Goal: Complete application form

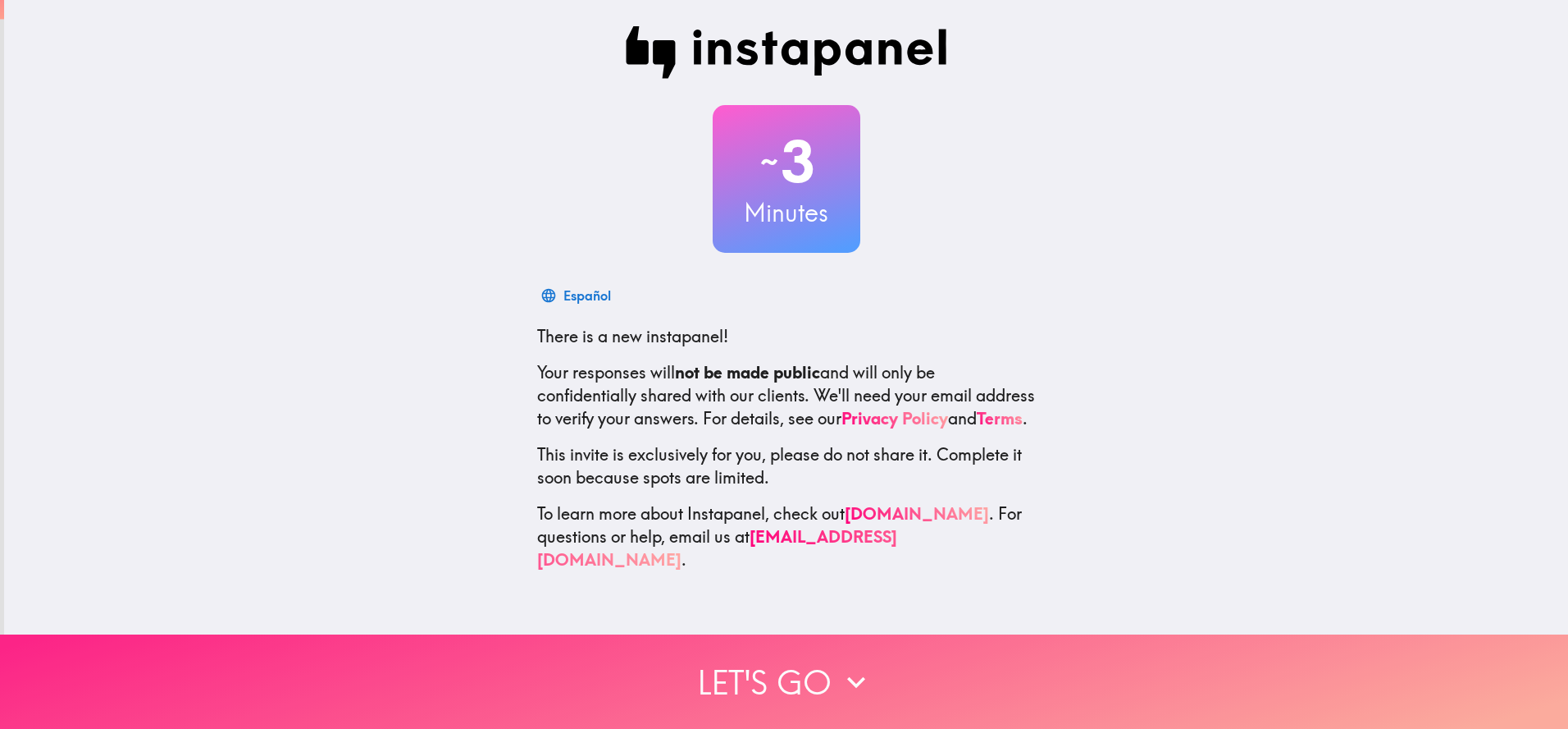
drag, startPoint x: 876, startPoint y: 675, endPoint x: 869, endPoint y: 668, distance: 9.9
click at [873, 673] on button "Let's go" at bounding box center [784, 681] width 1568 height 95
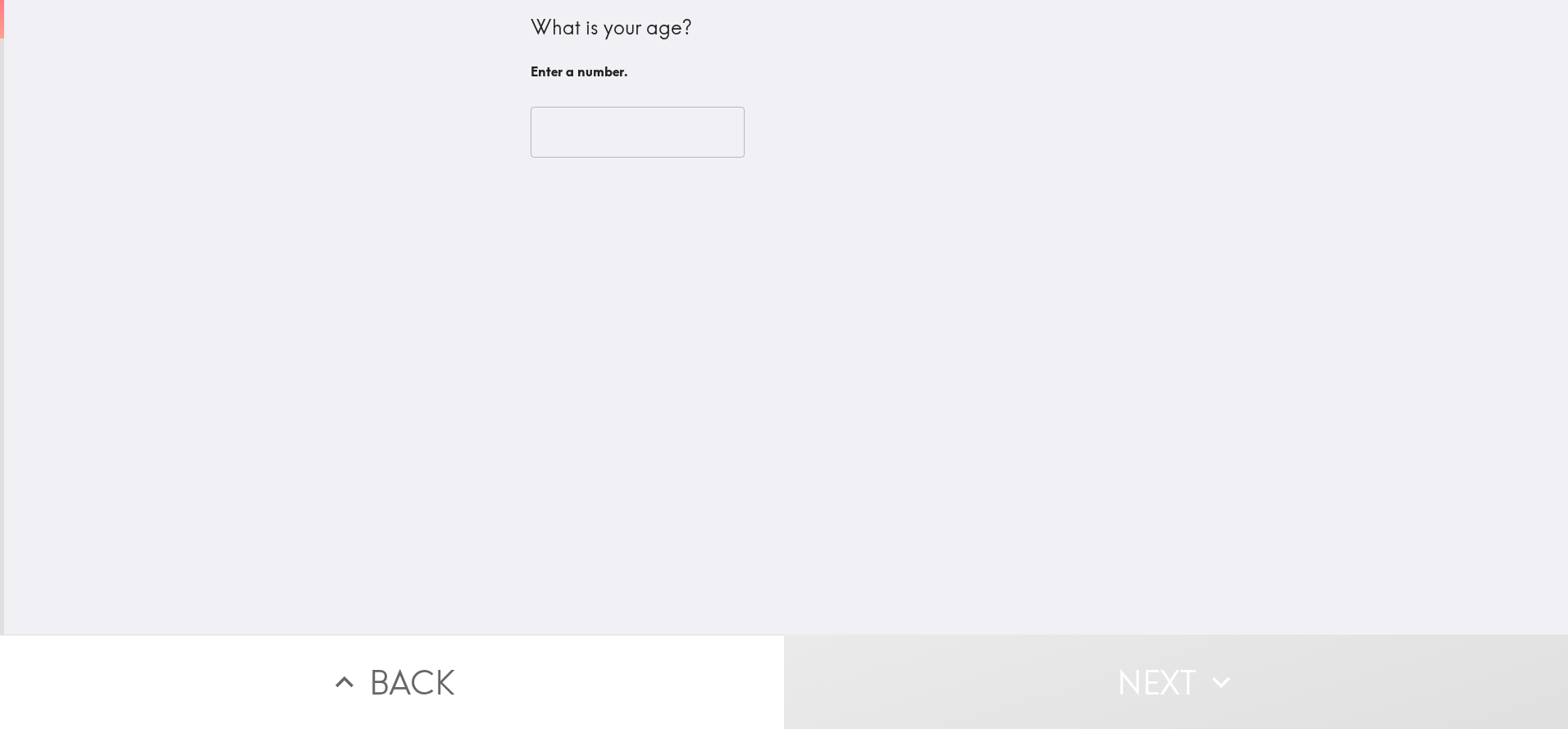
click at [611, 119] on input "number" at bounding box center [638, 132] width 214 height 51
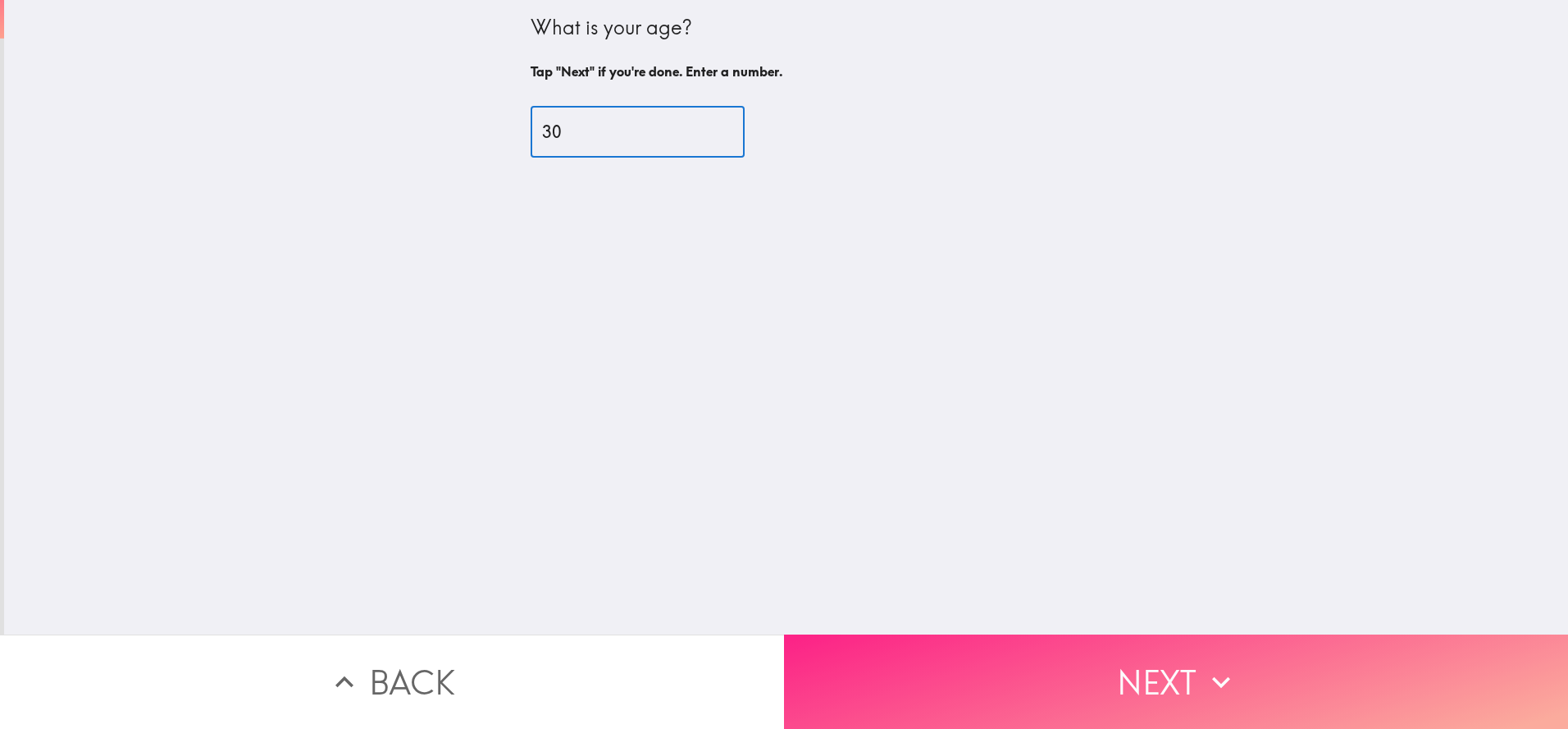
type input "30"
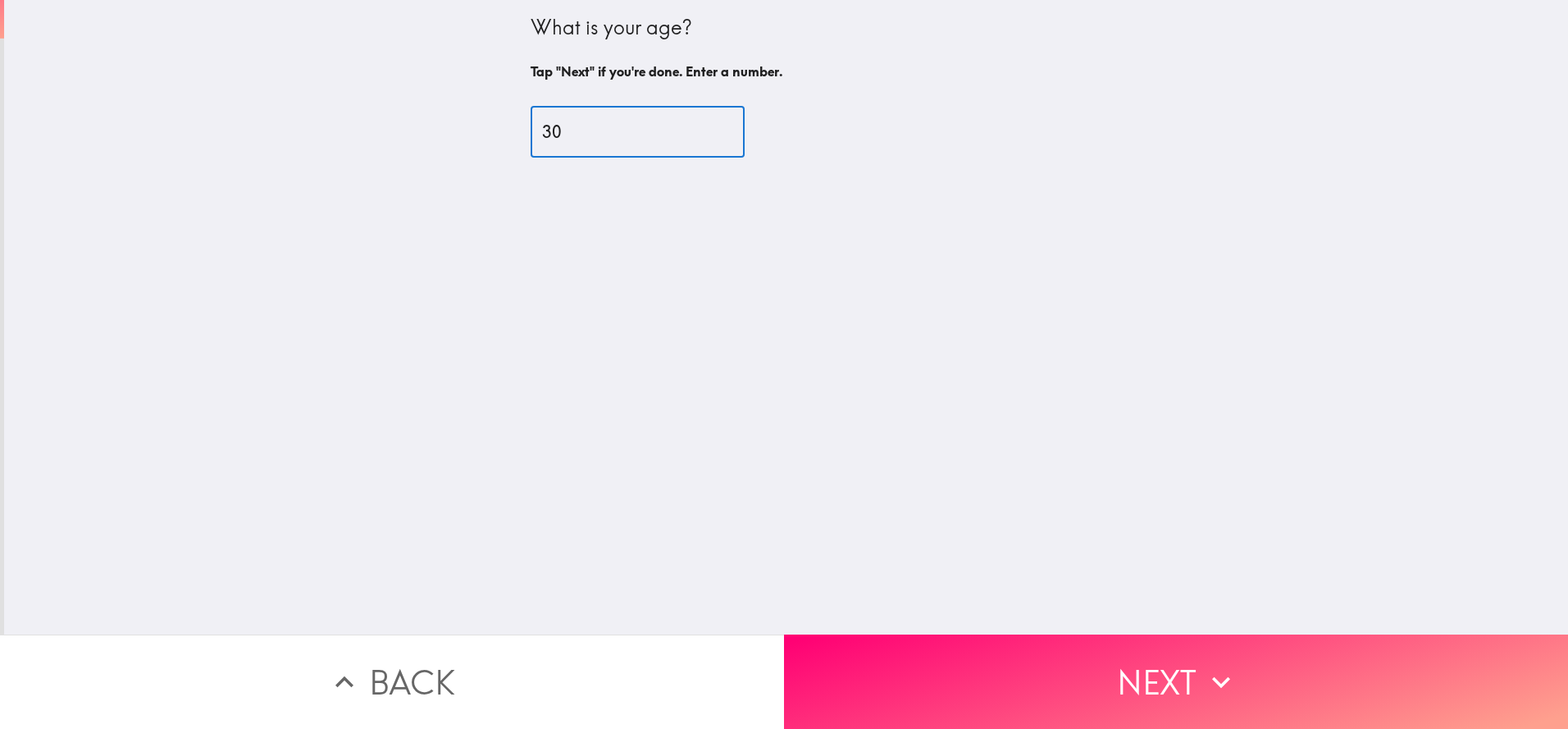
click at [1077, 646] on button "Next" at bounding box center [1176, 681] width 784 height 95
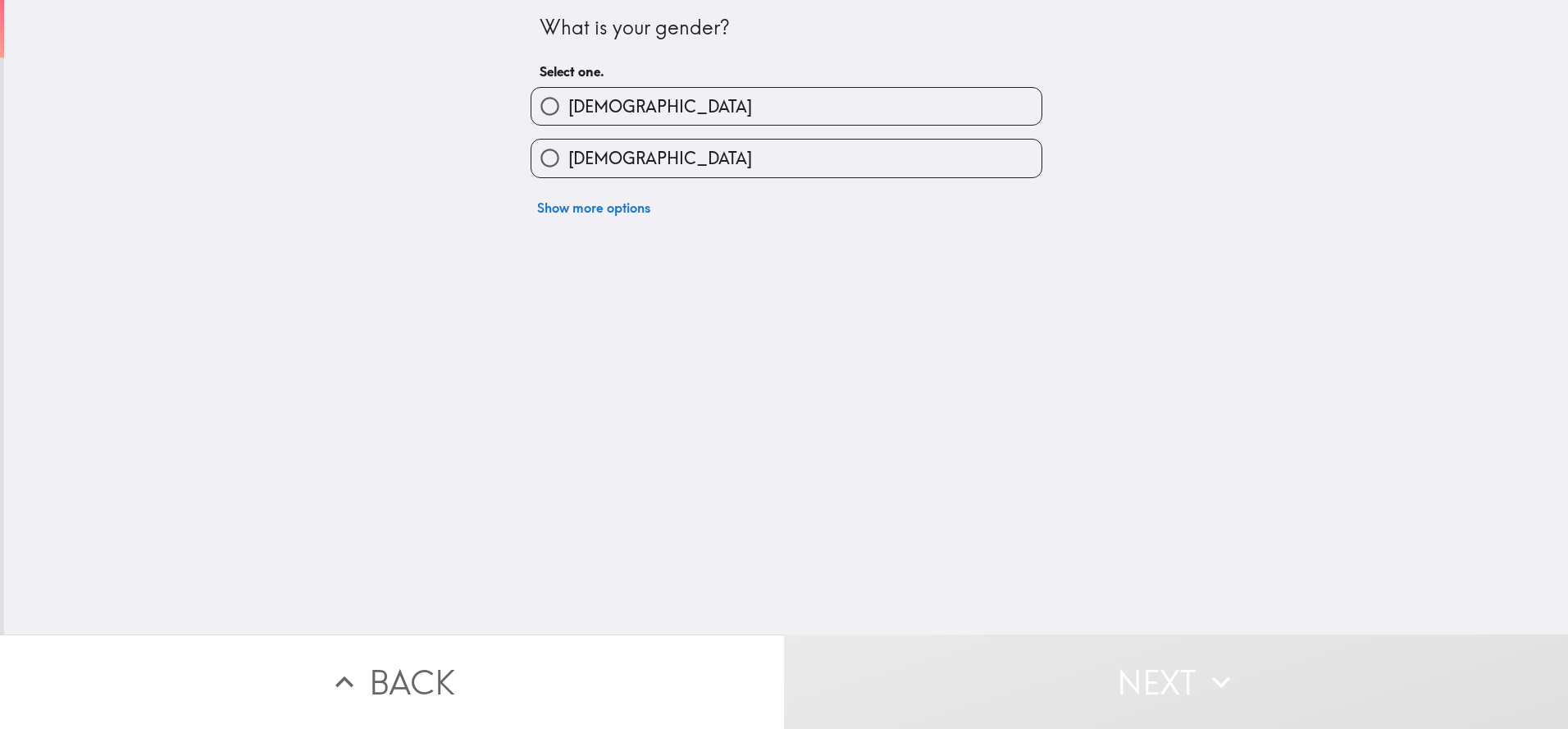
click at [597, 80] on div "[DEMOGRAPHIC_DATA]" at bounding box center [779, 99] width 525 height 52
click at [596, 105] on label "[DEMOGRAPHIC_DATA]" at bounding box center [787, 106] width 511 height 37
click at [568, 105] on input "[DEMOGRAPHIC_DATA]" at bounding box center [550, 106] width 37 height 37
radio input "true"
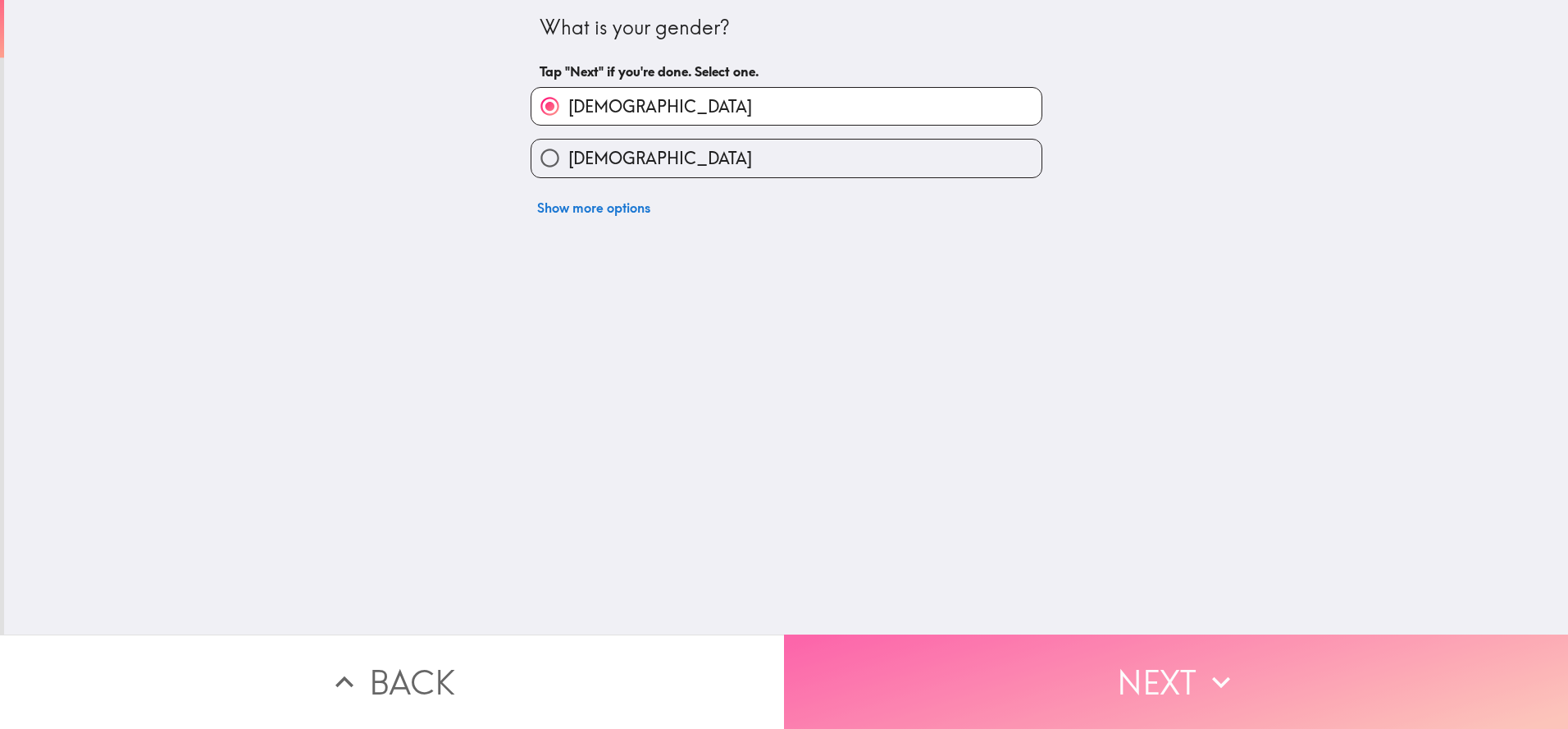
click at [998, 696] on button "Next" at bounding box center [1176, 681] width 784 height 95
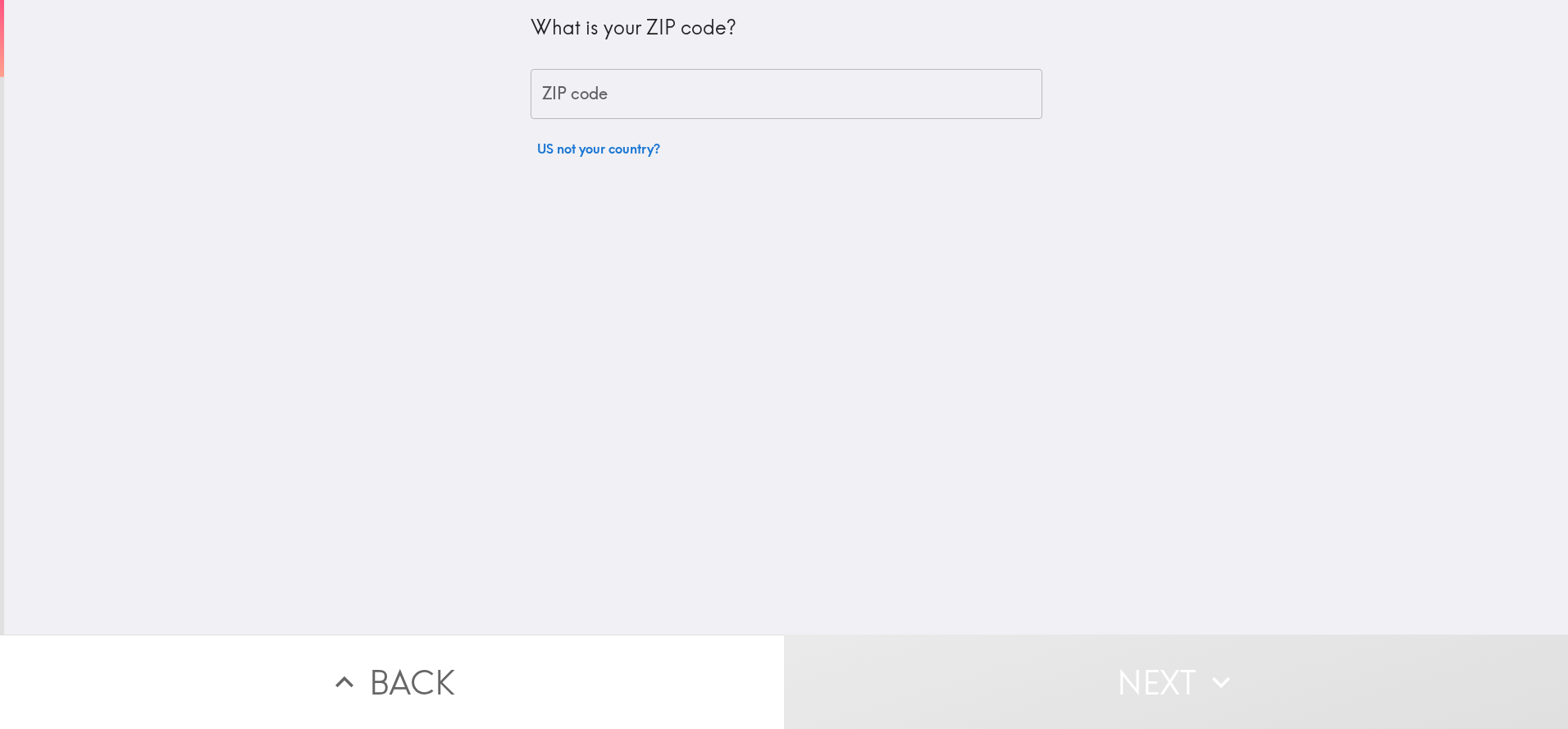
click at [648, 93] on input "ZIP code" at bounding box center [786, 94] width 512 height 51
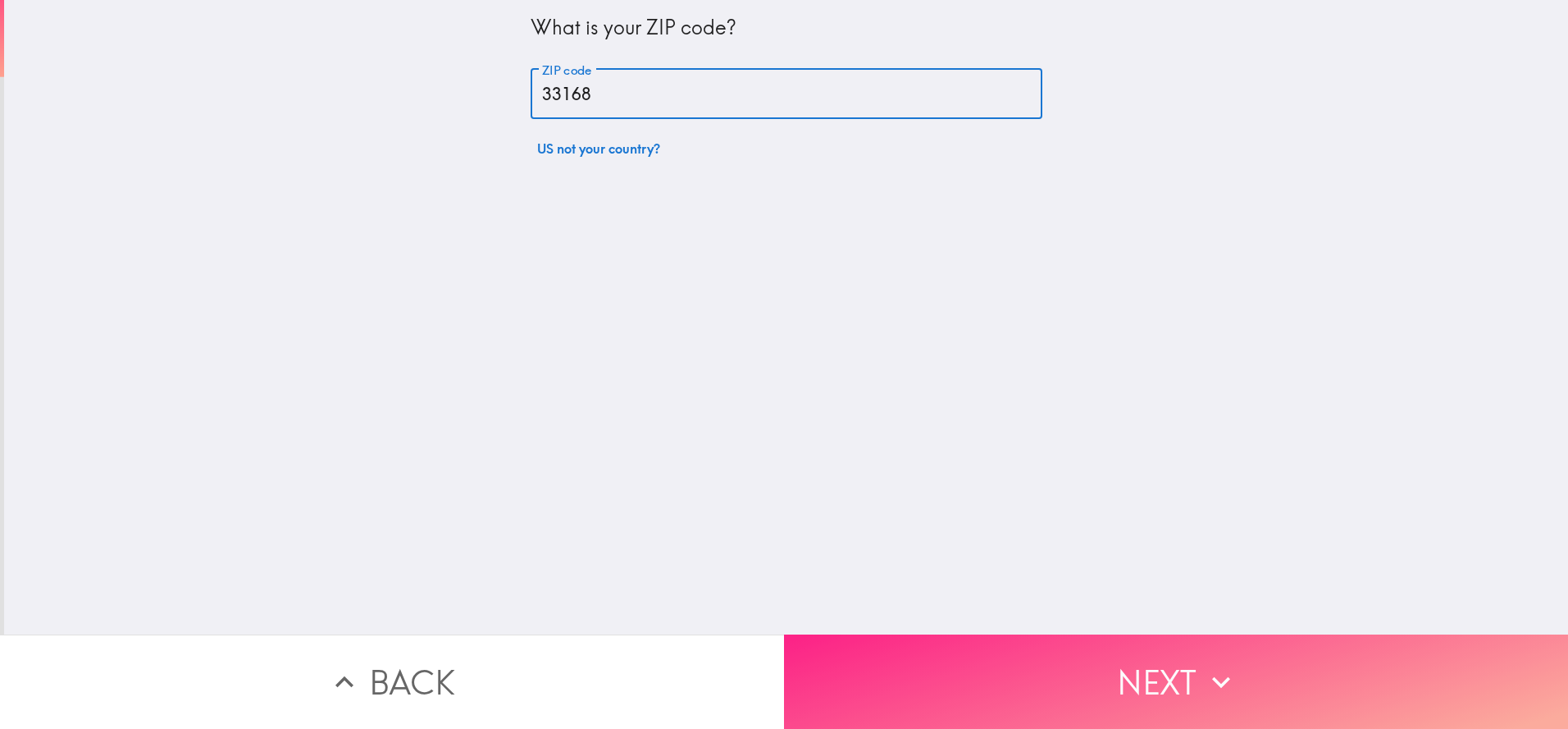
type input "33168"
click at [1007, 669] on button "Next" at bounding box center [1176, 681] width 784 height 95
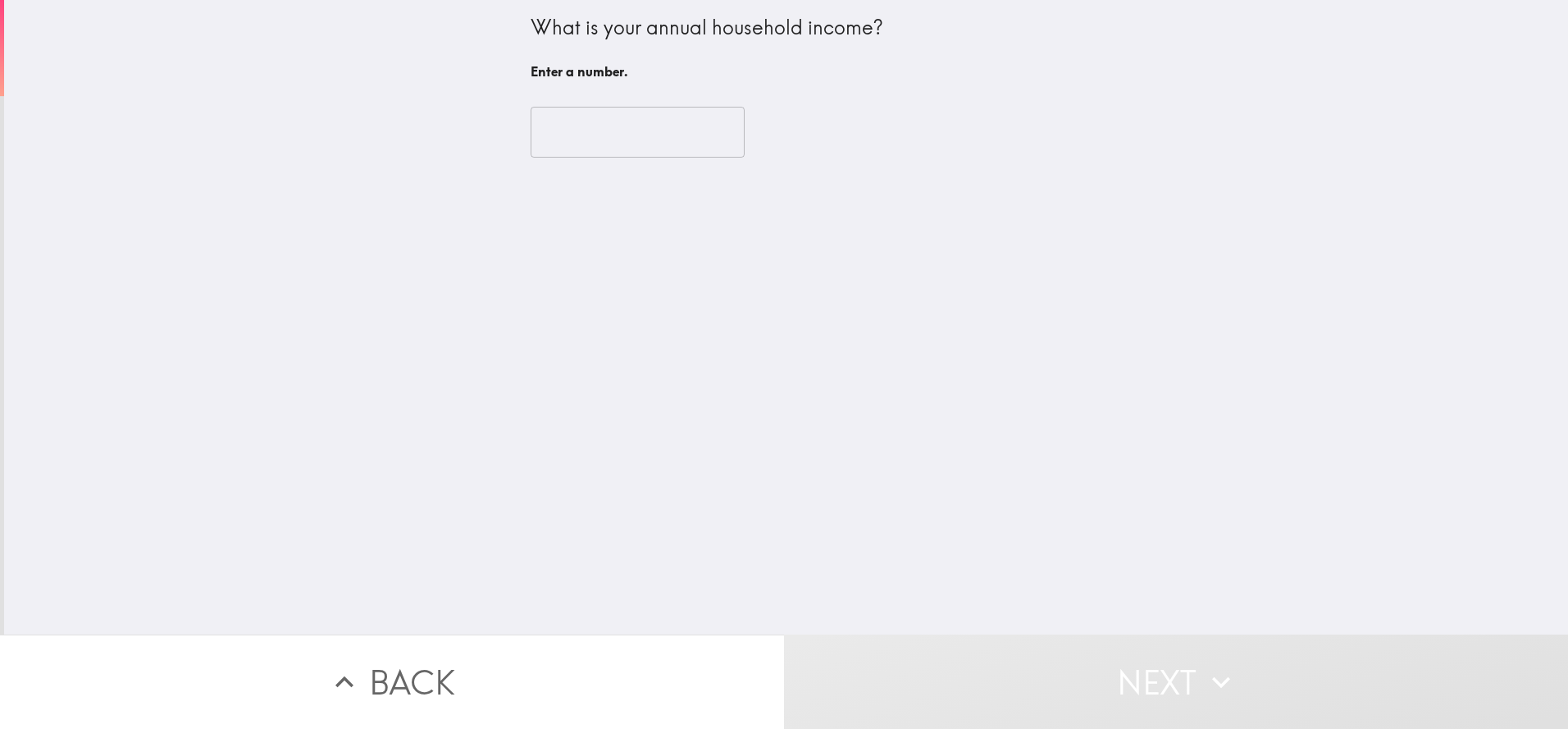
click at [642, 128] on input "number" at bounding box center [638, 132] width 214 height 51
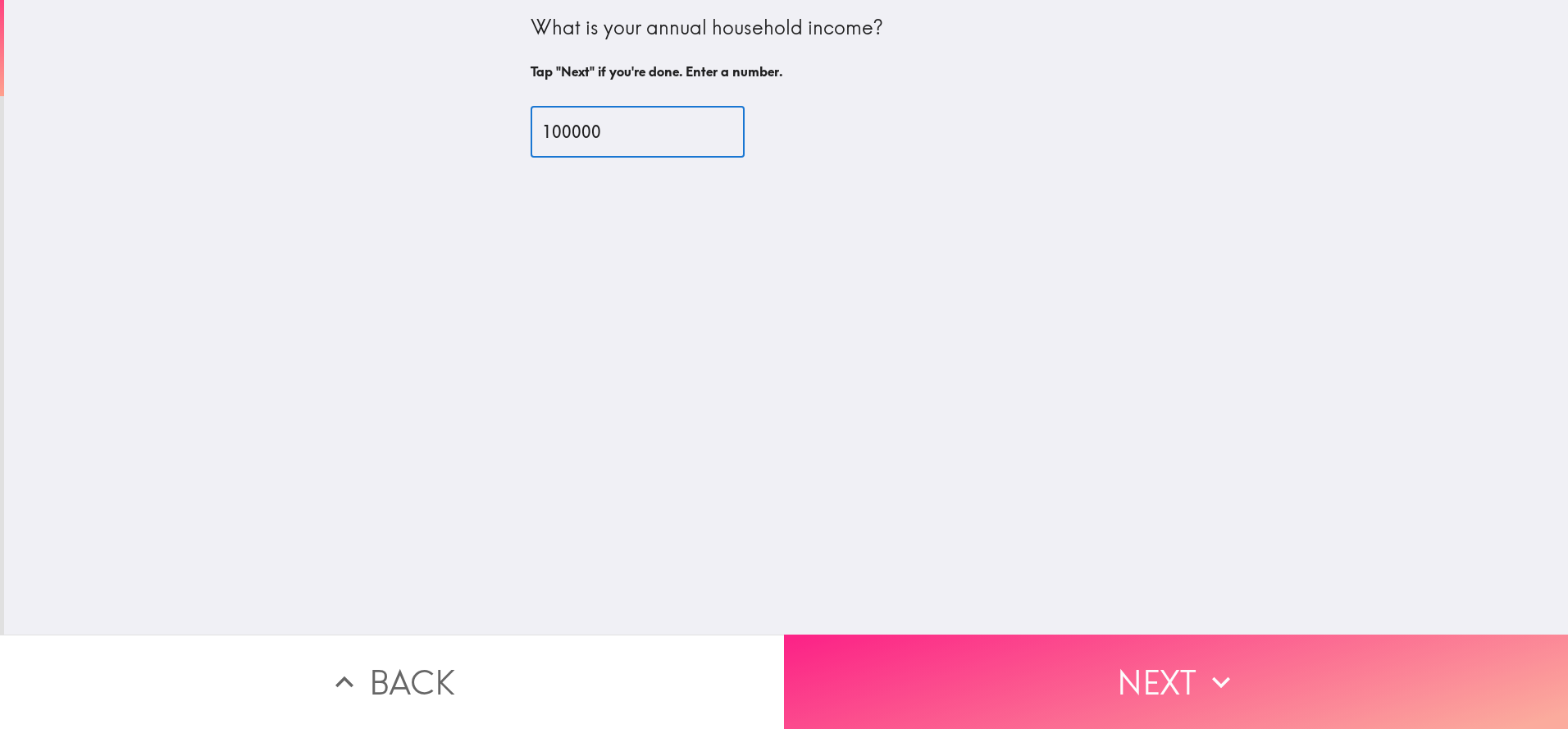
type input "100000"
click at [1029, 683] on button "Next" at bounding box center [1176, 681] width 784 height 95
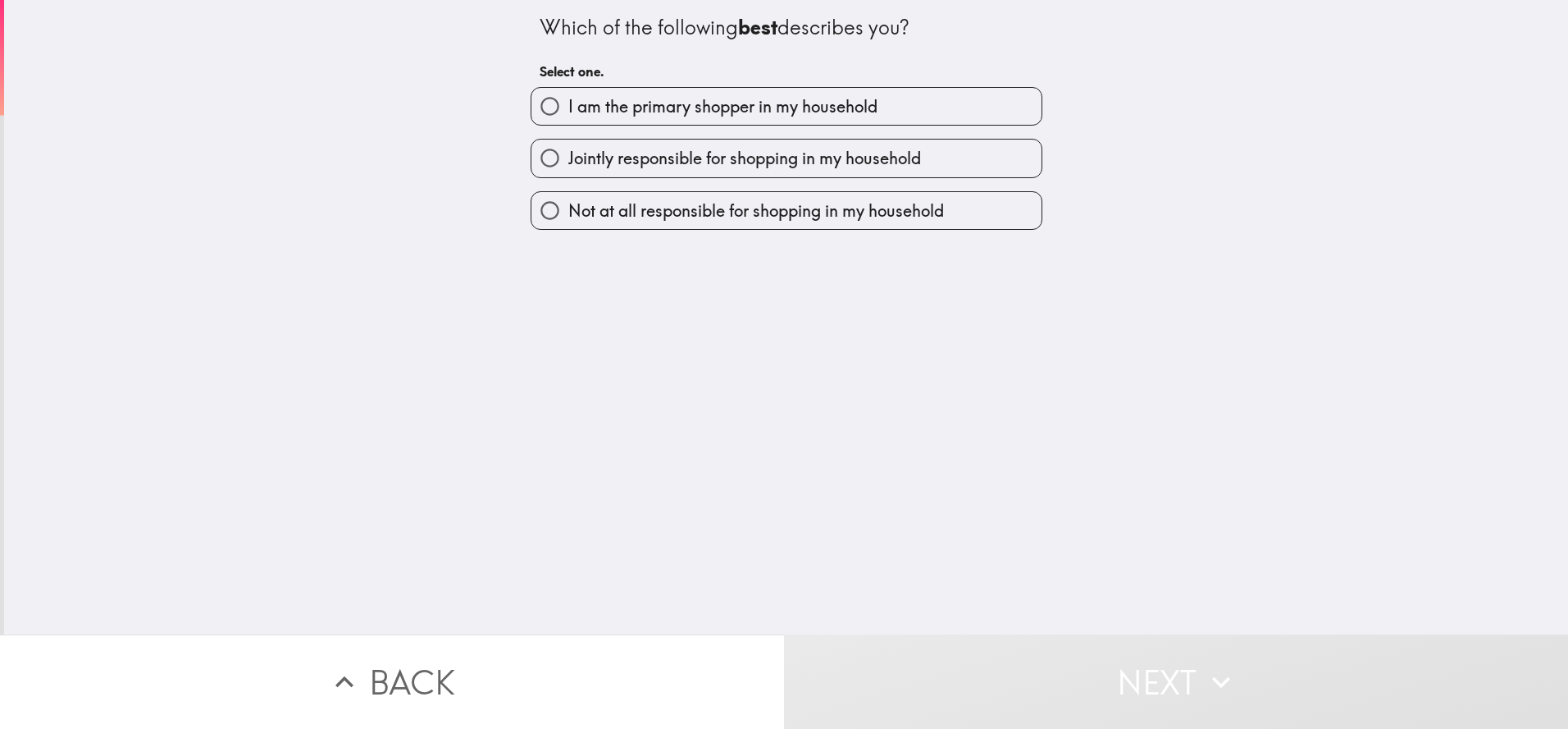
click at [603, 96] on span "I am the primary shopper in my household" at bounding box center [722, 107] width 309 height 23
click at [568, 96] on input "I am the primary shopper in my household" at bounding box center [550, 106] width 37 height 37
radio input "true"
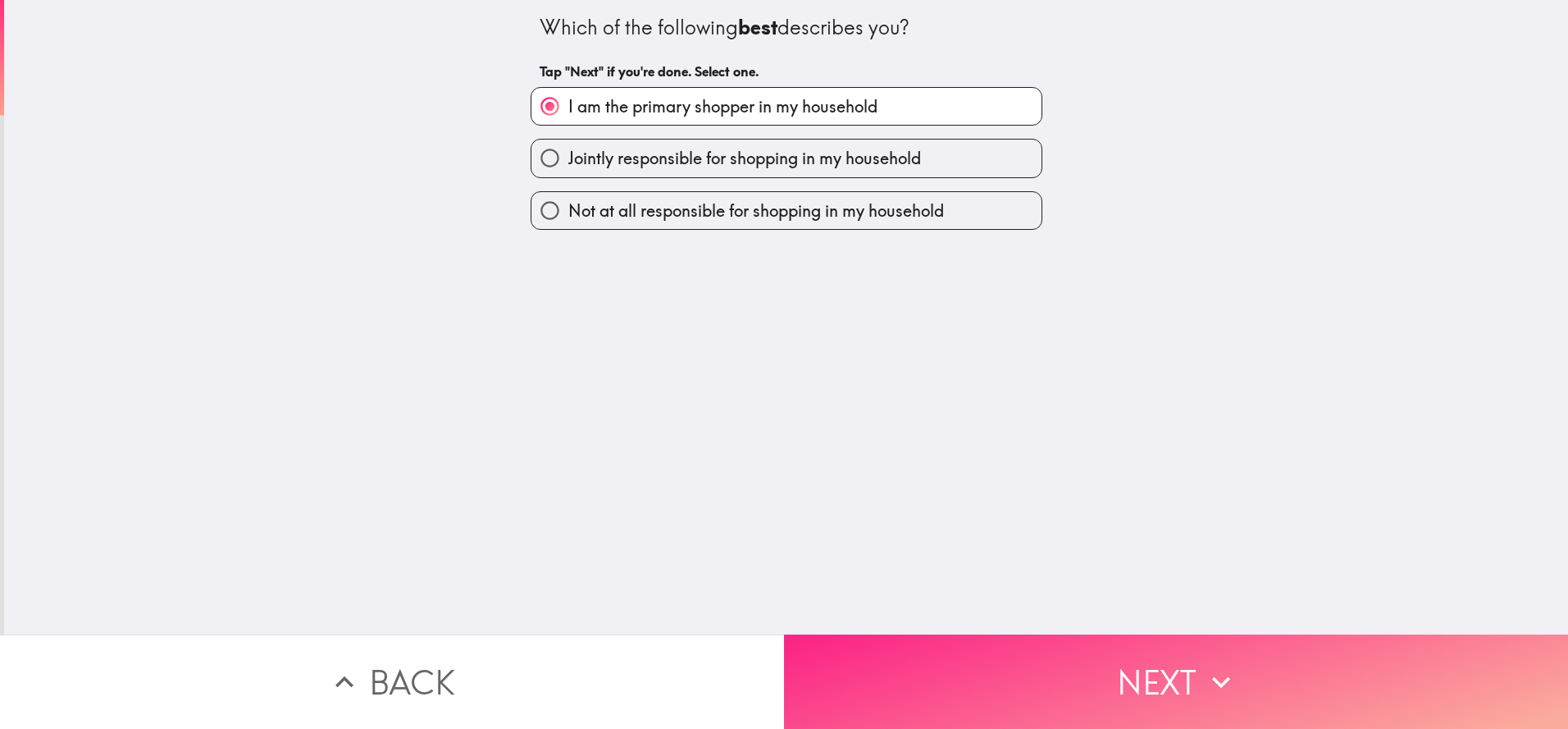
click at [987, 693] on button "Next" at bounding box center [1176, 681] width 784 height 95
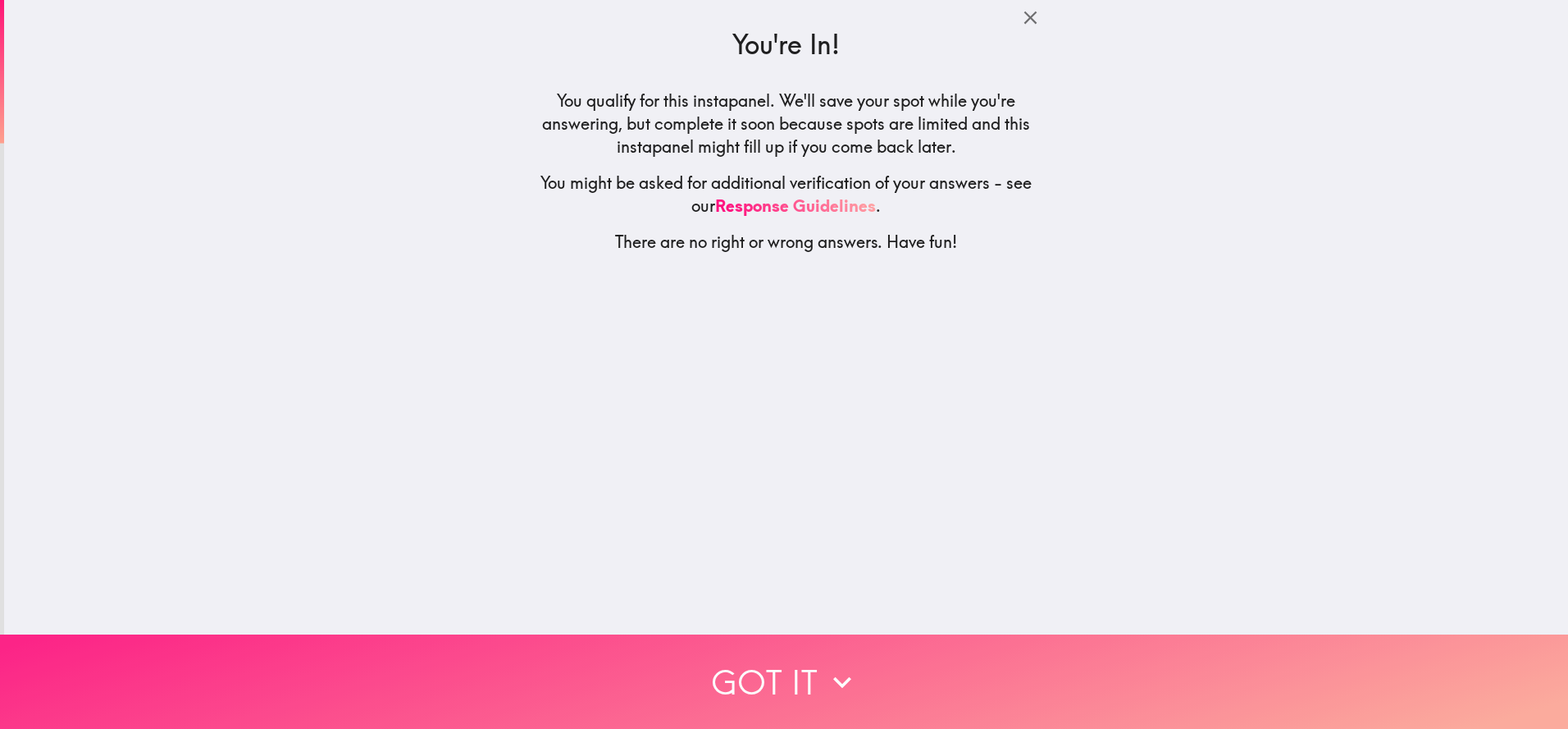
click at [931, 660] on button "Got it" at bounding box center [784, 681] width 1568 height 95
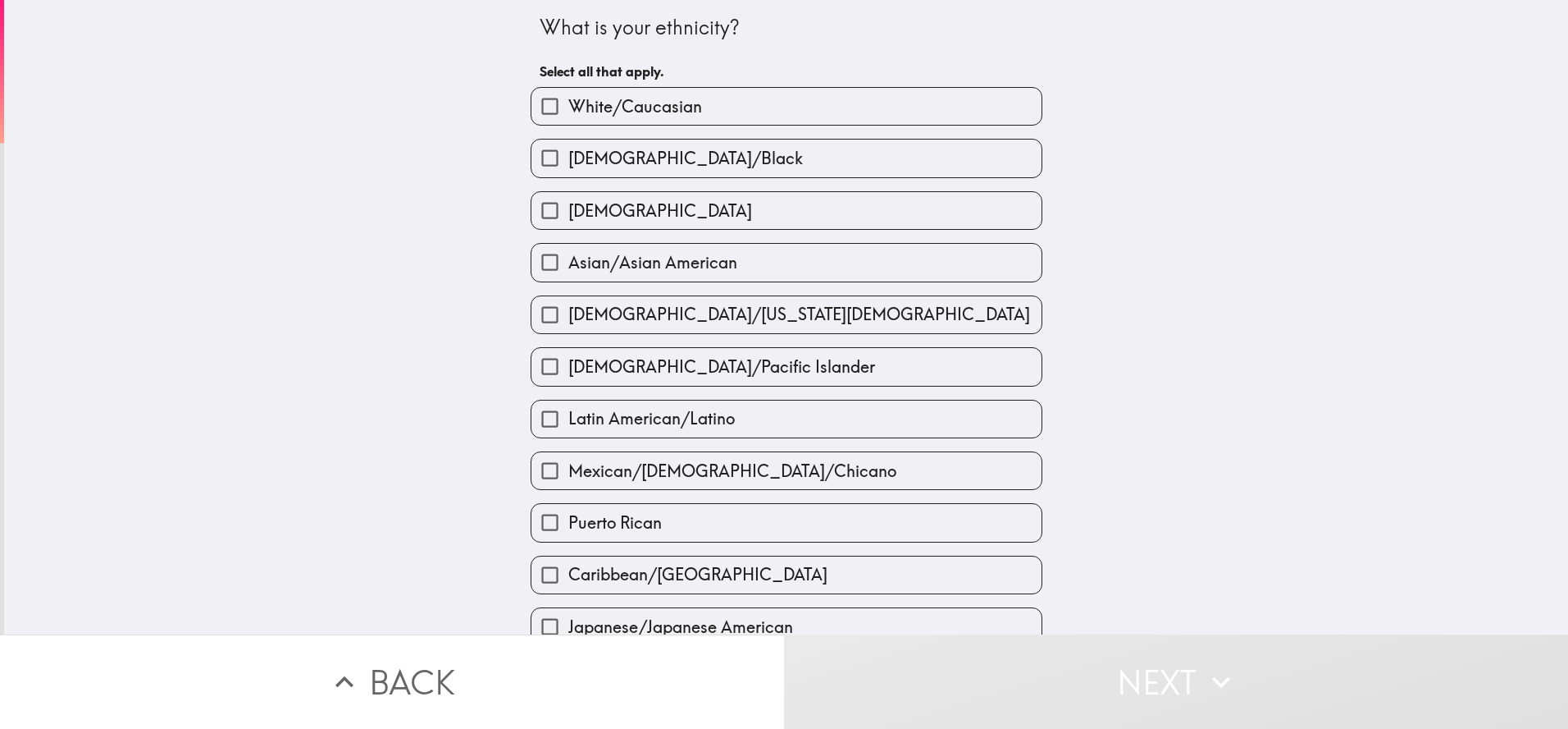
click at [652, 150] on span "[DEMOGRAPHIC_DATA]/Black" at bounding box center [685, 159] width 234 height 23
click at [568, 150] on input "[DEMOGRAPHIC_DATA]/Black" at bounding box center [550, 158] width 37 height 37
checkbox input "true"
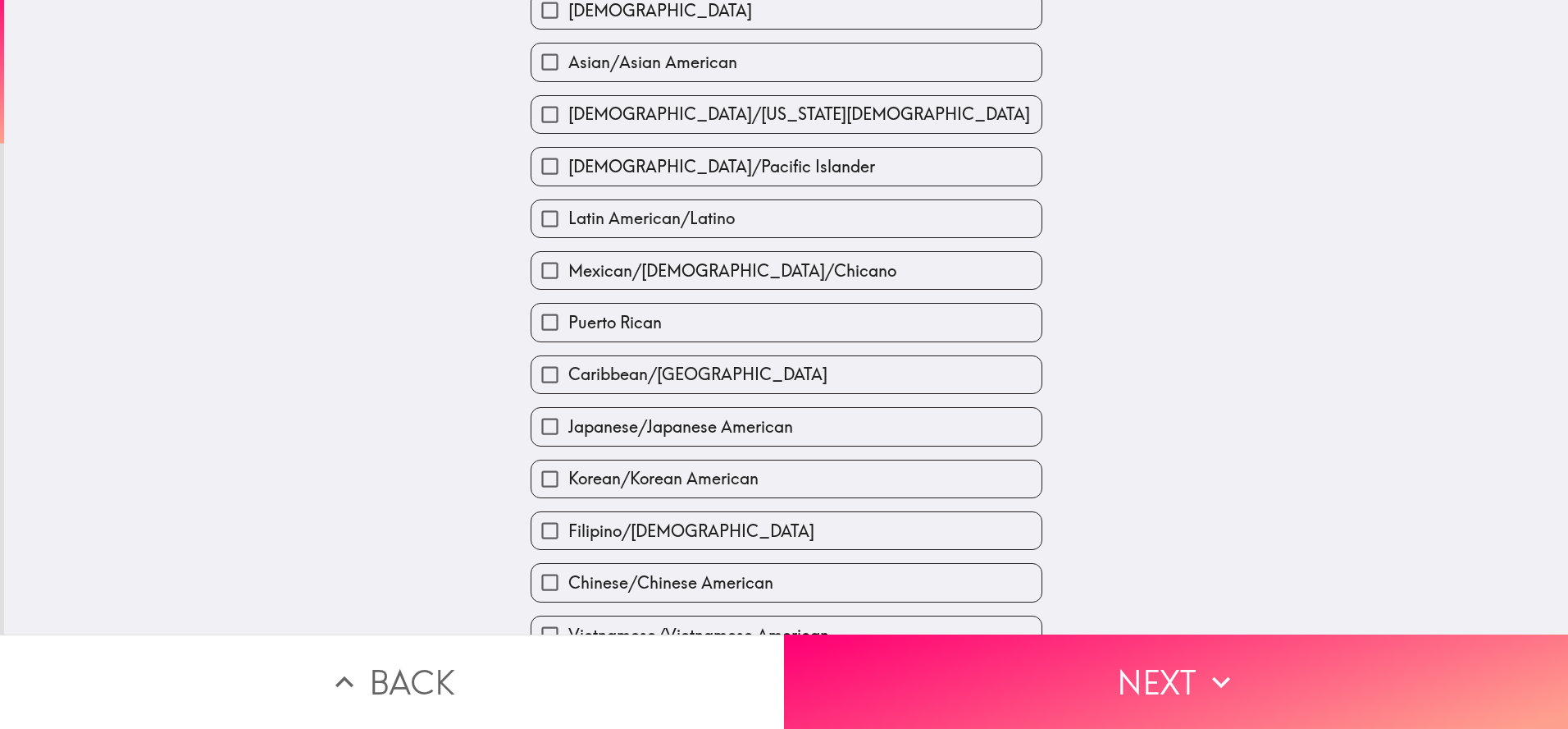
scroll to position [246, 0]
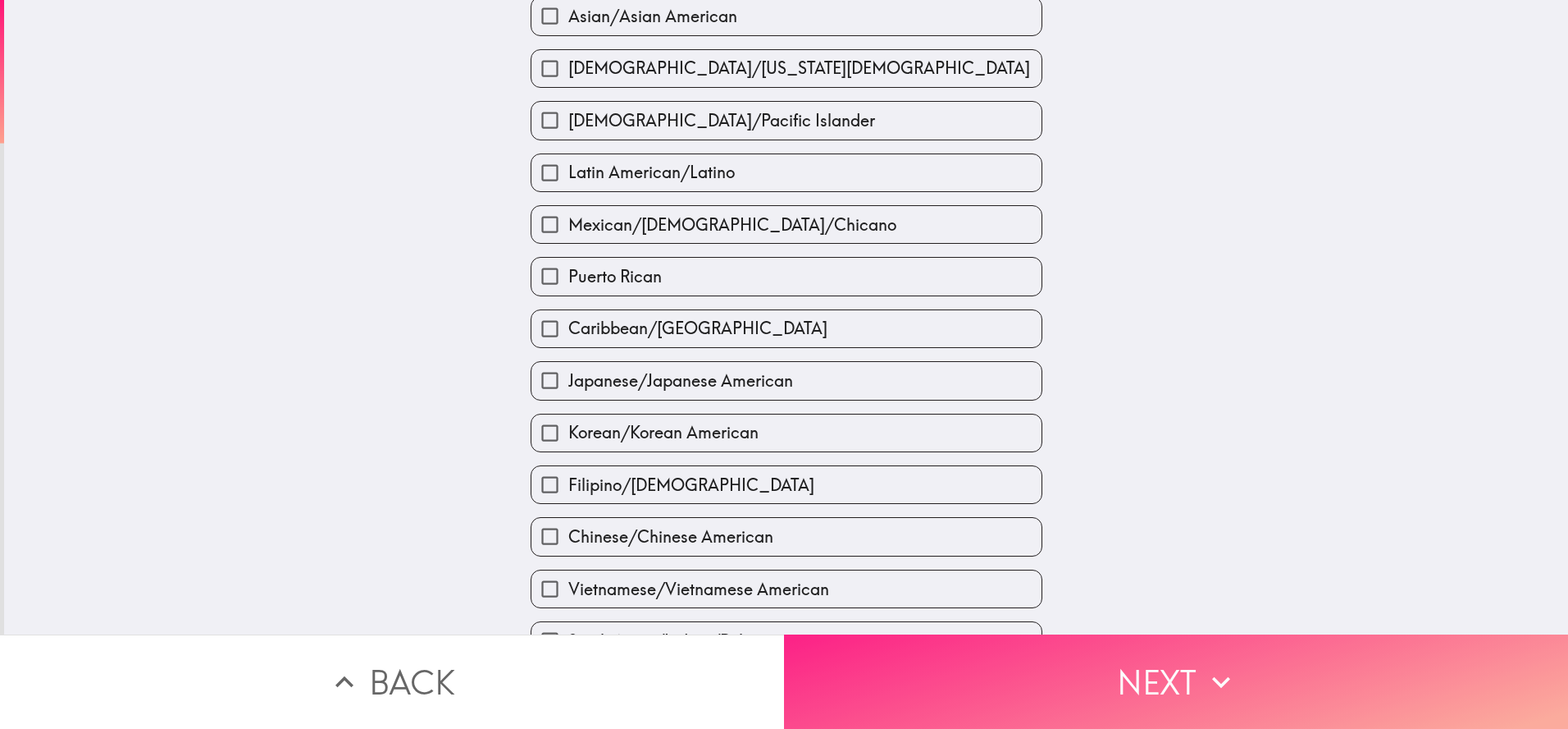
click at [961, 681] on button "Next" at bounding box center [1176, 681] width 784 height 95
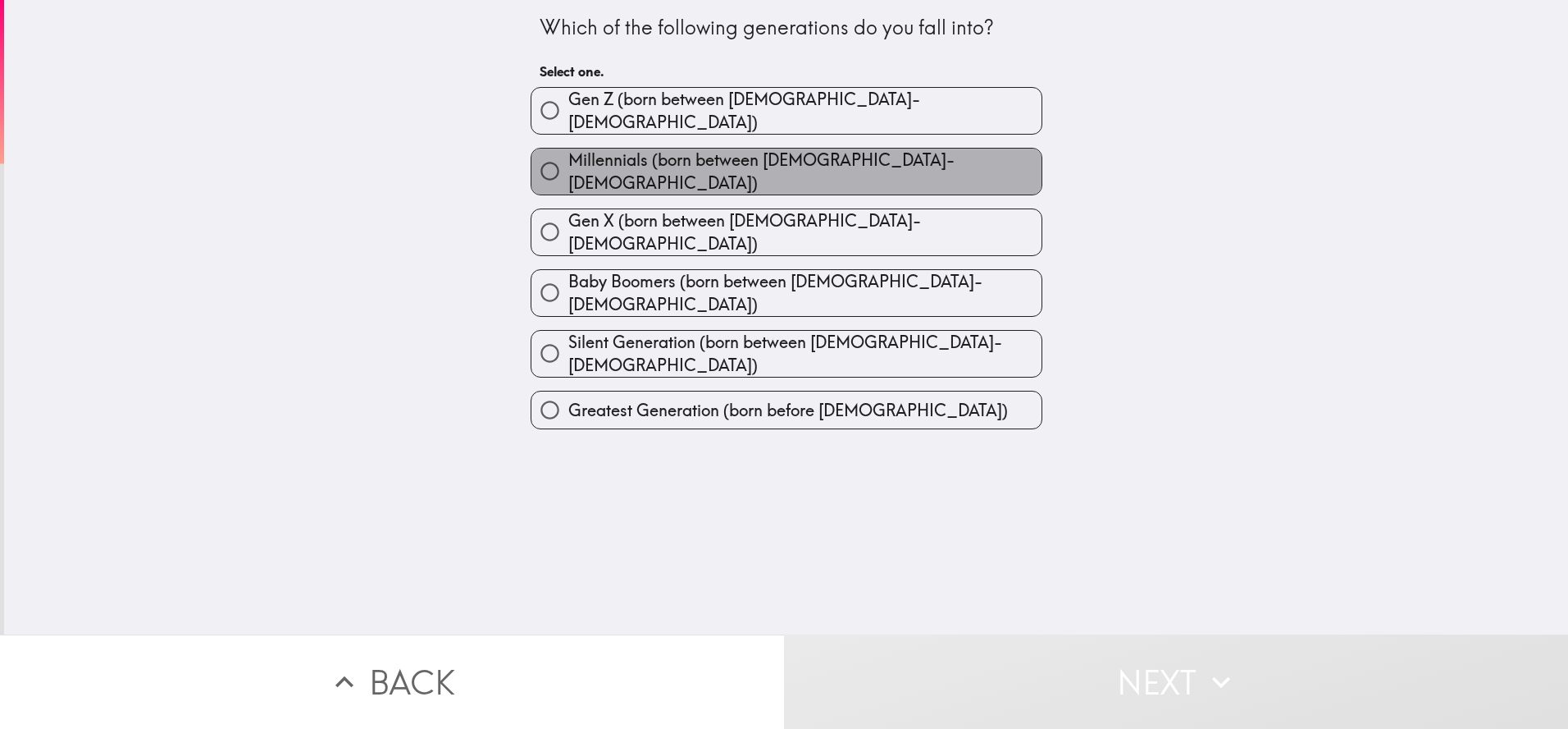
click at [654, 160] on span "Millennials (born between [DEMOGRAPHIC_DATA]-[DEMOGRAPHIC_DATA])" at bounding box center [804, 171] width 473 height 46
click at [568, 160] on input "Millennials (born between [DEMOGRAPHIC_DATA]-[DEMOGRAPHIC_DATA])" at bounding box center [550, 171] width 37 height 37
radio input "true"
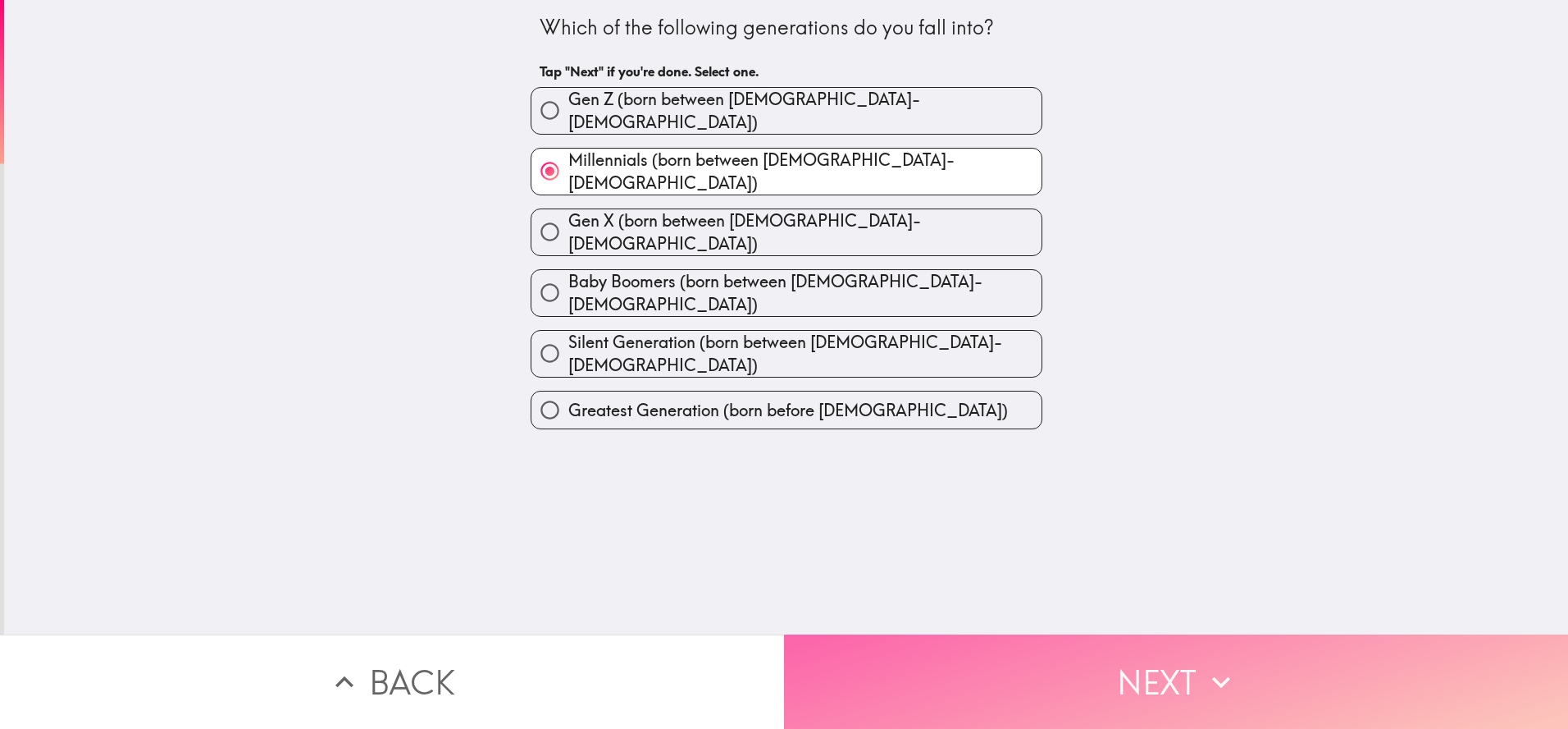
click at [937, 660] on button "Next" at bounding box center [1176, 681] width 784 height 95
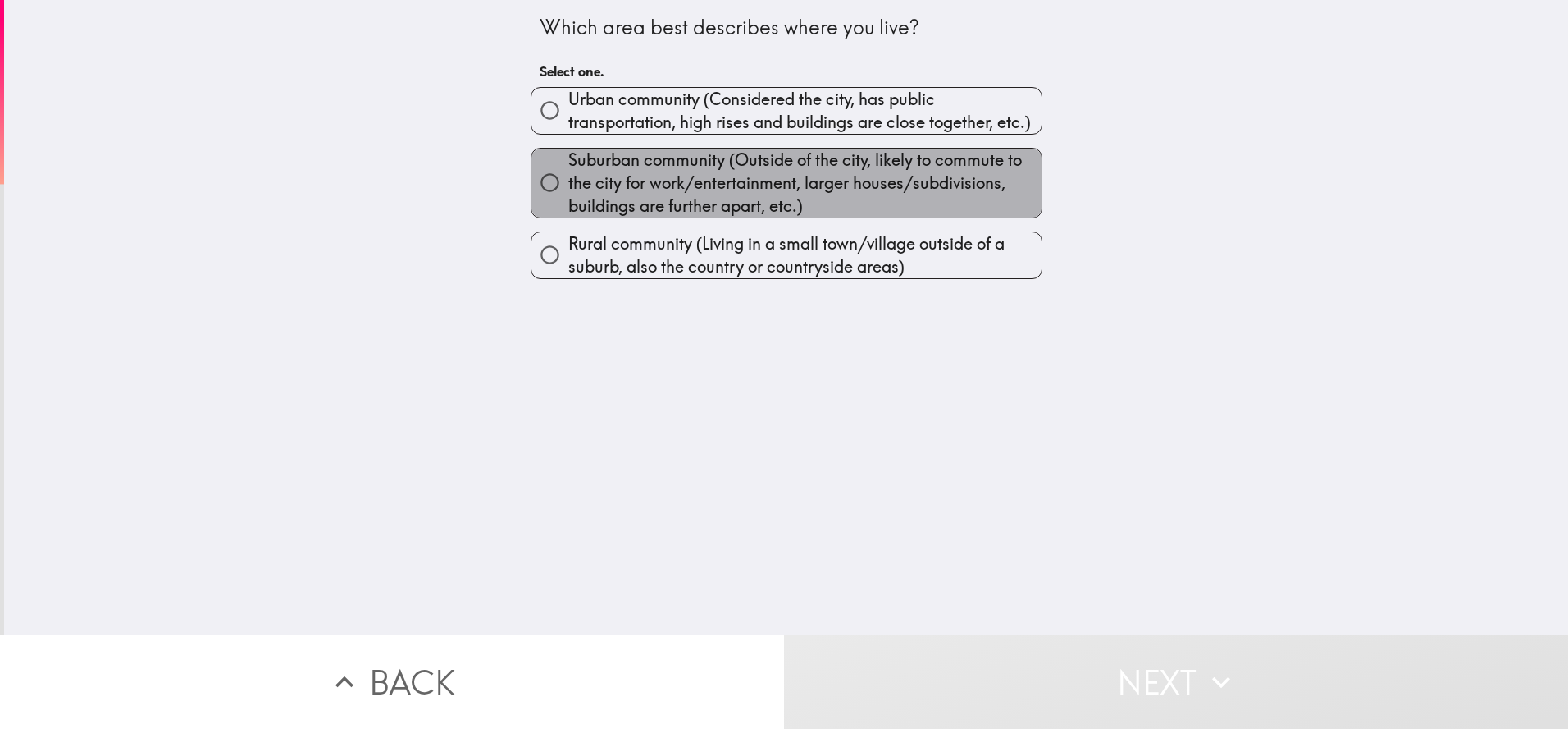
click at [647, 175] on span "Suburban community (Outside of the city, likely to commute to the city for work…" at bounding box center [804, 183] width 473 height 69
click at [568, 175] on input "Suburban community (Outside of the city, likely to commute to the city for work…" at bounding box center [550, 183] width 37 height 37
radio input "true"
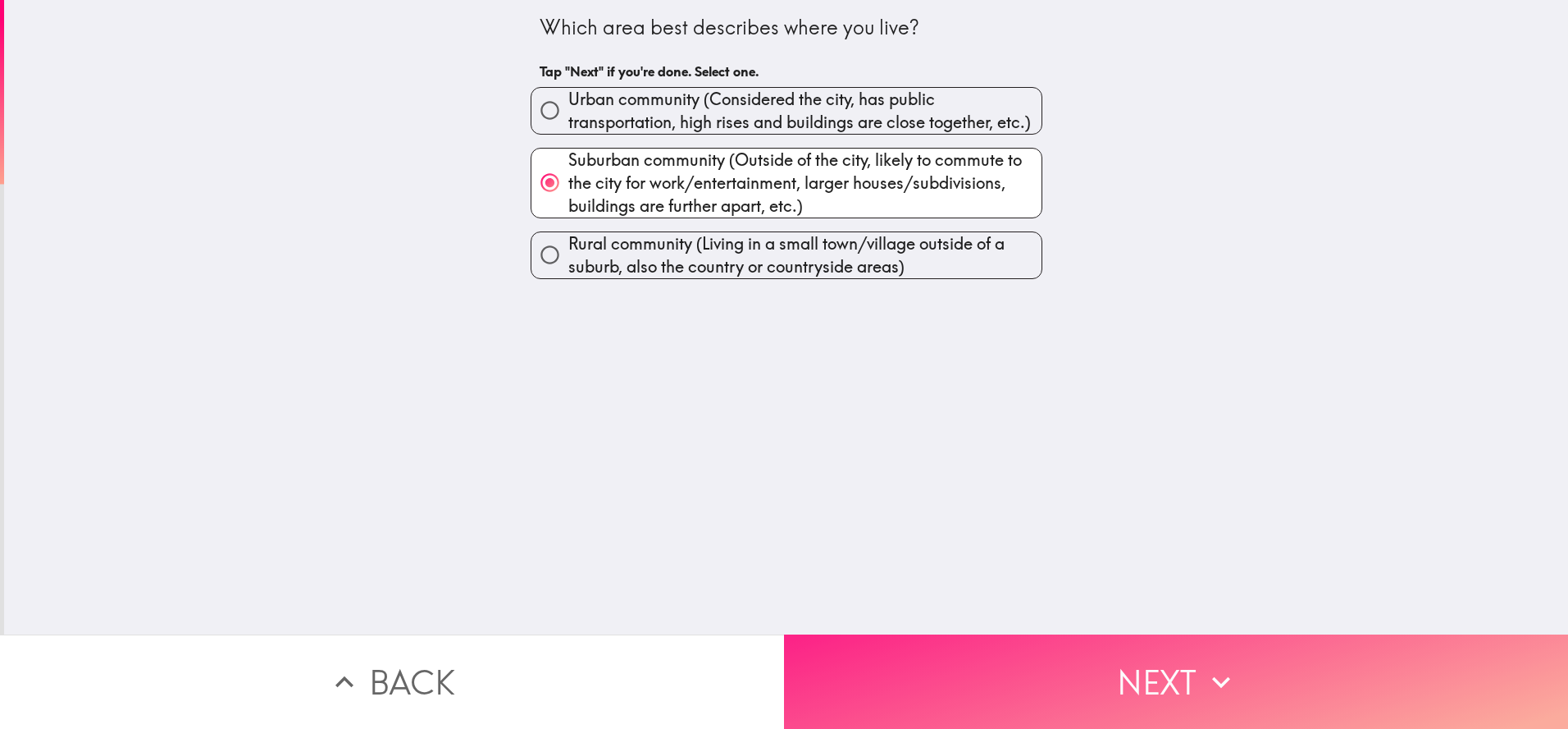
click at [939, 652] on button "Next" at bounding box center [1176, 681] width 784 height 95
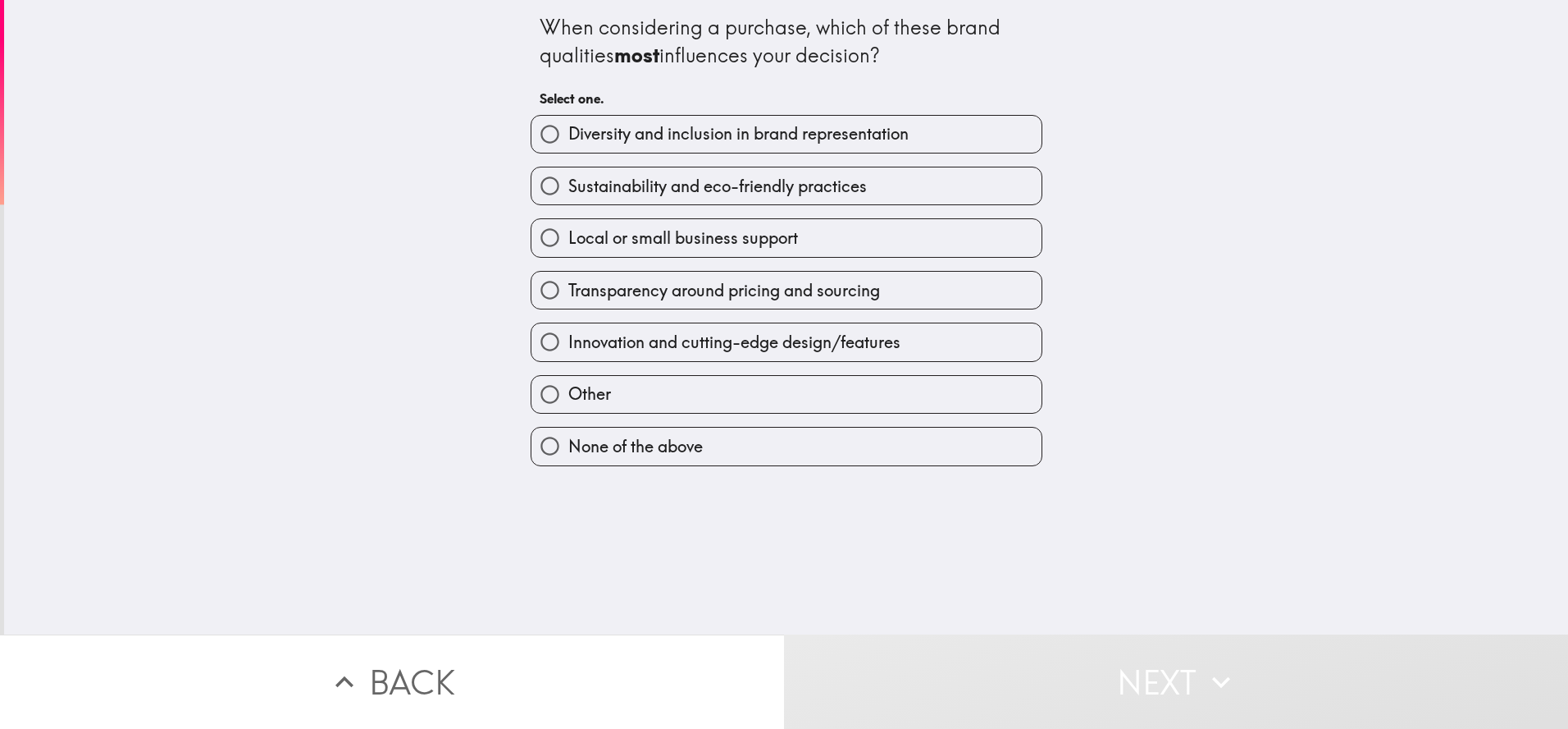
click at [639, 136] on span "Diversity and inclusion in brand representation" at bounding box center [738, 134] width 340 height 23
click at [568, 136] on input "Diversity and inclusion in brand representation" at bounding box center [550, 134] width 37 height 37
radio input "true"
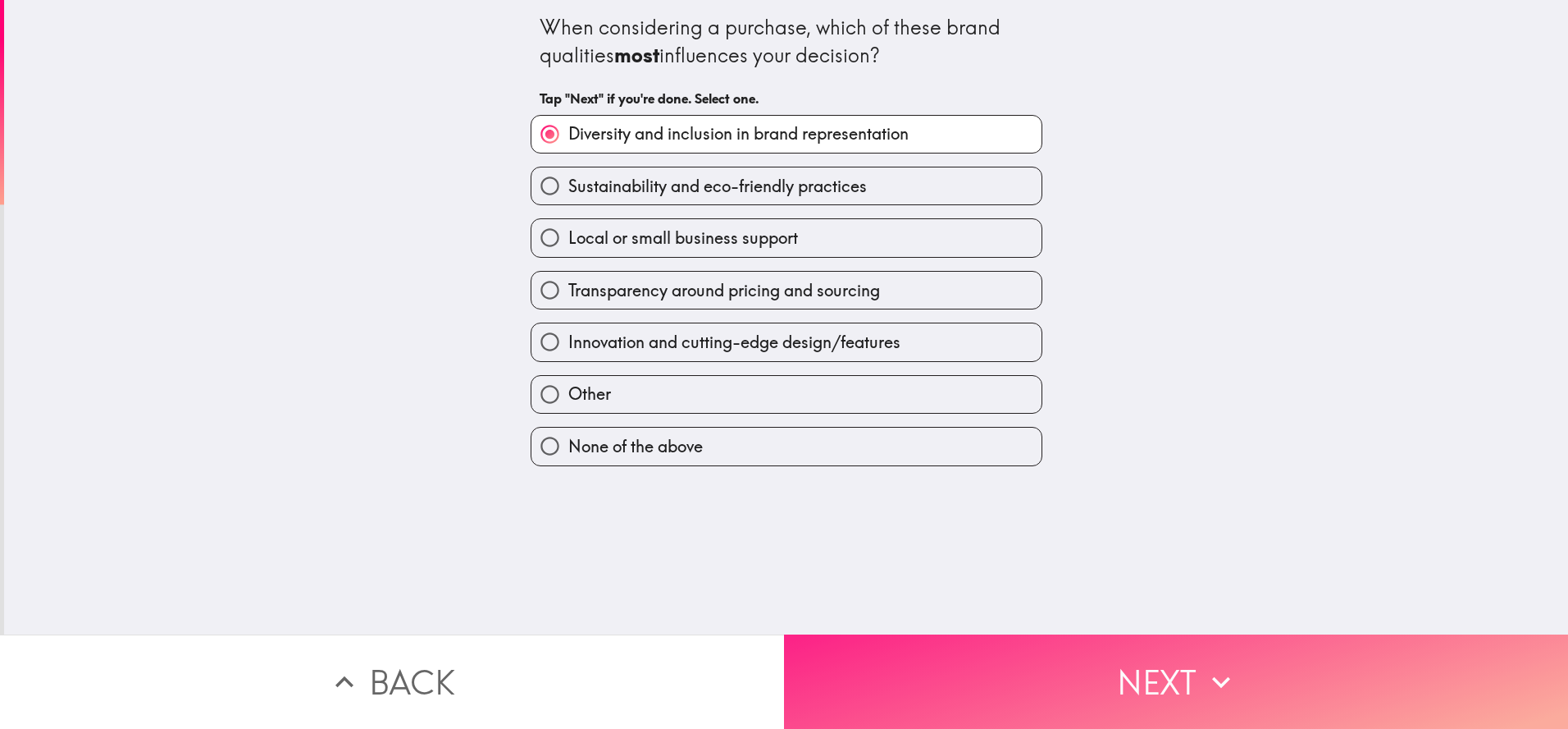
click at [986, 651] on button "Next" at bounding box center [1176, 681] width 784 height 95
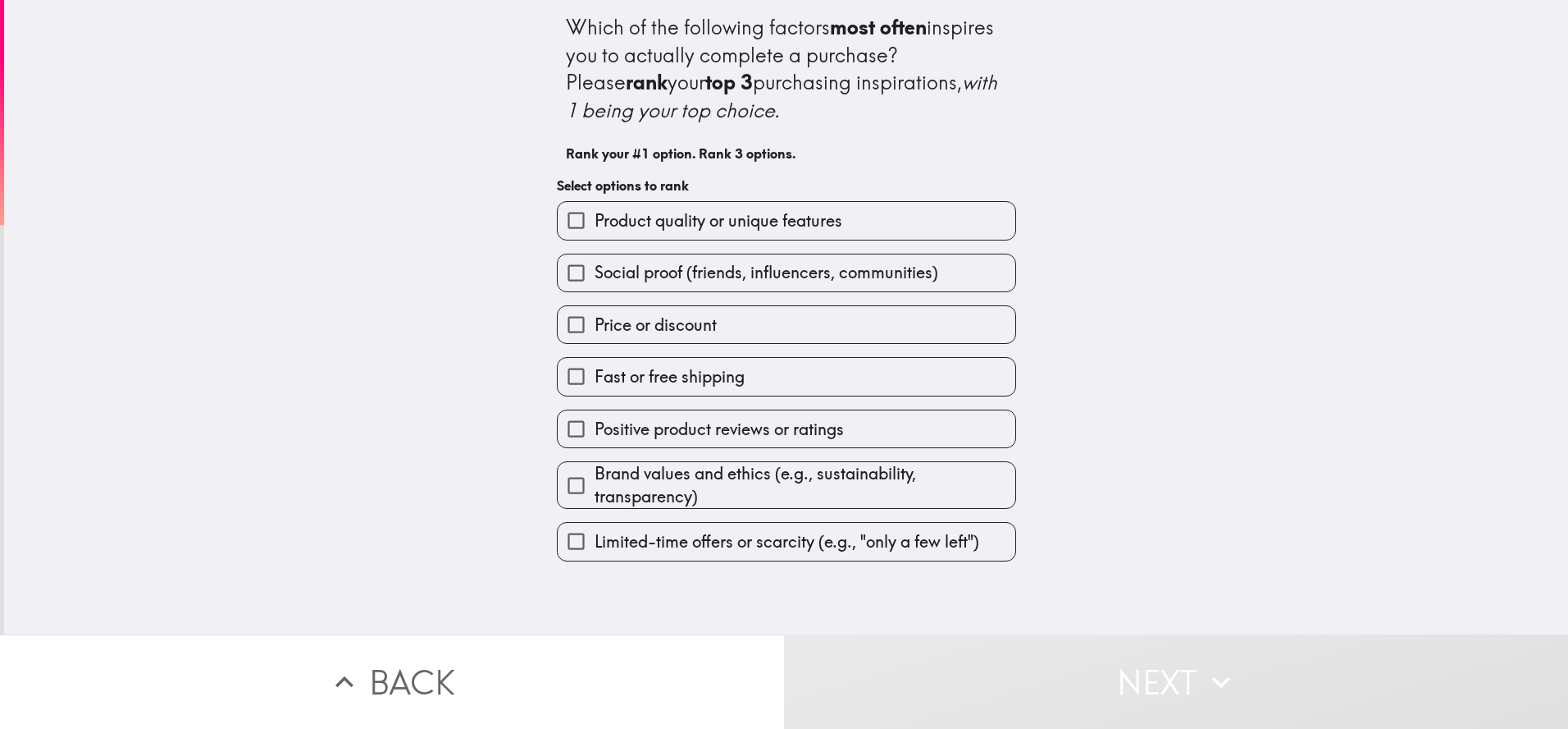
click at [728, 249] on div "Social proof (friends, influencers, communities)" at bounding box center [780, 266] width 472 height 52
click at [701, 213] on span "Product quality or unique features" at bounding box center [718, 221] width 248 height 23
click at [595, 213] on input "Product quality or unique features" at bounding box center [576, 220] width 37 height 37
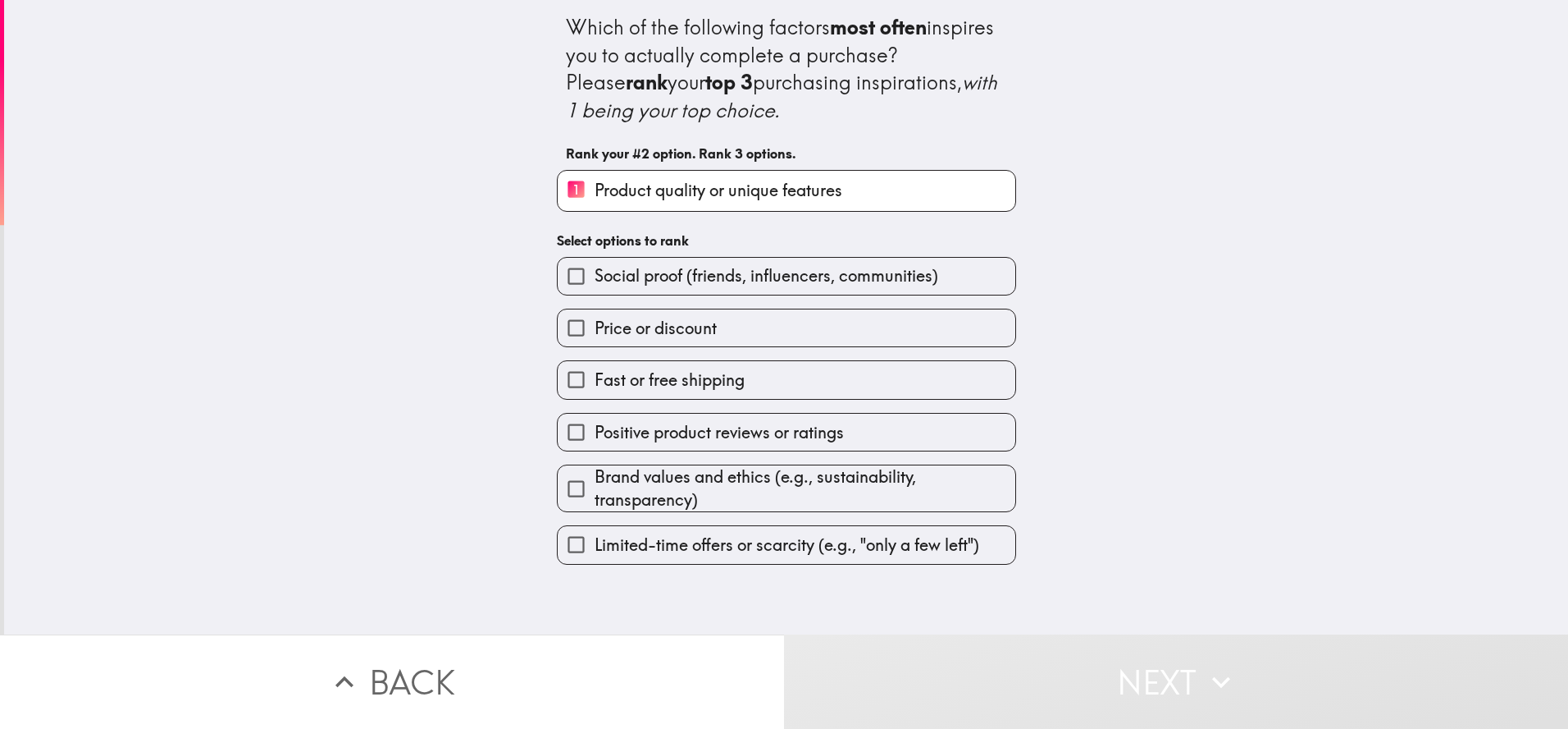
click at [720, 378] on span "Fast or free shipping" at bounding box center [669, 380] width 150 height 23
click at [595, 378] on input "Fast or free shipping" at bounding box center [576, 379] width 37 height 37
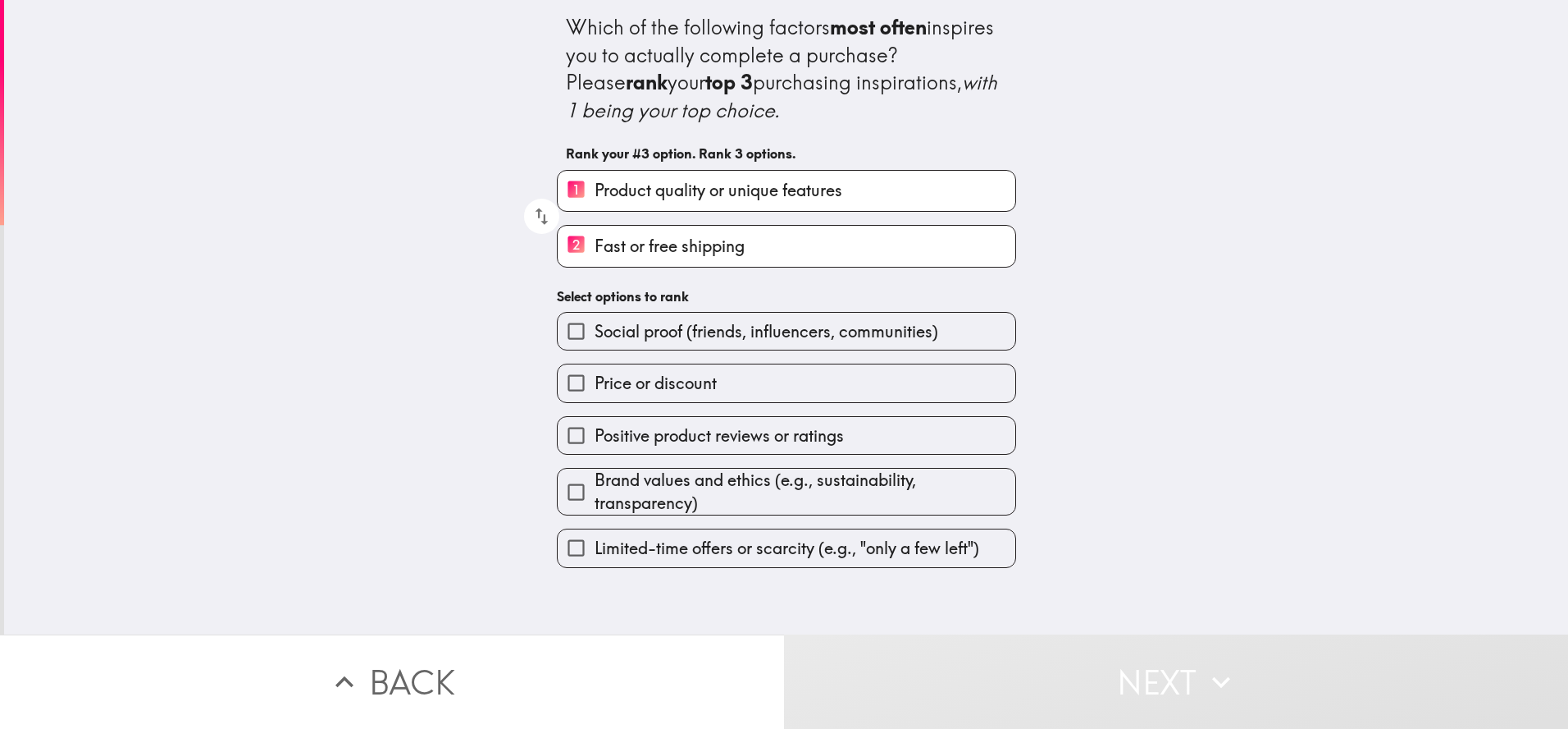
click at [754, 491] on span "Brand values and ethics (e.g., sustainability, transparency)" at bounding box center [805, 492] width 421 height 46
click at [595, 491] on input "Brand values and ethics (e.g., sustainability, transparency)" at bounding box center [576, 492] width 37 height 37
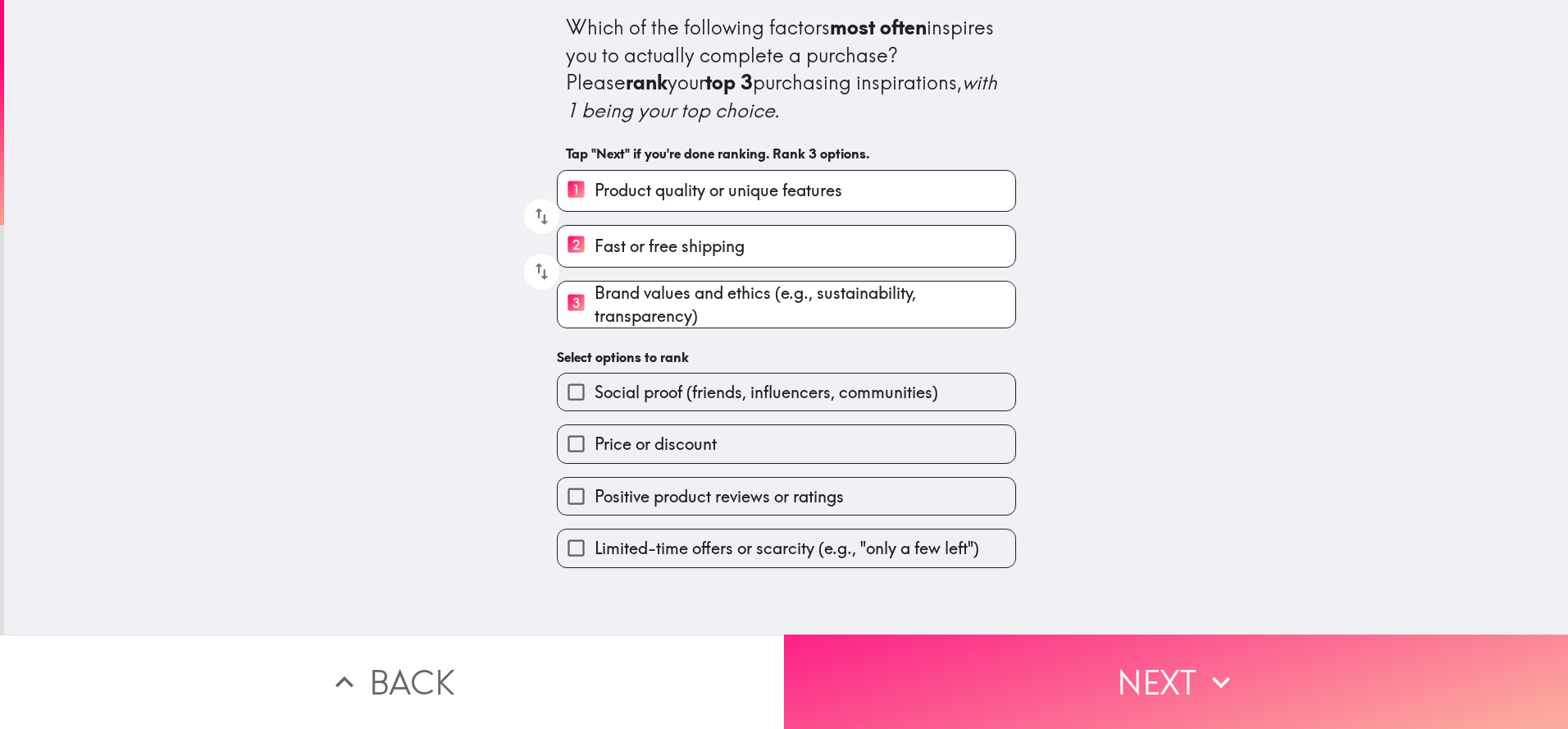
click at [984, 681] on button "Next" at bounding box center [1176, 681] width 784 height 95
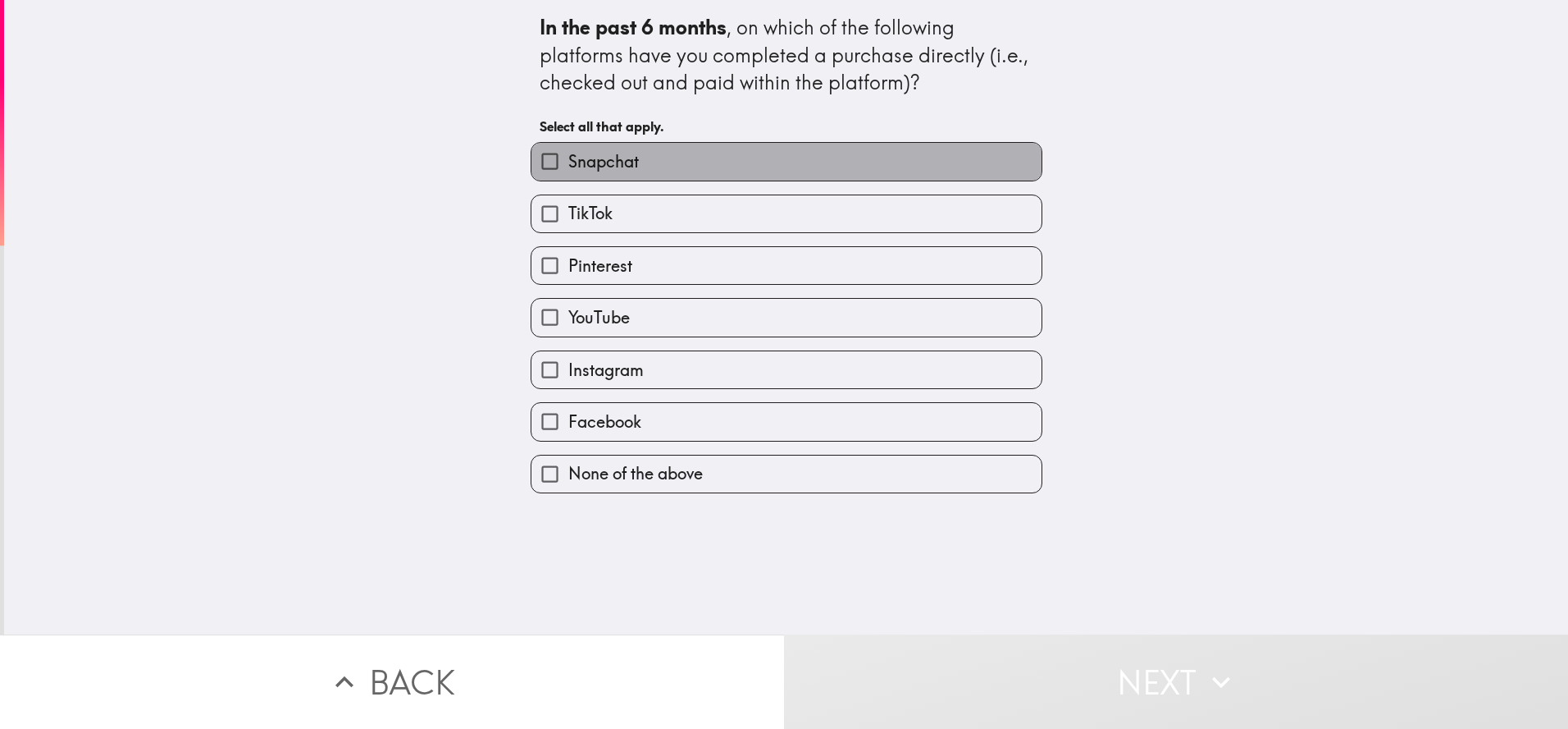
click at [712, 168] on label "Snapchat" at bounding box center [787, 161] width 511 height 37
click at [568, 168] on input "Snapchat" at bounding box center [550, 161] width 37 height 37
checkbox input "true"
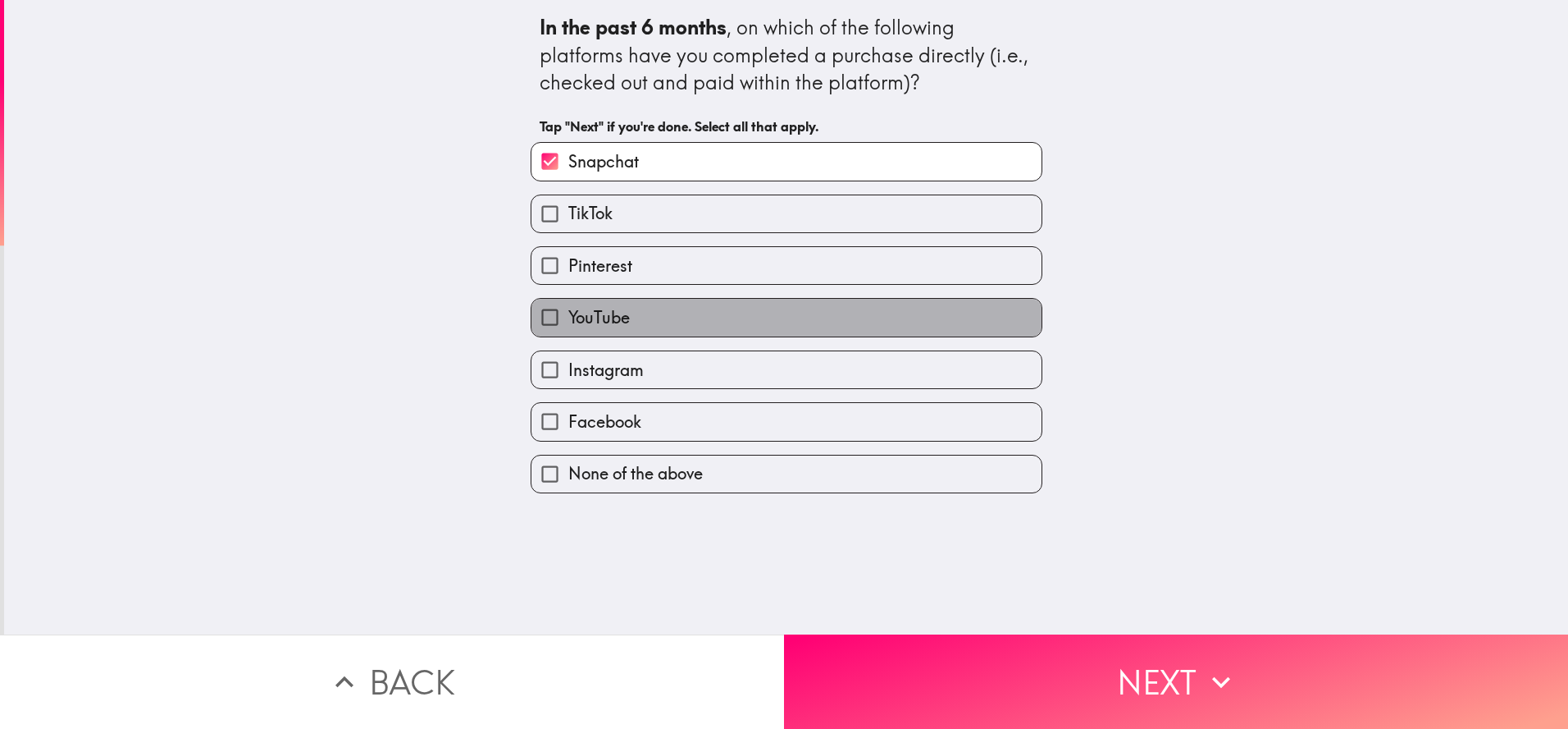
click at [702, 322] on label "YouTube" at bounding box center [787, 317] width 511 height 37
click at [568, 322] on input "YouTube" at bounding box center [550, 317] width 37 height 37
checkbox input "true"
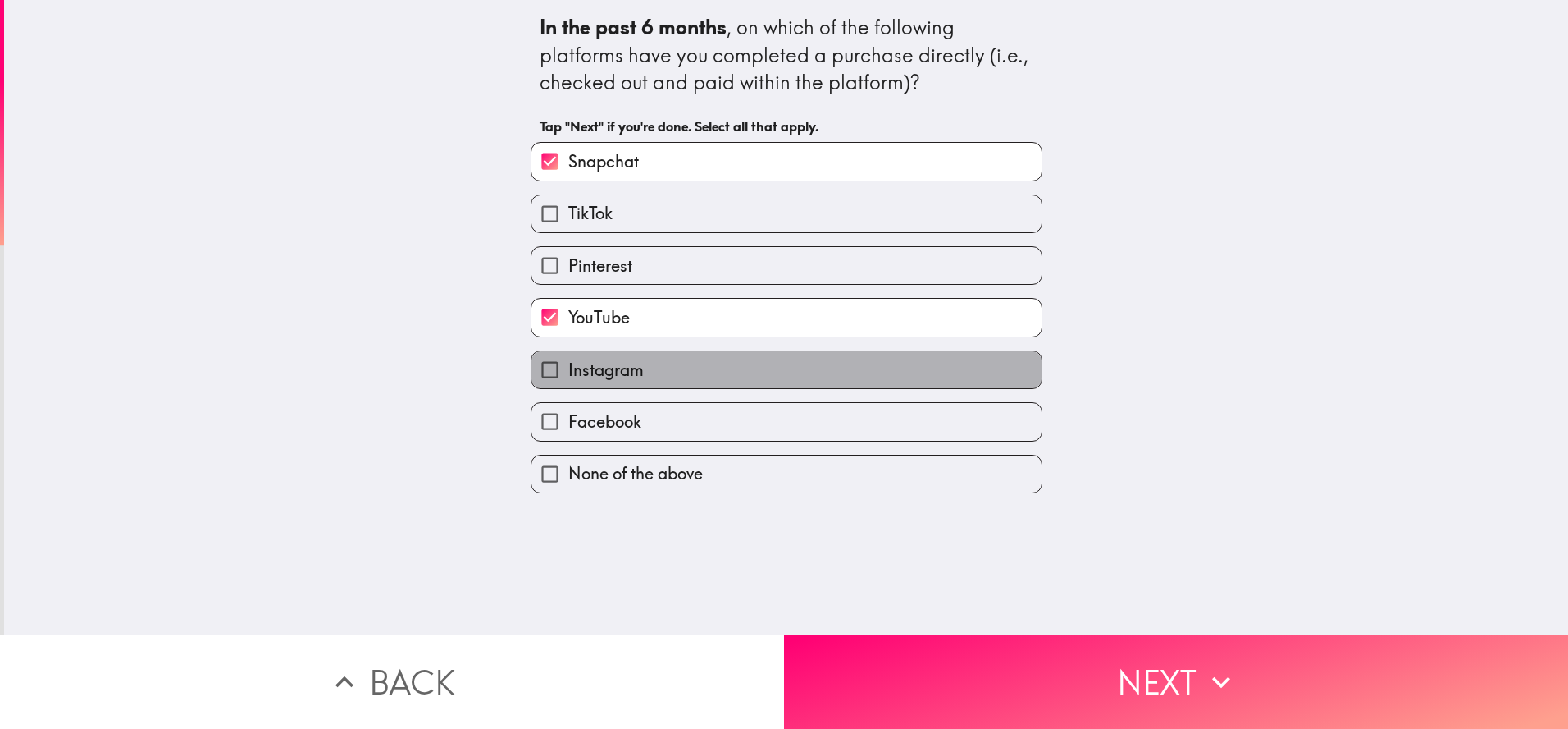
click at [692, 380] on label "Instagram" at bounding box center [787, 369] width 511 height 37
click at [568, 380] on input "Instagram" at bounding box center [550, 369] width 37 height 37
checkbox input "true"
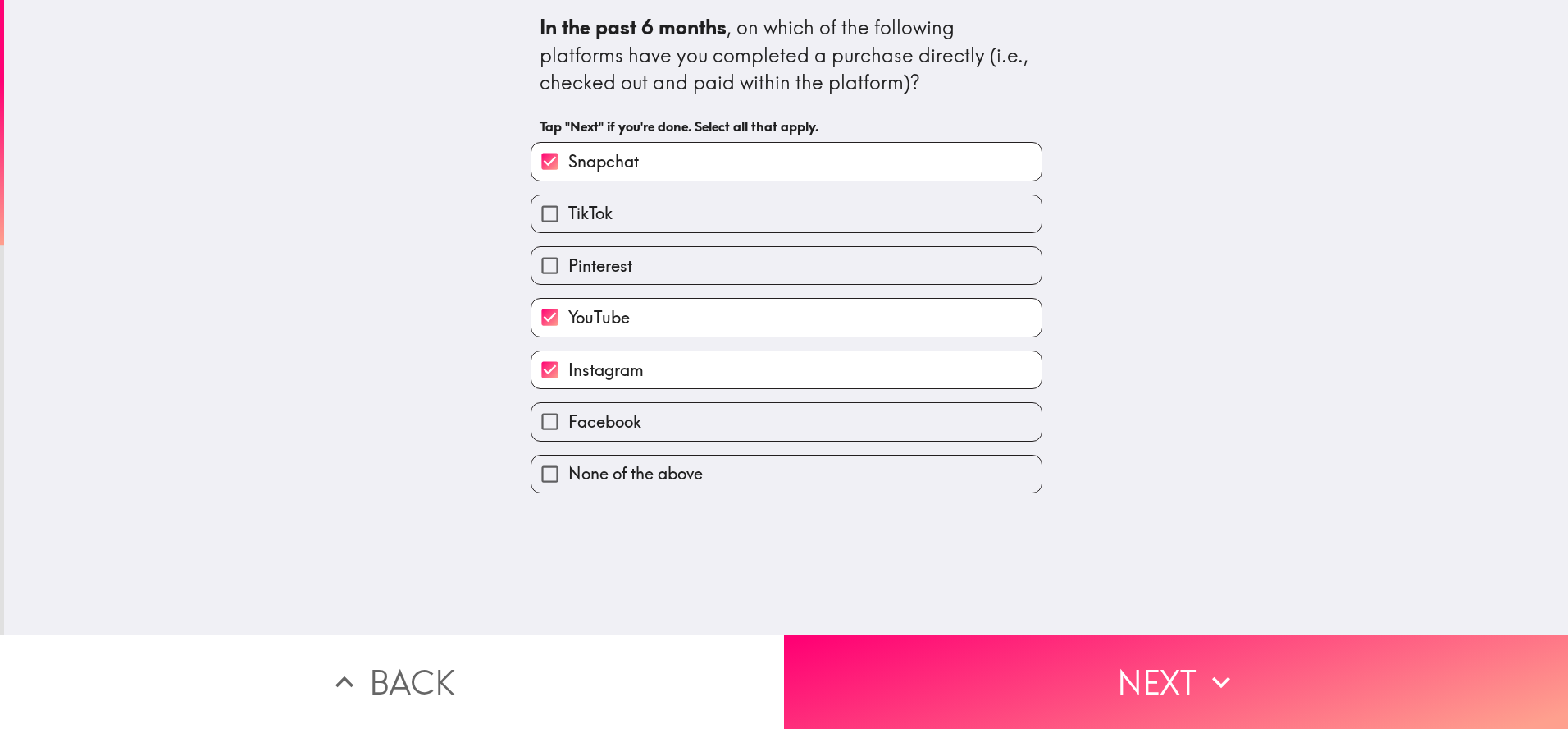
click at [698, 412] on label "Facebook" at bounding box center [787, 421] width 511 height 37
click at [568, 412] on input "Facebook" at bounding box center [550, 421] width 37 height 37
checkbox input "true"
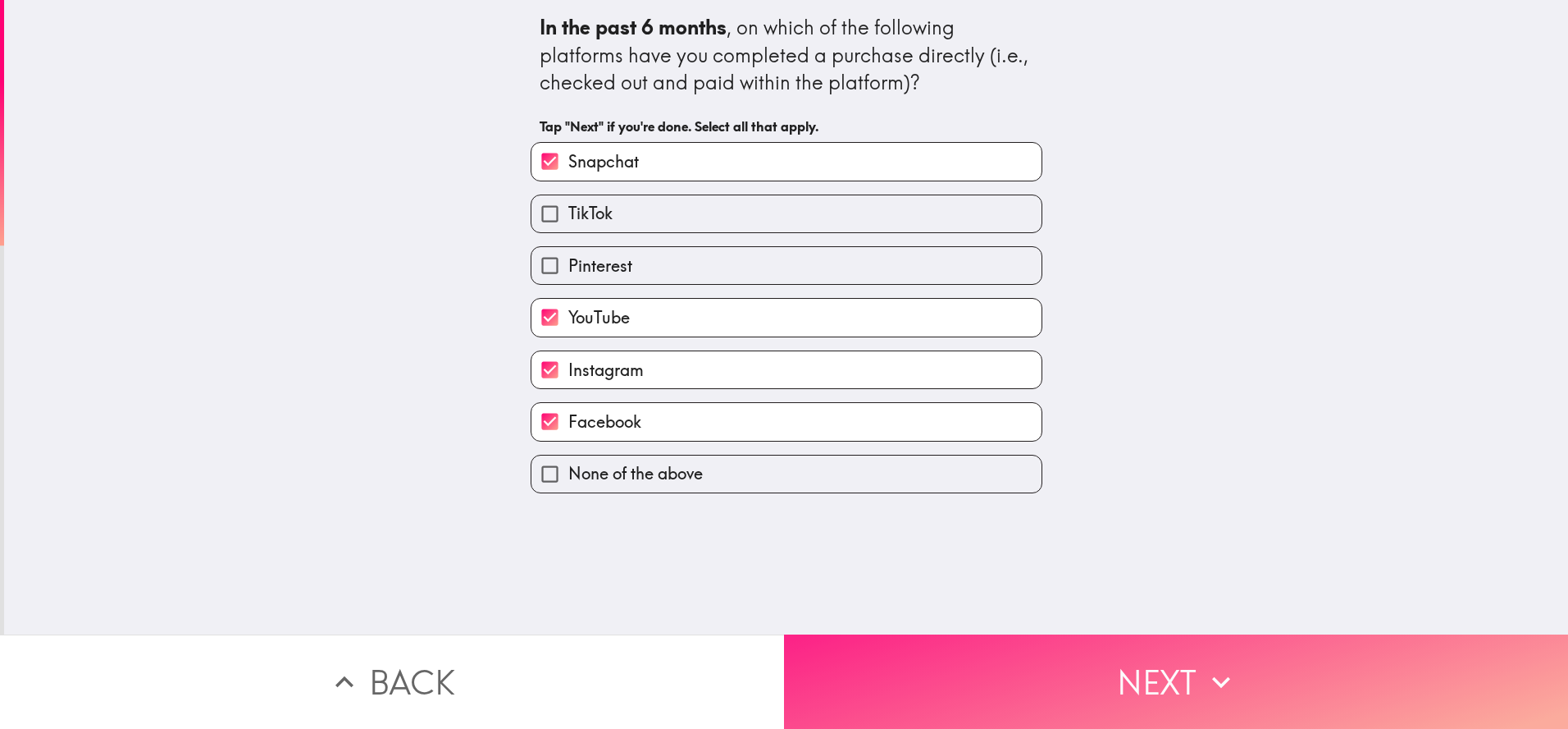
click at [1023, 713] on button "Next" at bounding box center [1176, 681] width 784 height 95
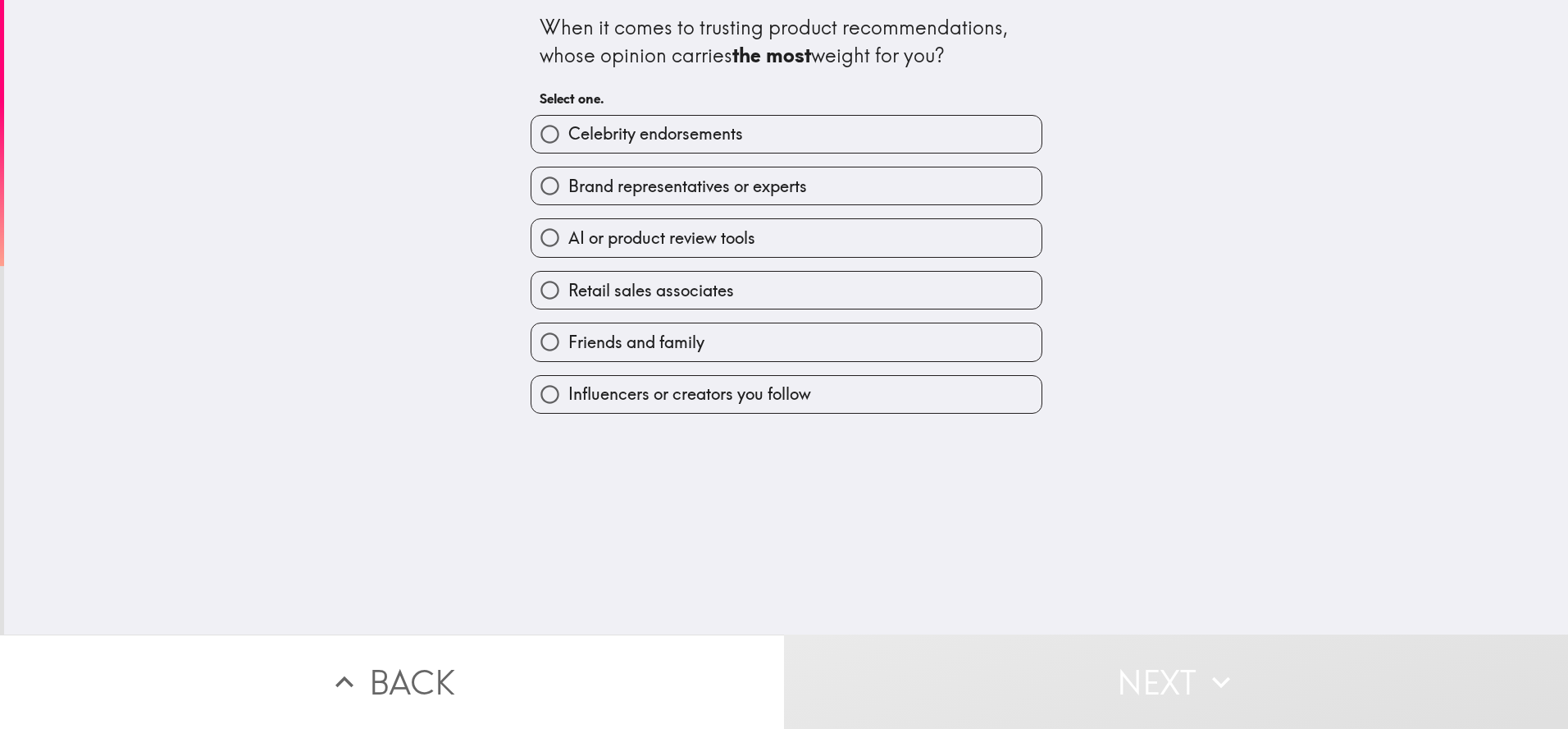
drag, startPoint x: 676, startPoint y: 193, endPoint x: 683, endPoint y: 213, distance: 21.2
click at [676, 194] on span "Brand representatives or experts" at bounding box center [687, 187] width 239 height 23
click at [568, 194] on input "Brand representatives or experts" at bounding box center [550, 186] width 37 height 37
radio input "true"
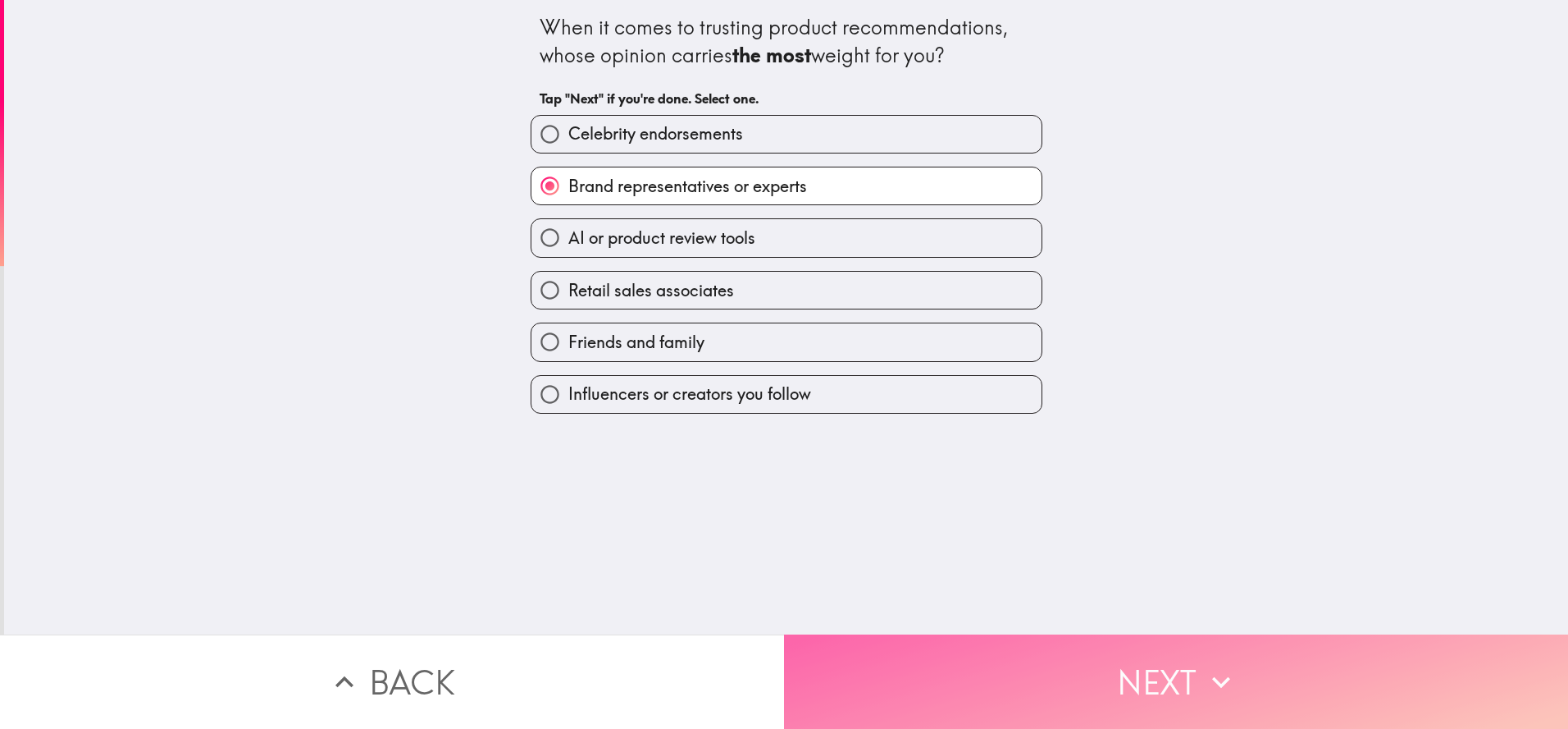
click at [1068, 684] on button "Next" at bounding box center [1176, 681] width 784 height 95
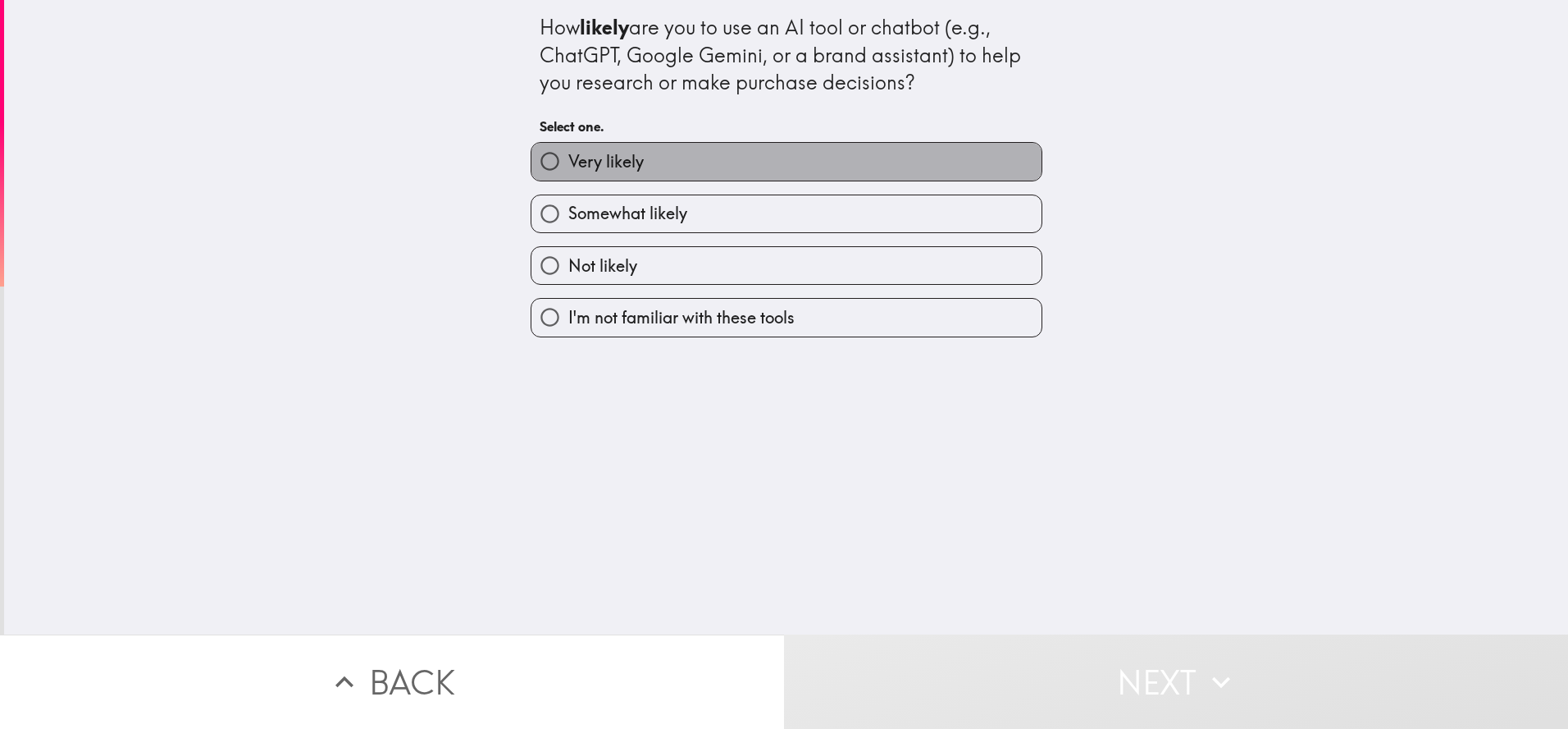
click at [700, 172] on label "Very likely" at bounding box center [787, 161] width 511 height 37
click at [568, 172] on input "Very likely" at bounding box center [550, 161] width 37 height 37
radio input "true"
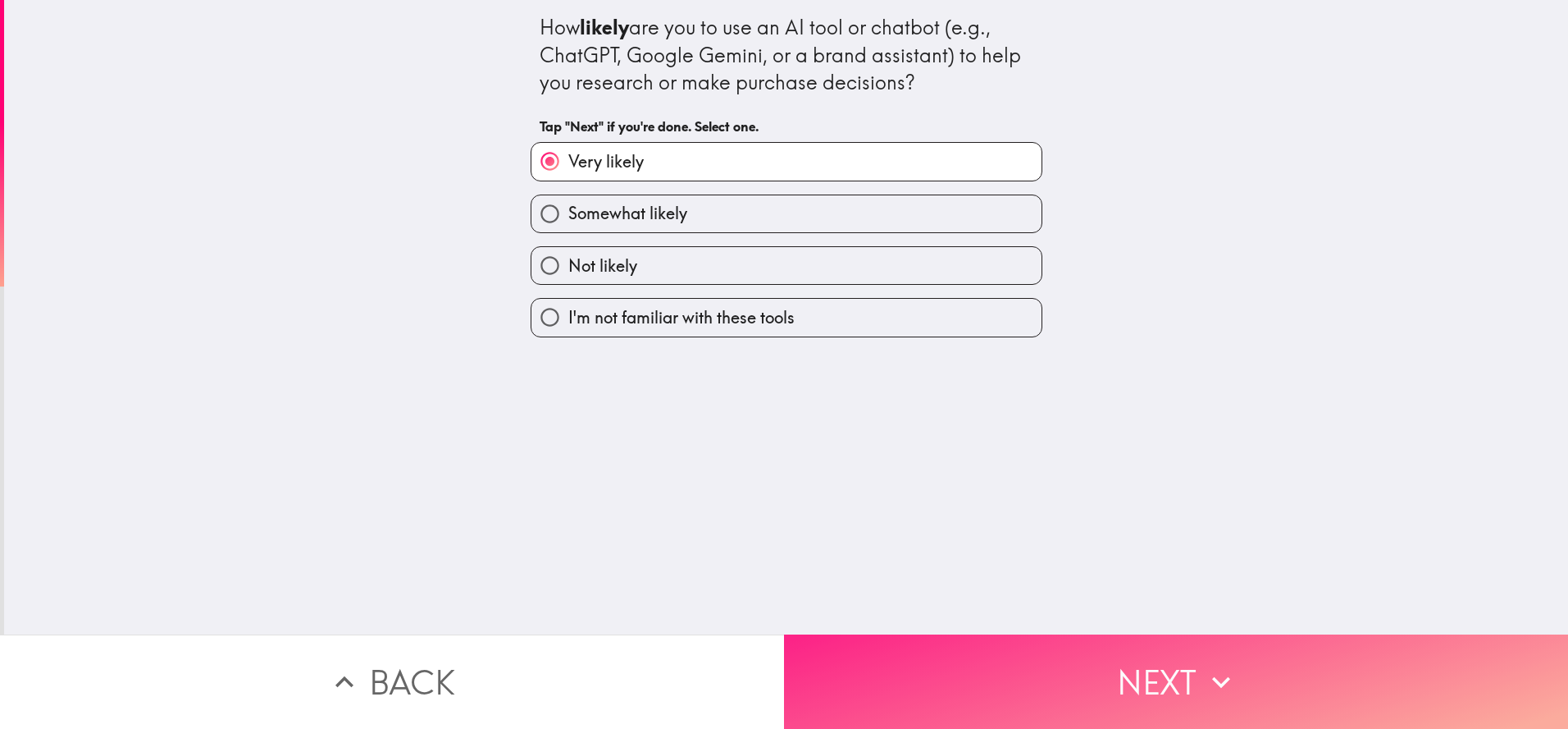
click at [970, 674] on button "Next" at bounding box center [1176, 681] width 784 height 95
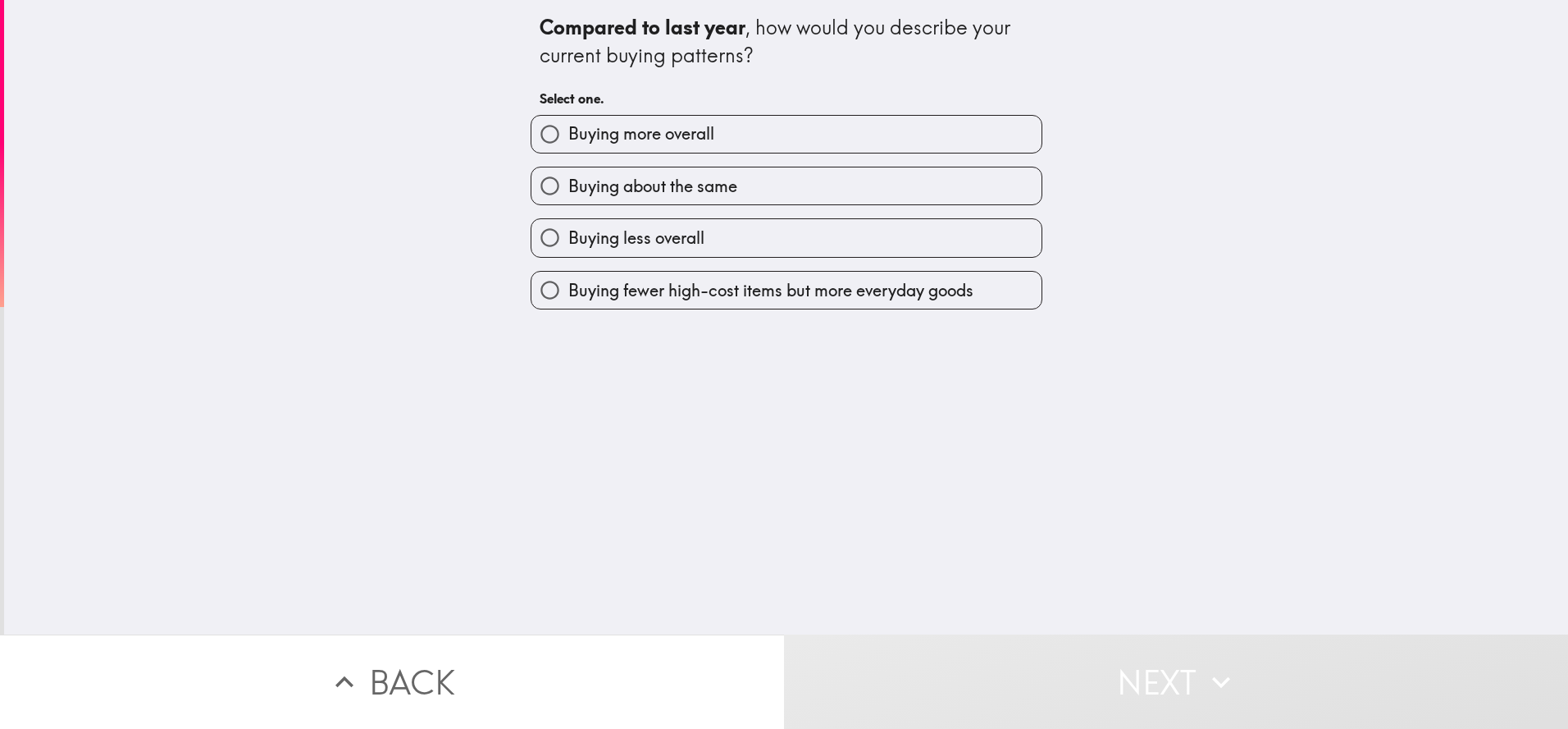
click at [660, 113] on div "Buying more overall" at bounding box center [779, 127] width 525 height 52
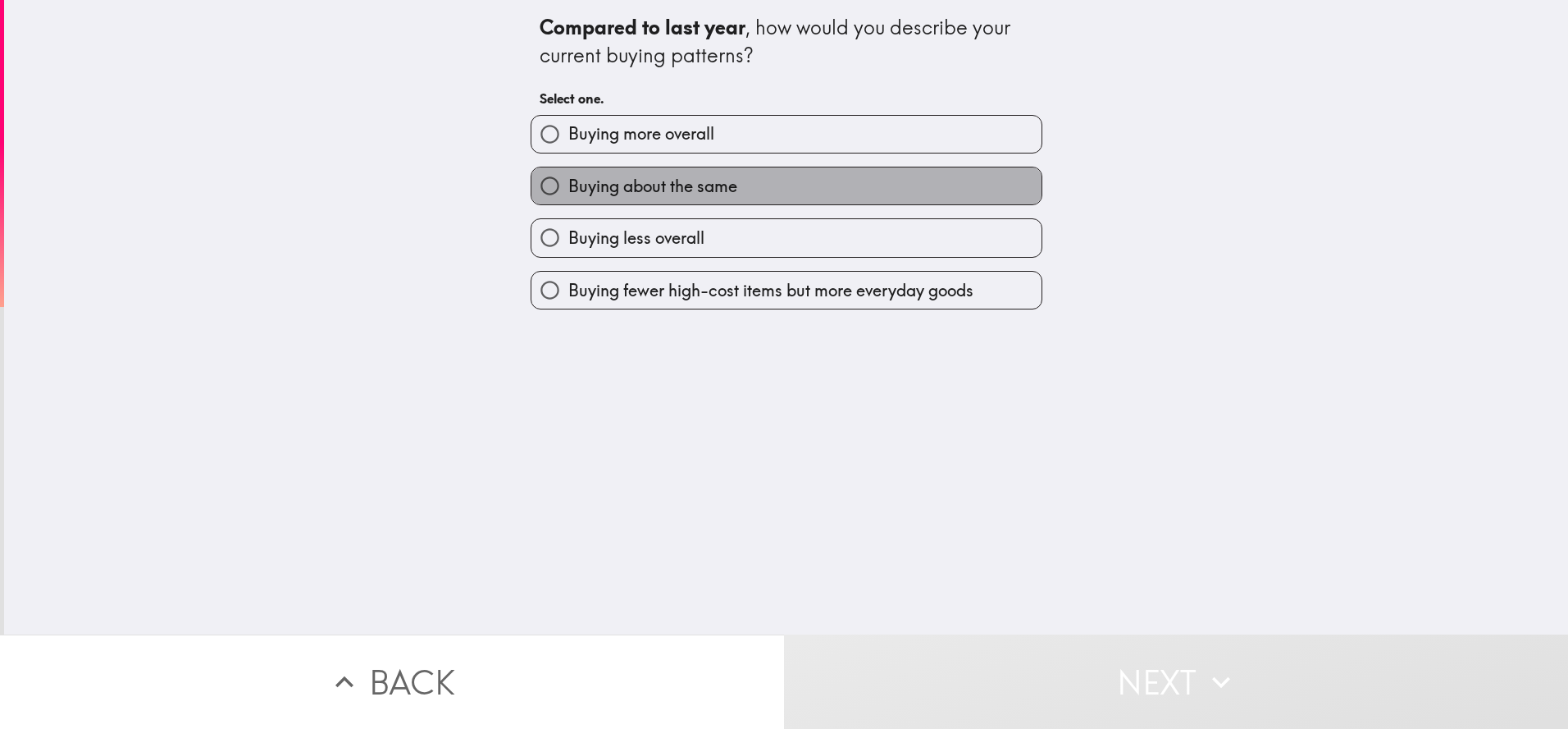
click at [672, 183] on span "Buying about the same" at bounding box center [652, 187] width 169 height 23
click at [568, 183] on input "Buying about the same" at bounding box center [550, 186] width 37 height 37
radio input "true"
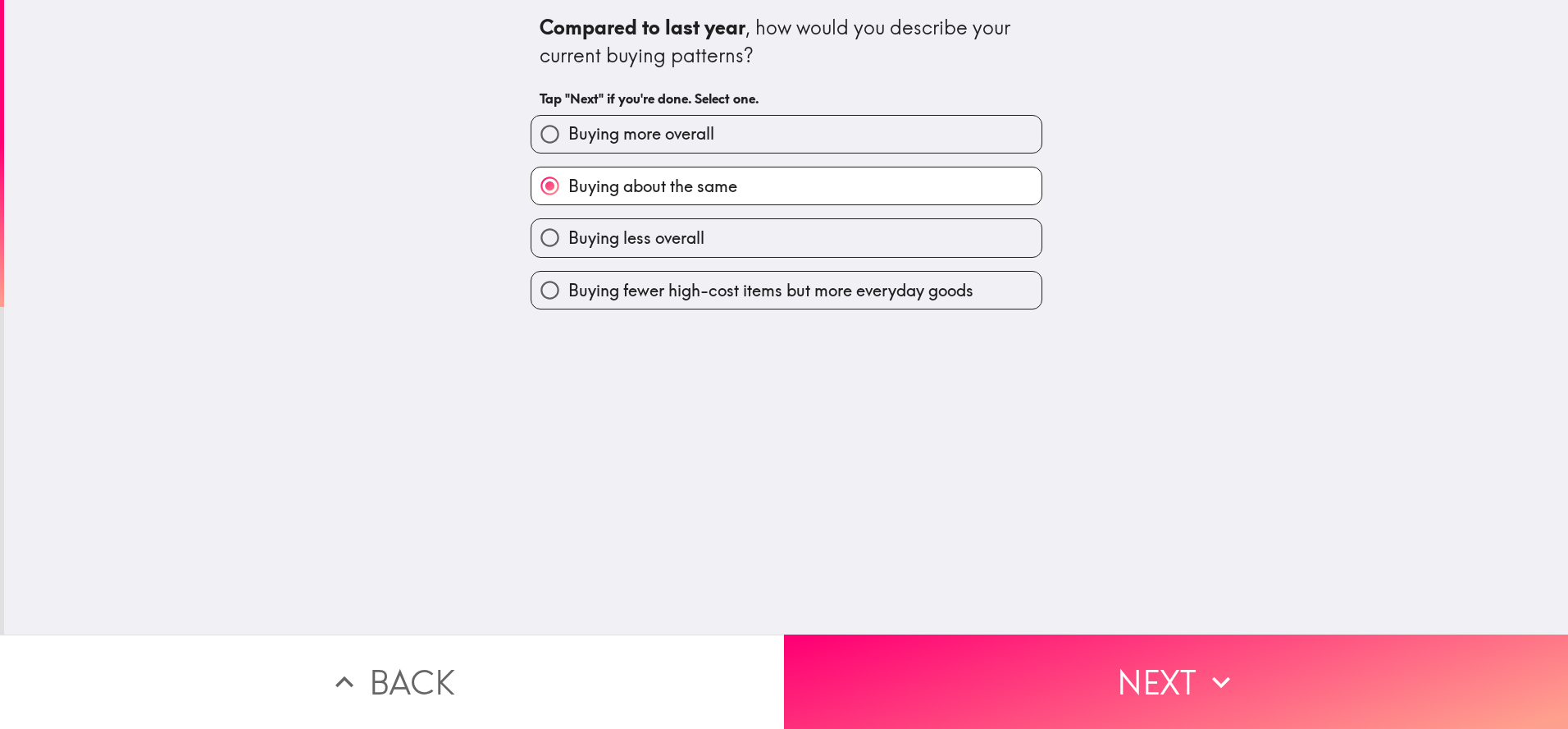
click at [663, 135] on span "Buying more overall" at bounding box center [641, 134] width 146 height 23
click at [568, 135] on input "Buying more overall" at bounding box center [550, 134] width 37 height 37
radio input "true"
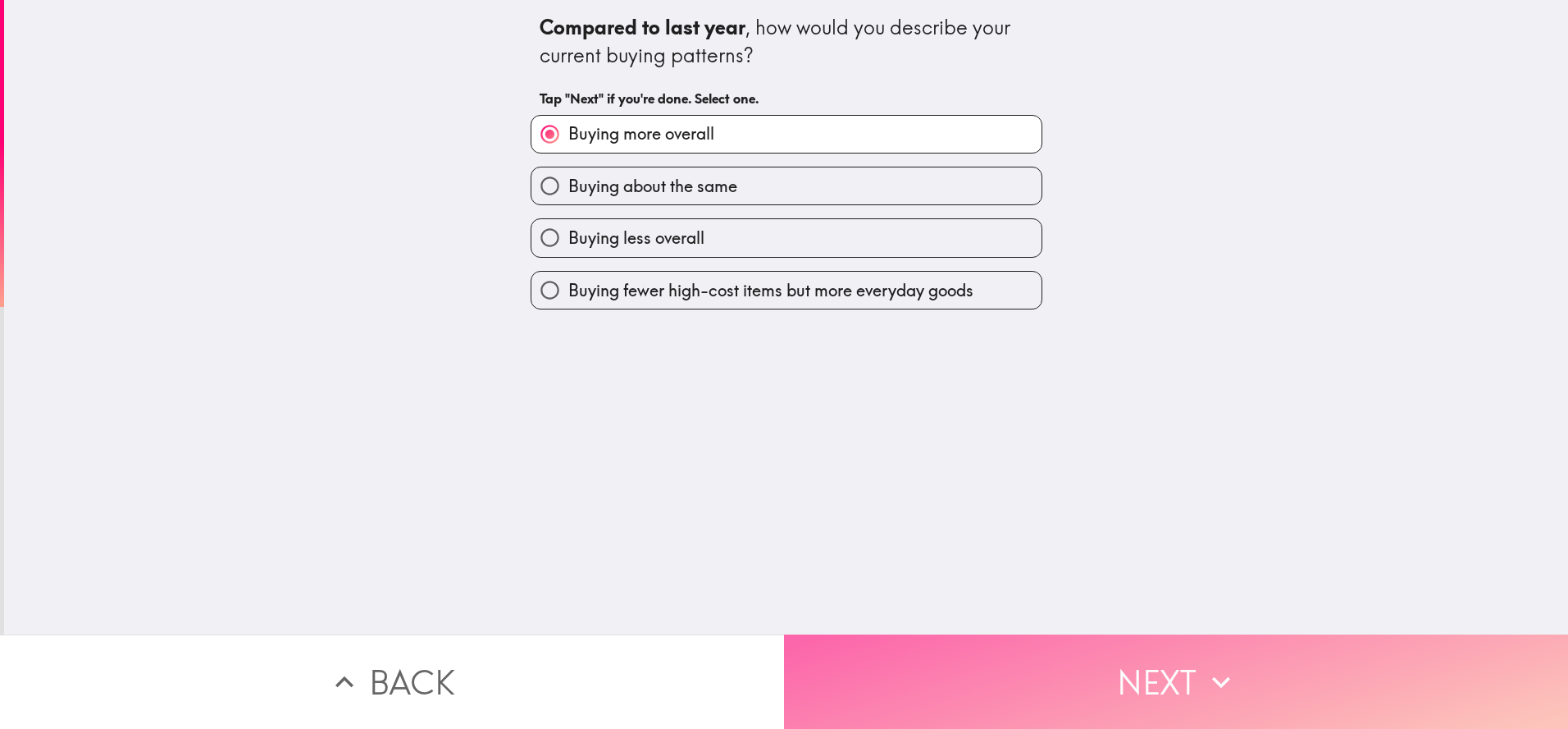
click at [1014, 684] on button "Next" at bounding box center [1176, 681] width 784 height 95
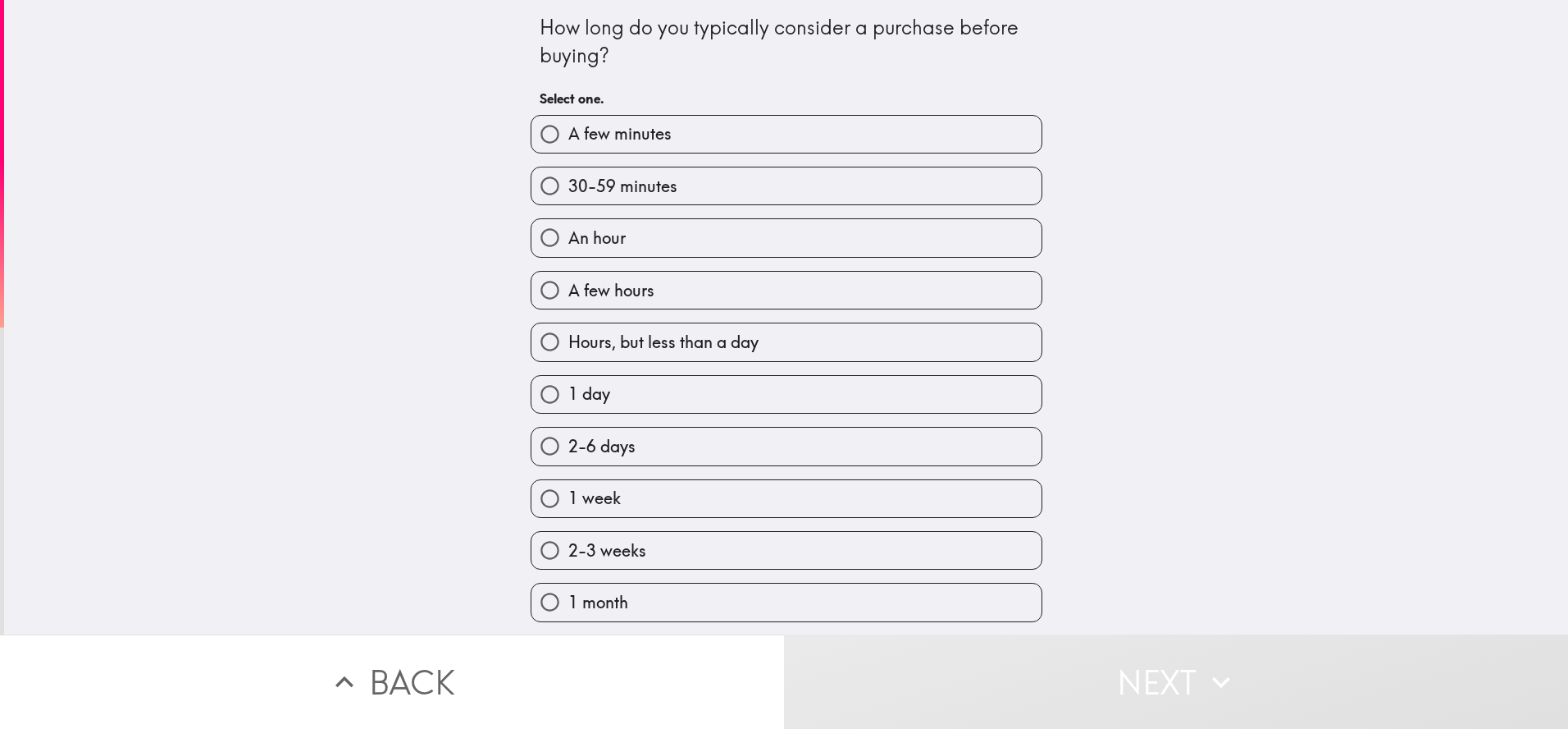
click at [618, 157] on div "30-59 minutes" at bounding box center [779, 179] width 525 height 52
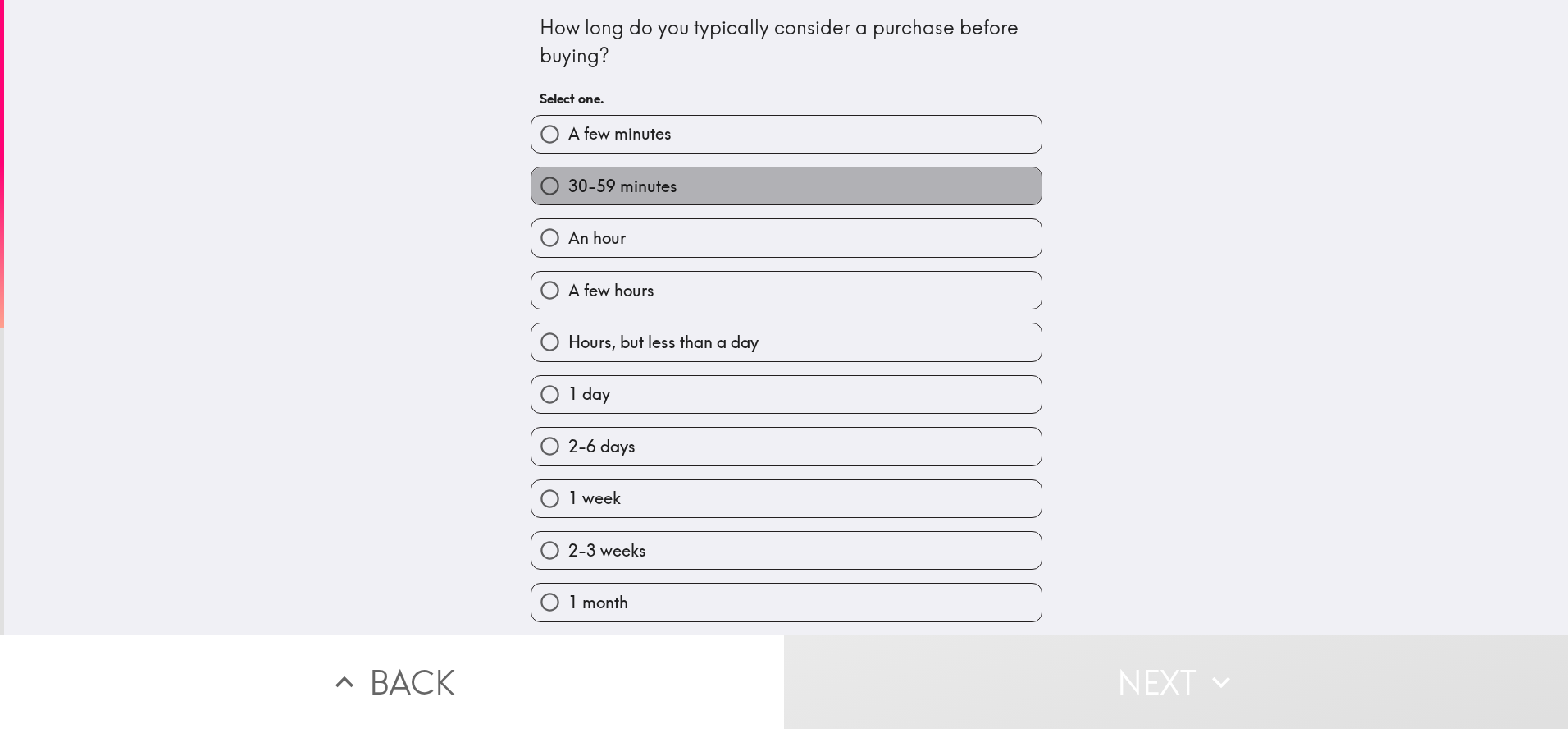
click at [624, 188] on span "30-59 minutes" at bounding box center [622, 187] width 109 height 23
click at [568, 188] on input "30-59 minutes" at bounding box center [550, 186] width 37 height 37
radio input "true"
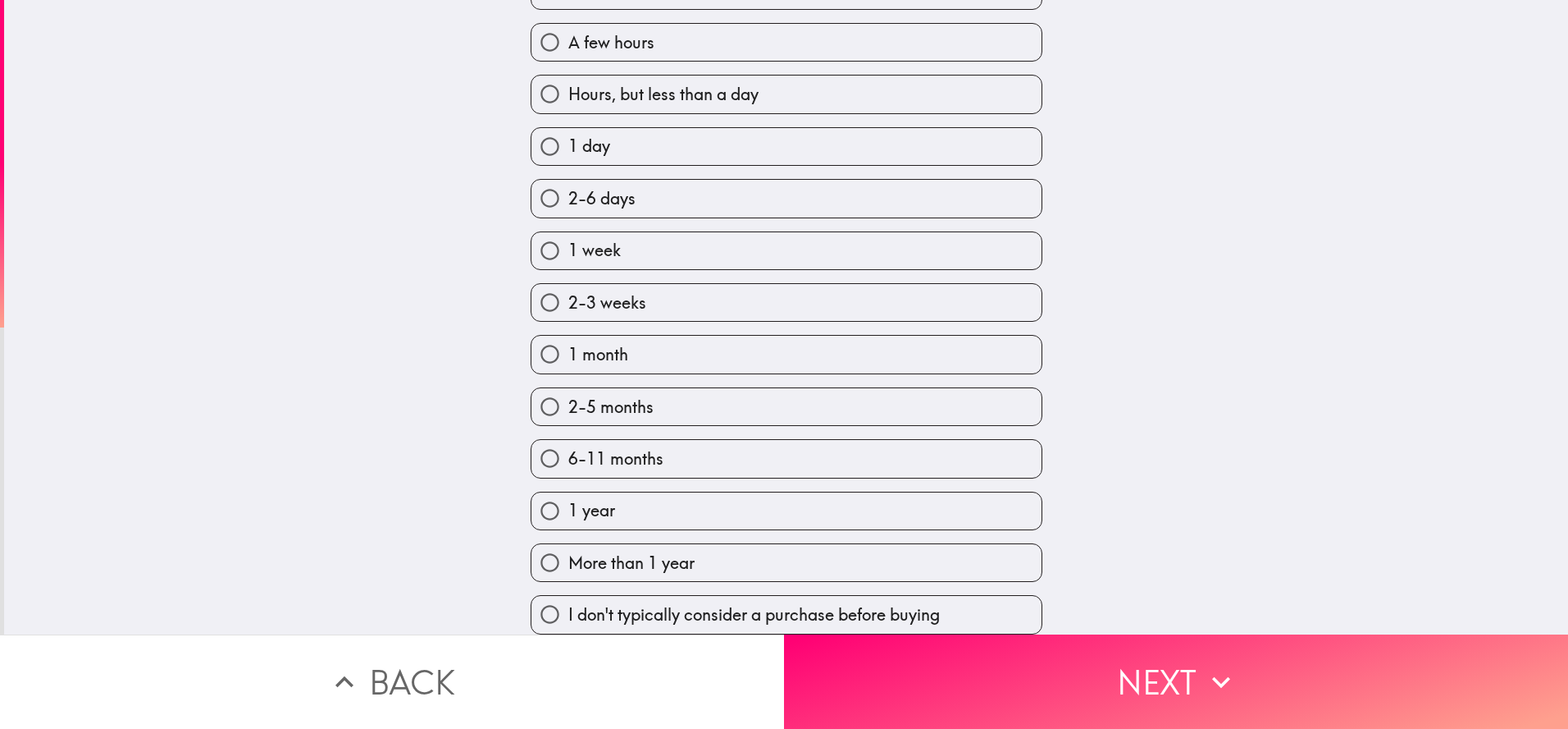
scroll to position [260, 0]
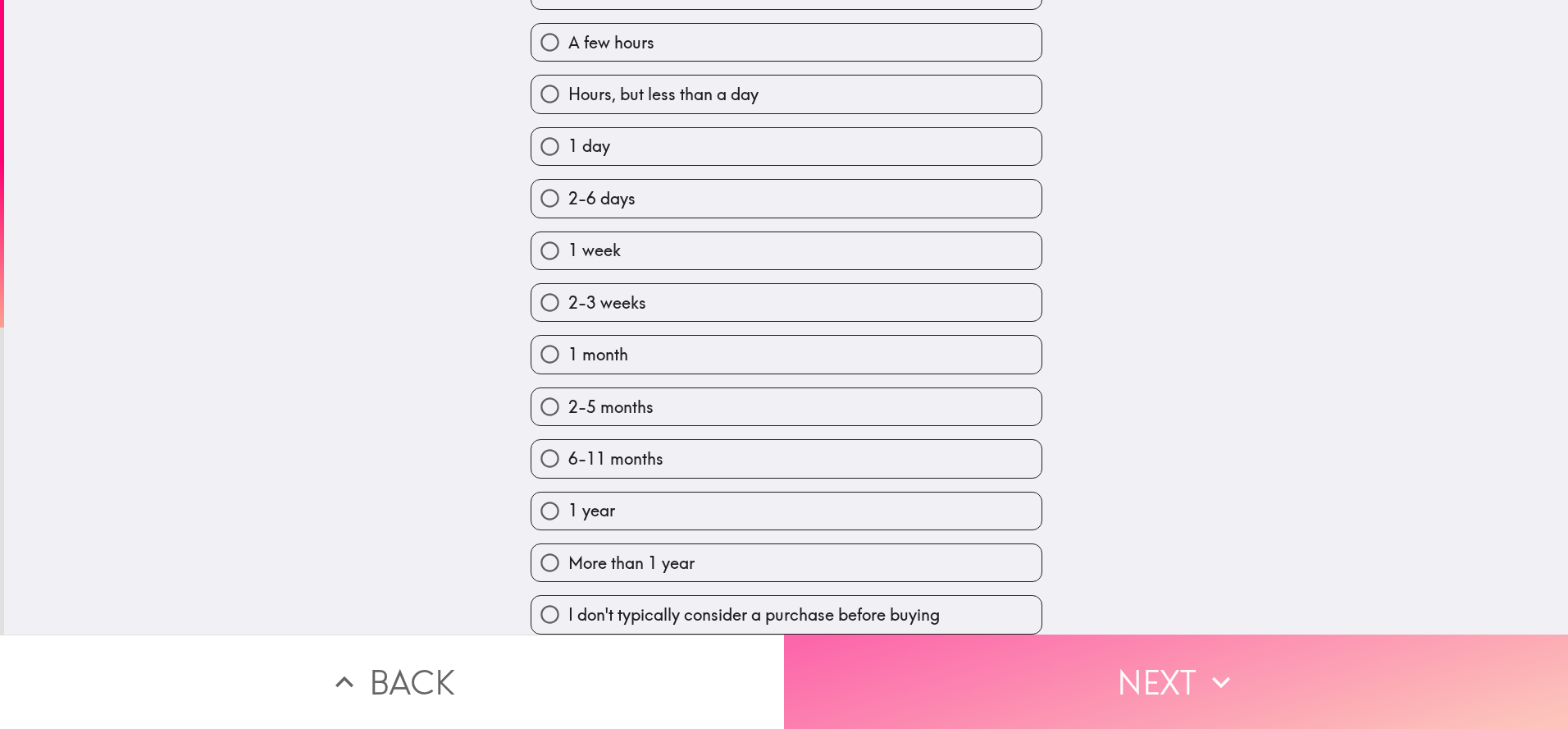
click at [913, 668] on button "Next" at bounding box center [1176, 681] width 784 height 95
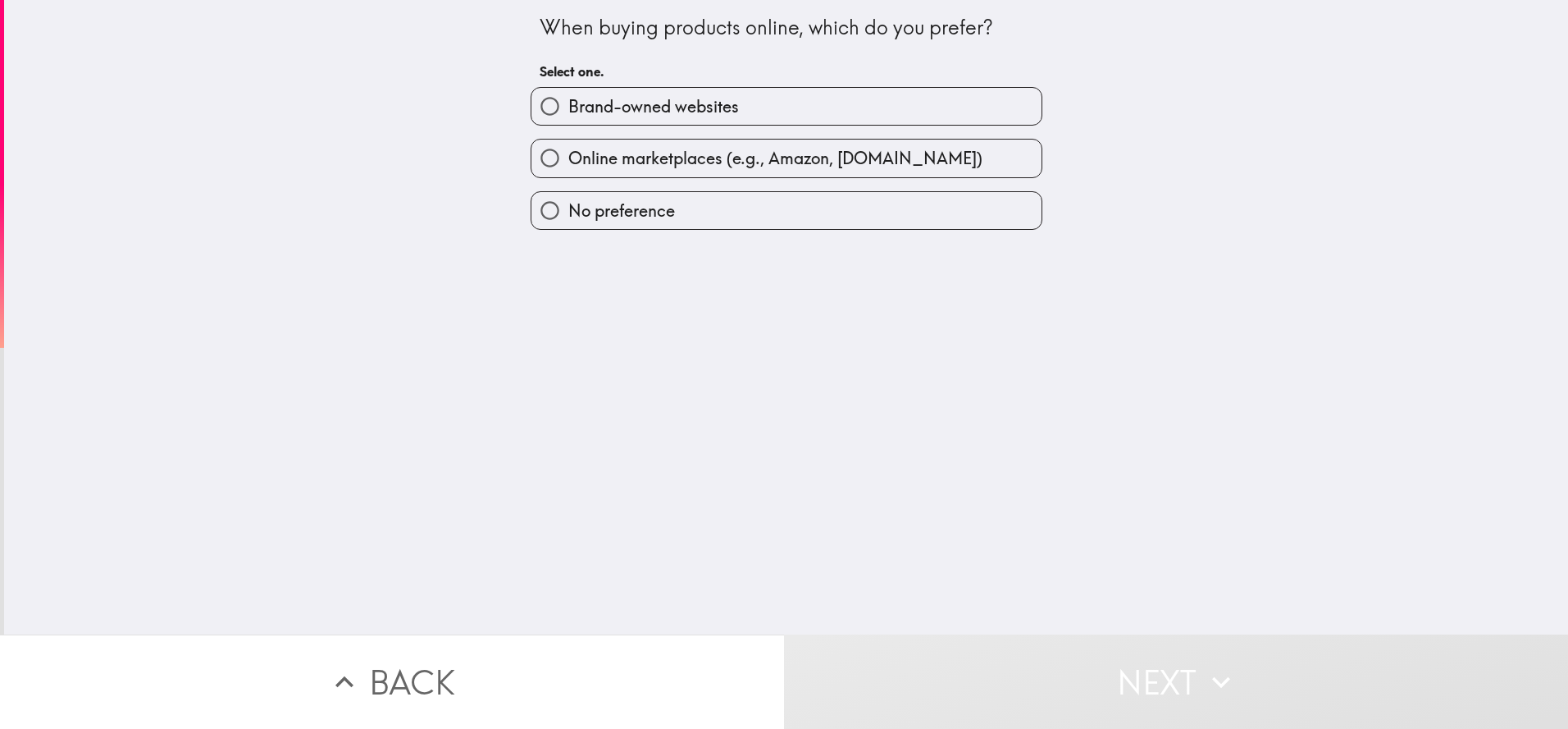
click at [555, 108] on input "Brand-owned websites" at bounding box center [550, 106] width 37 height 37
radio input "true"
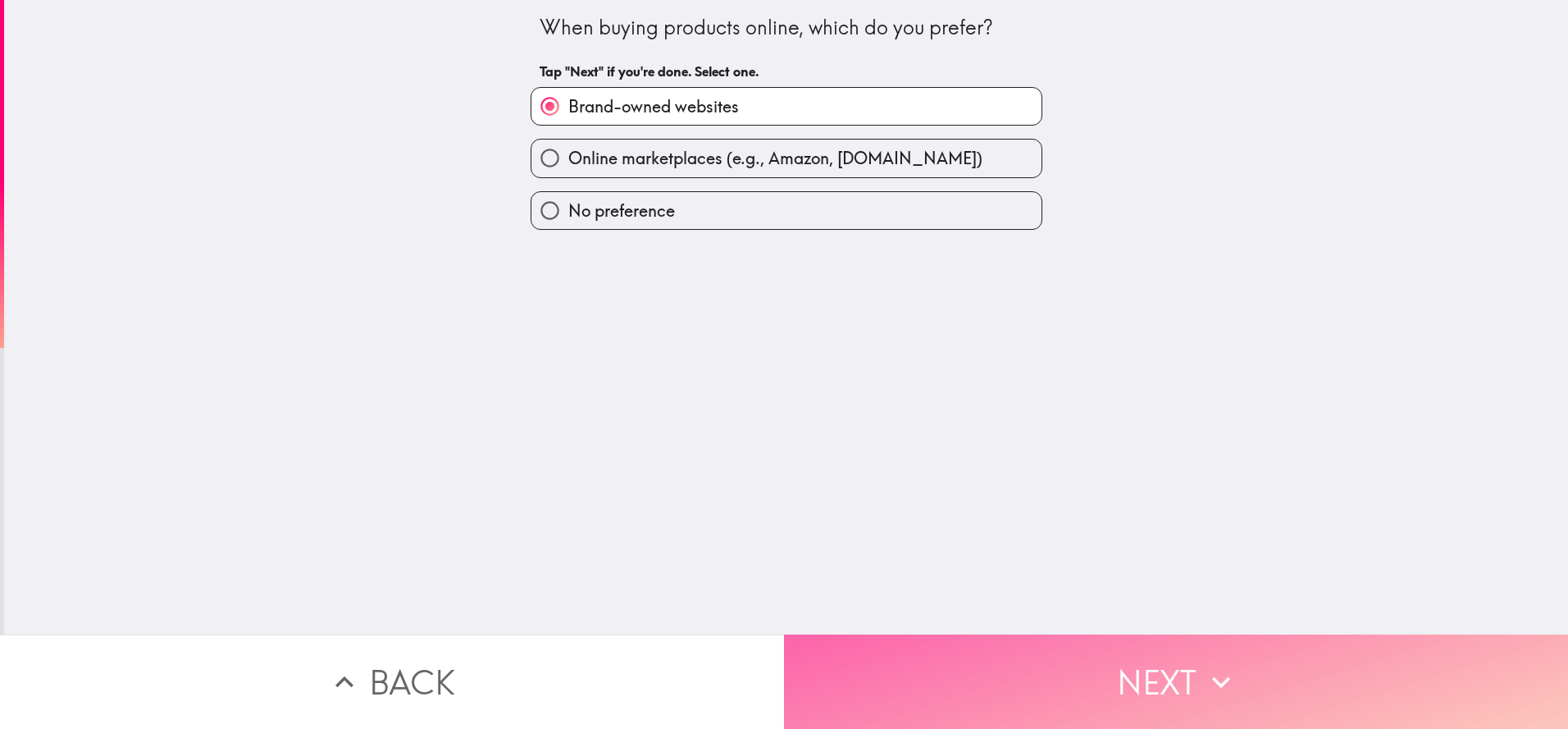
click at [1070, 713] on button "Next" at bounding box center [1176, 681] width 784 height 95
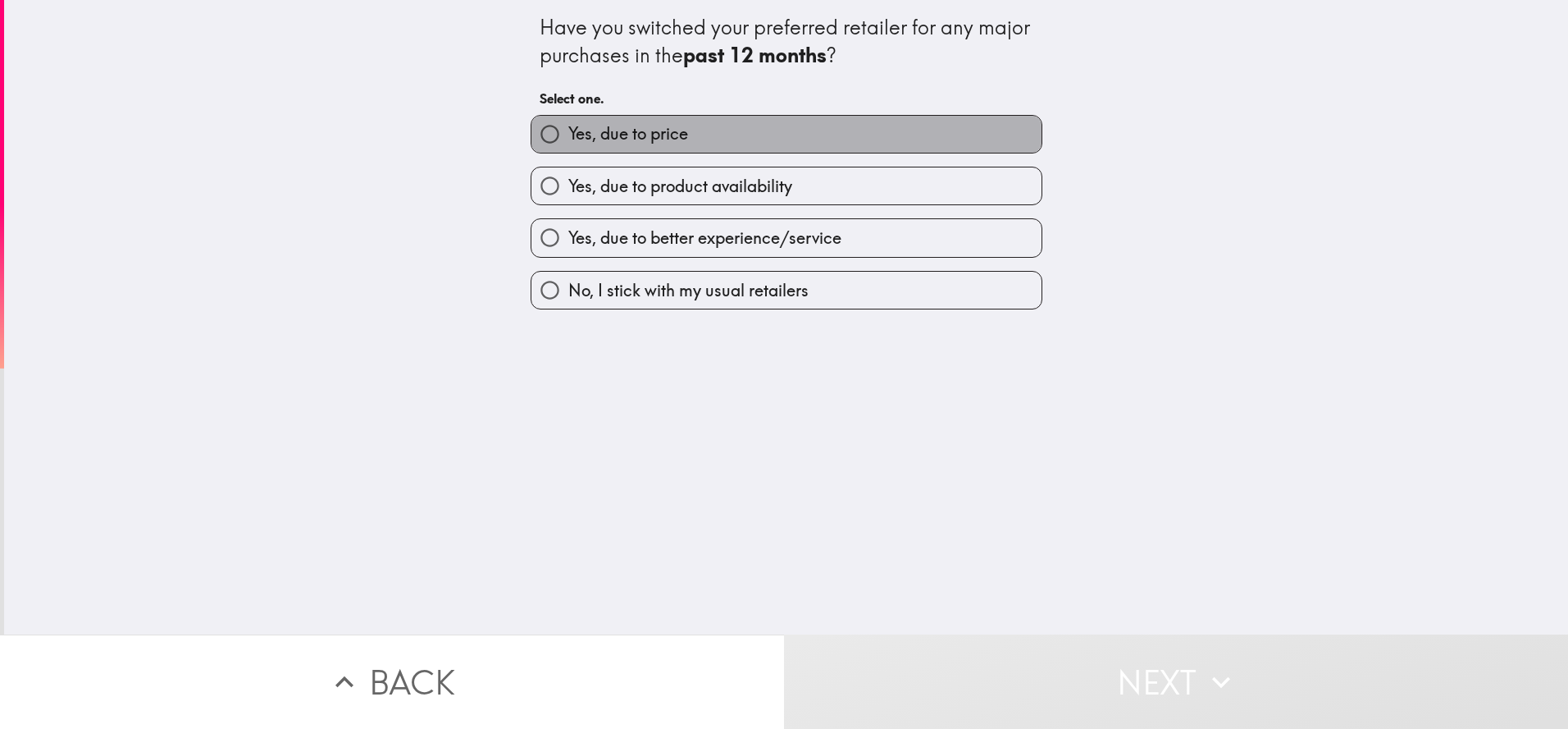
click at [674, 147] on label "Yes, due to price" at bounding box center [787, 134] width 511 height 37
click at [568, 147] on input "Yes, due to price" at bounding box center [550, 134] width 37 height 37
radio input "true"
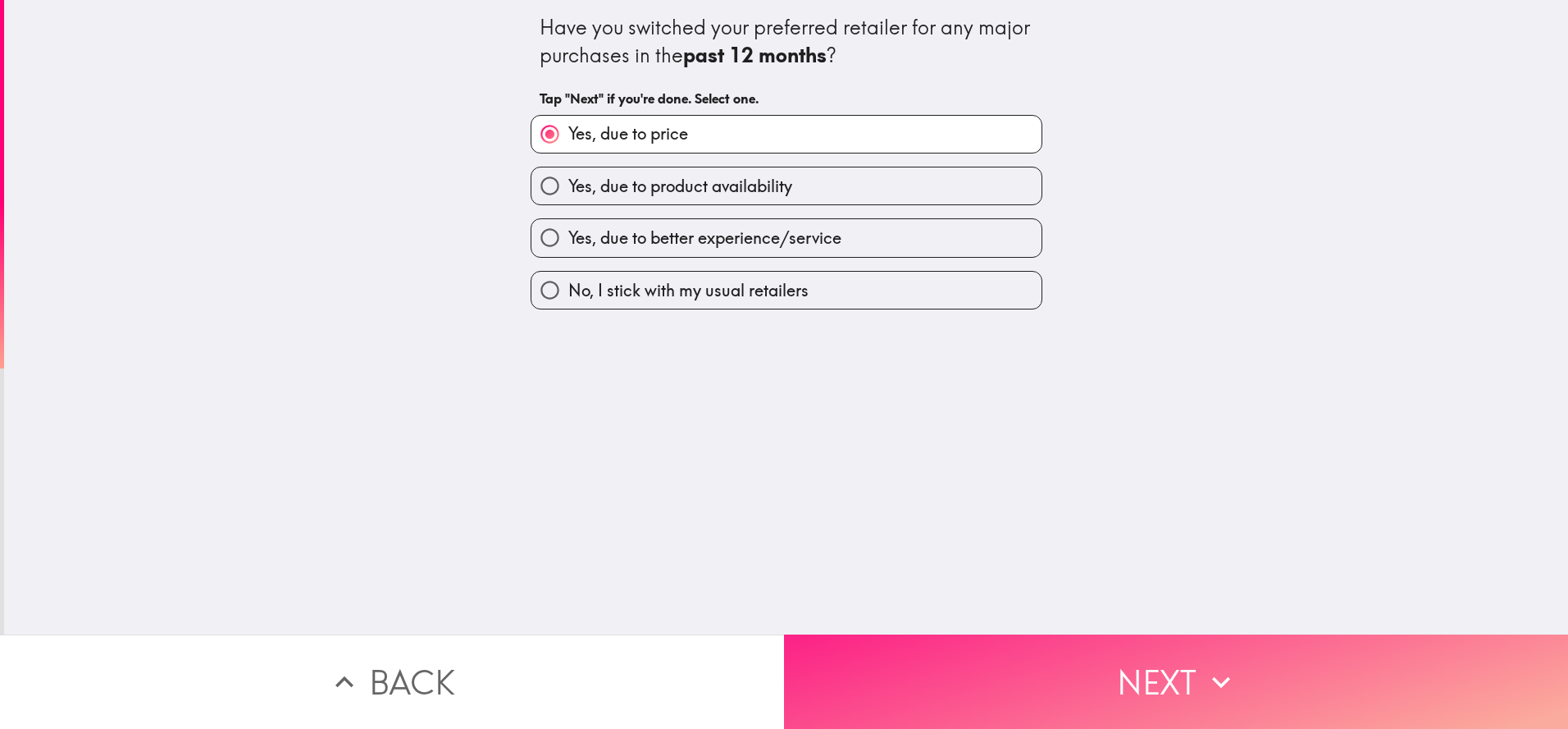
click at [1023, 687] on button "Next" at bounding box center [1176, 681] width 784 height 95
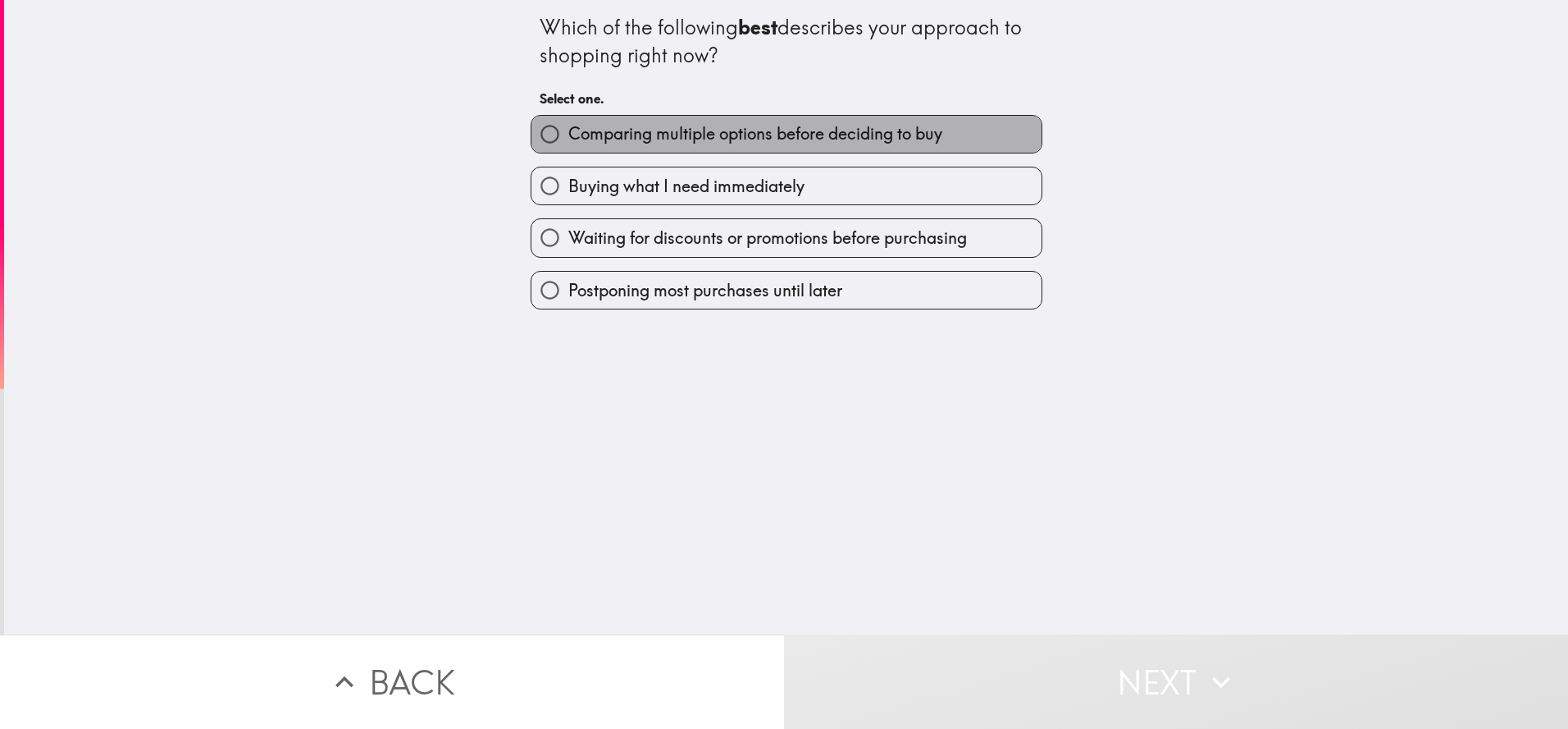
click at [652, 133] on span "Comparing multiple options before deciding to buy" at bounding box center [754, 134] width 374 height 23
click at [568, 133] on input "Comparing multiple options before deciding to buy" at bounding box center [550, 134] width 37 height 37
radio input "true"
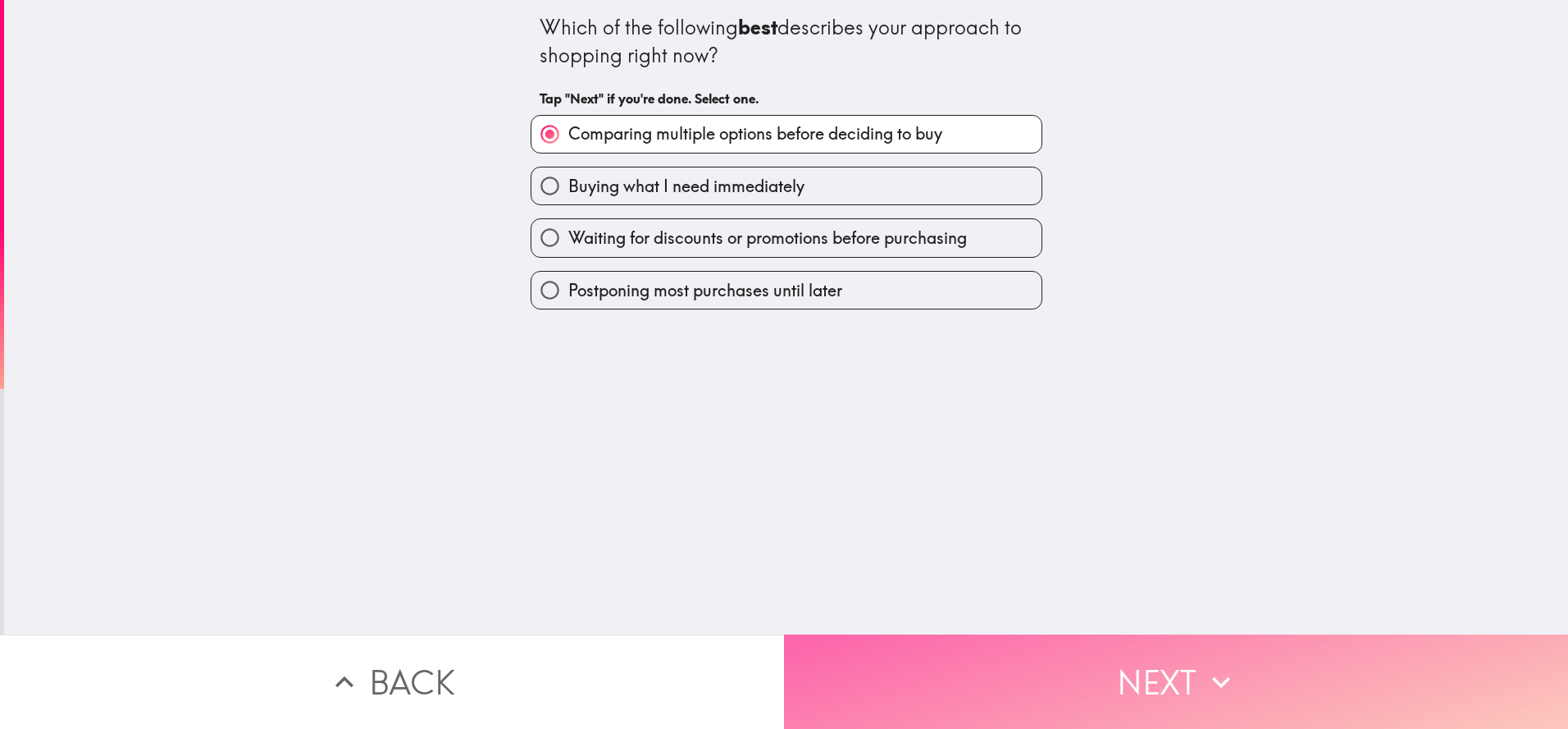
click at [1002, 711] on button "Next" at bounding box center [1176, 681] width 784 height 95
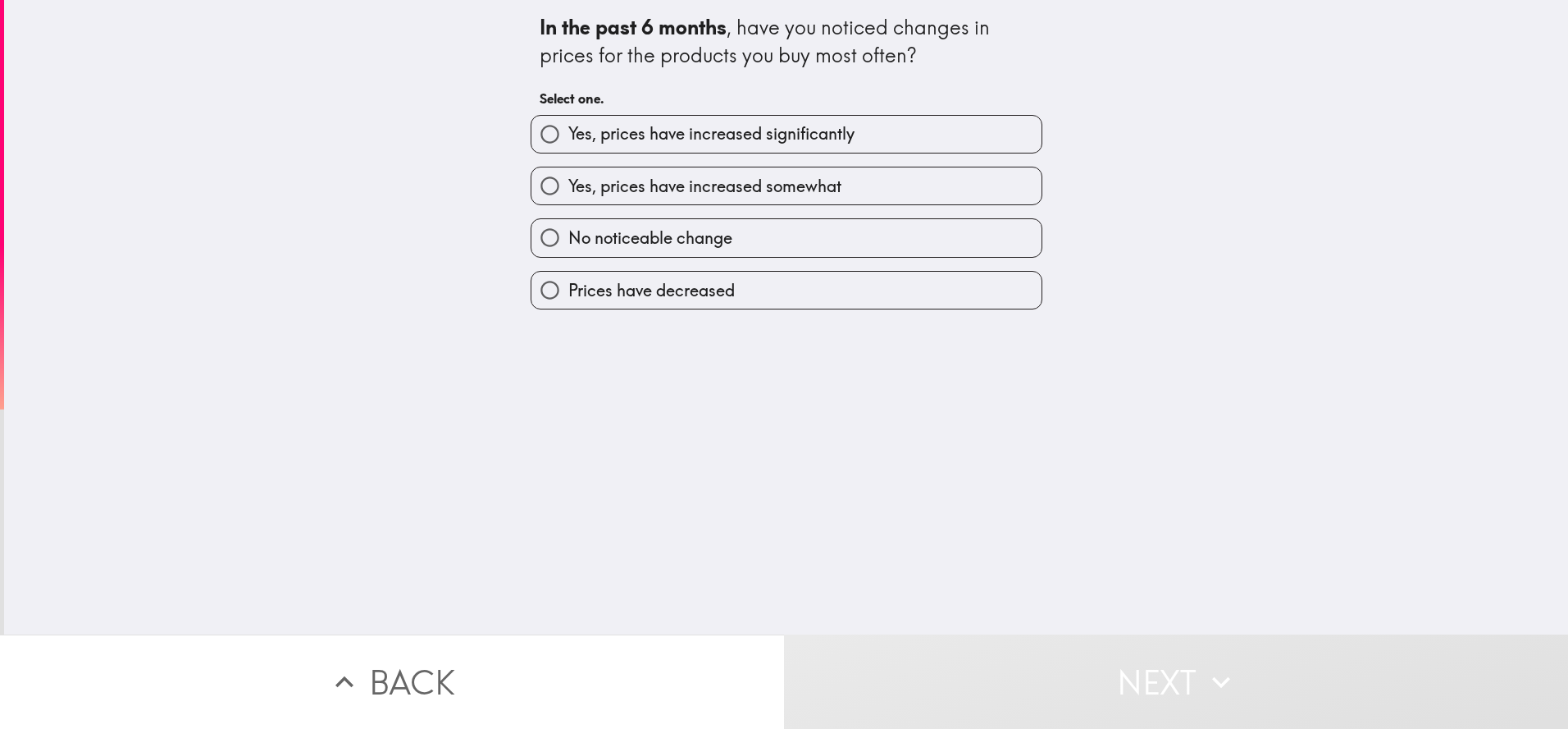
click at [601, 133] on span "Yes, prices have increased significantly" at bounding box center [710, 134] width 286 height 23
click at [568, 133] on input "Yes, prices have increased significantly" at bounding box center [550, 134] width 37 height 37
radio input "true"
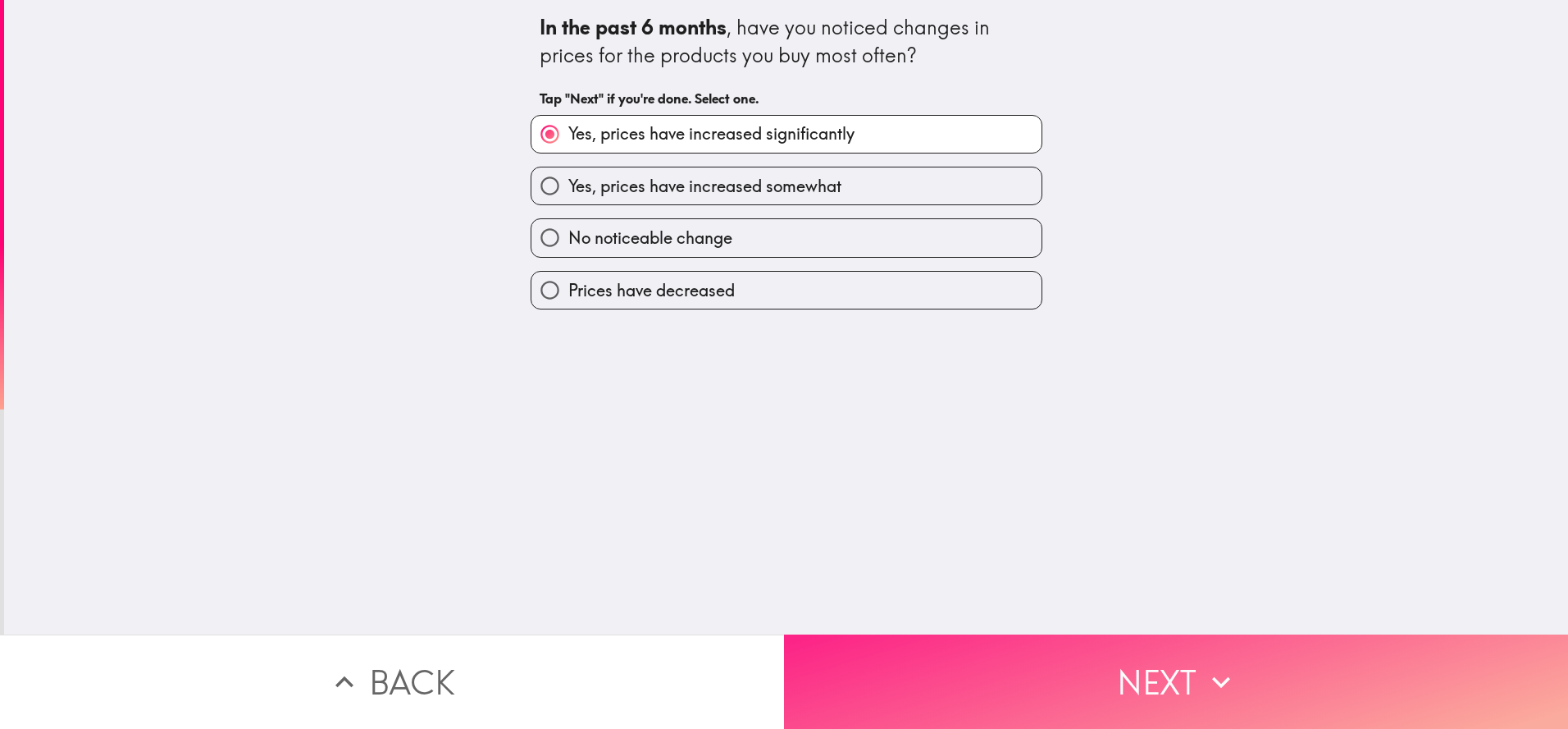
click at [989, 667] on button "Next" at bounding box center [1176, 681] width 784 height 95
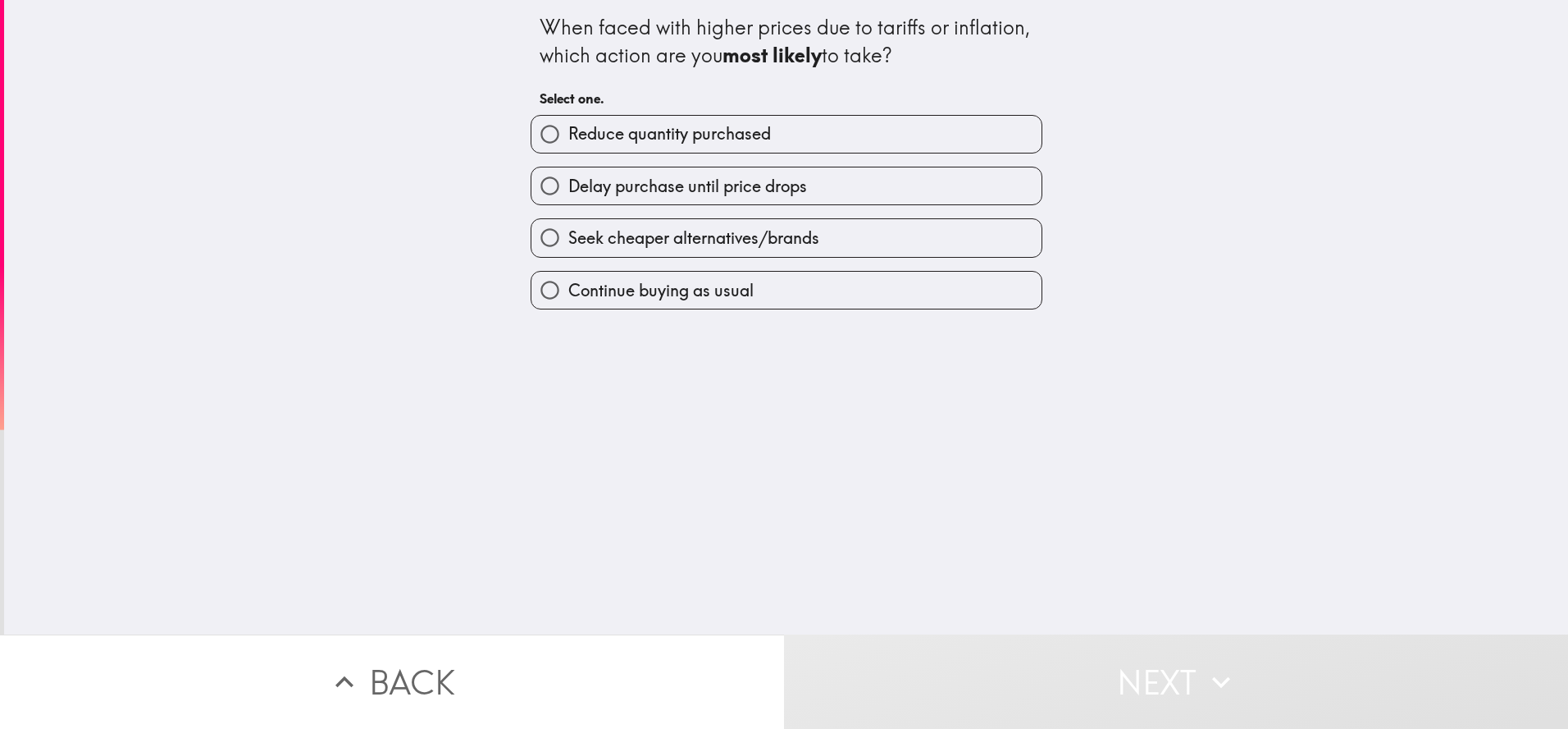
click at [665, 115] on div "Reduce quantity purchased" at bounding box center [786, 134] width 512 height 38
click at [716, 254] on label "Seek cheaper alternatives/brands" at bounding box center [787, 237] width 511 height 37
click at [568, 254] on input "Seek cheaper alternatives/brands" at bounding box center [550, 237] width 37 height 37
radio input "true"
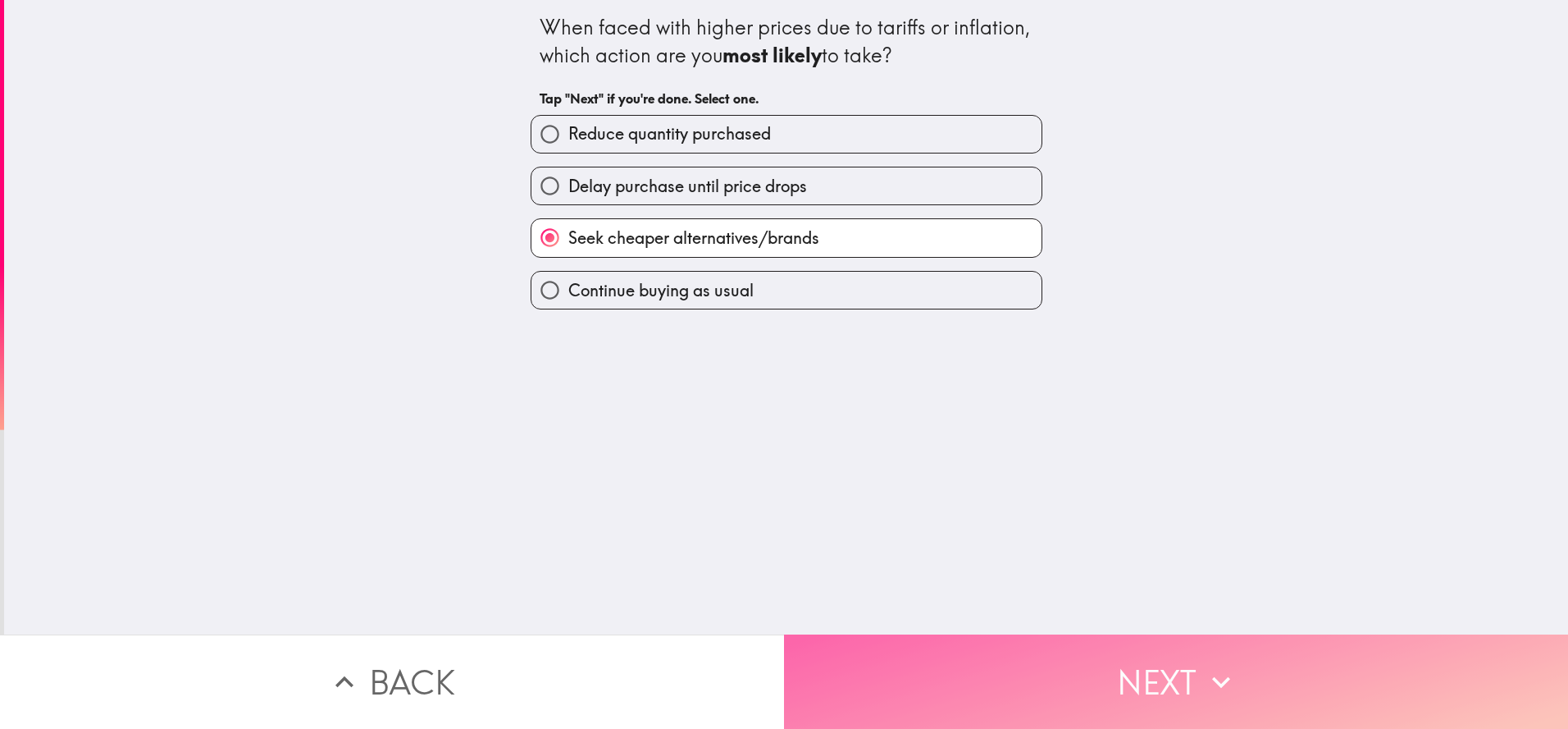
click at [995, 660] on button "Next" at bounding box center [1176, 681] width 784 height 95
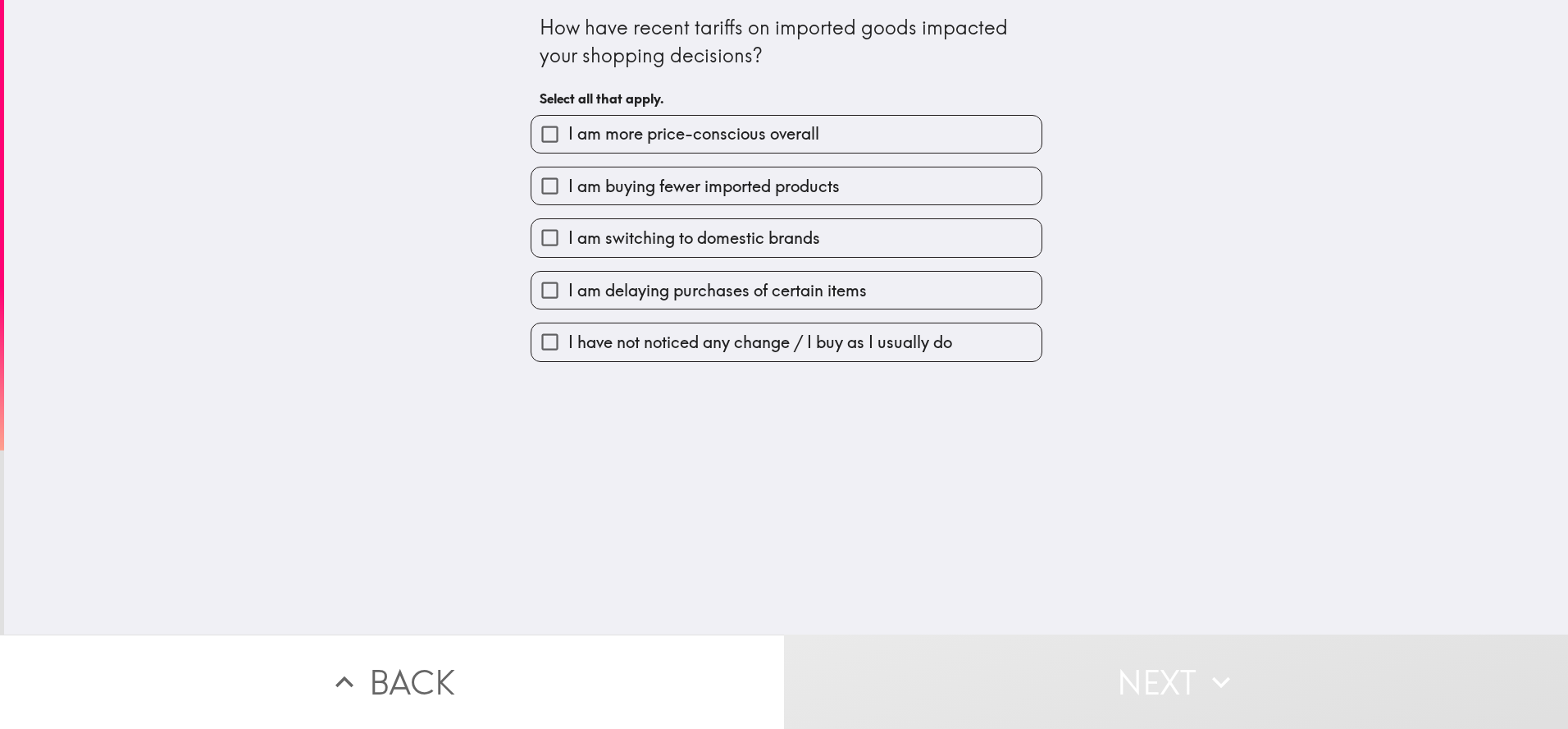
click at [658, 119] on label "I am more price-conscious overall" at bounding box center [787, 134] width 511 height 37
click at [568, 119] on input "I am more price-conscious overall" at bounding box center [550, 134] width 37 height 37
checkbox input "true"
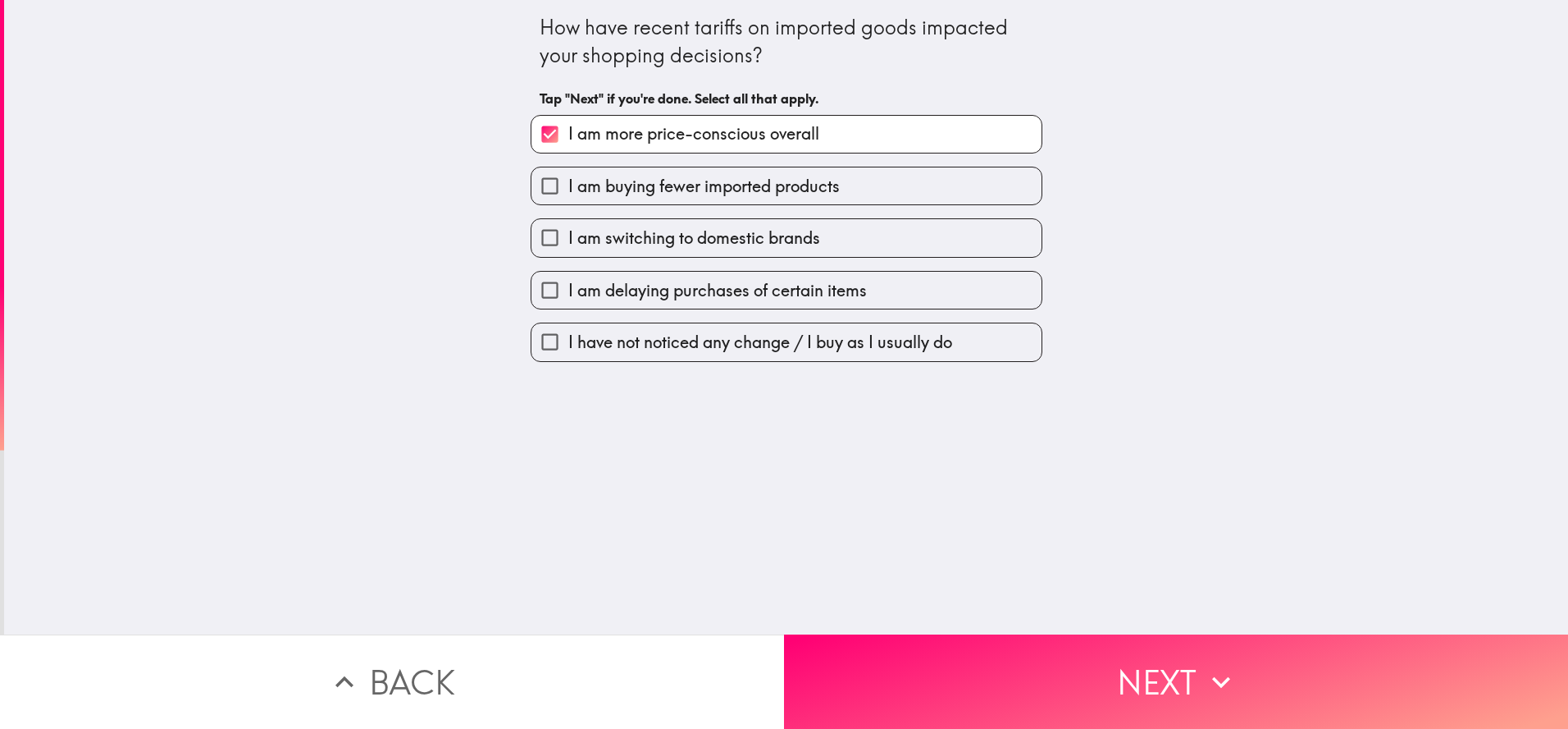
drag, startPoint x: 678, startPoint y: 180, endPoint x: 708, endPoint y: 254, distance: 79.8
click at [678, 180] on span "I am buying fewer imported products" at bounding box center [704, 187] width 272 height 23
click at [568, 180] on input "I am buying fewer imported products" at bounding box center [550, 186] width 37 height 37
checkbox input "true"
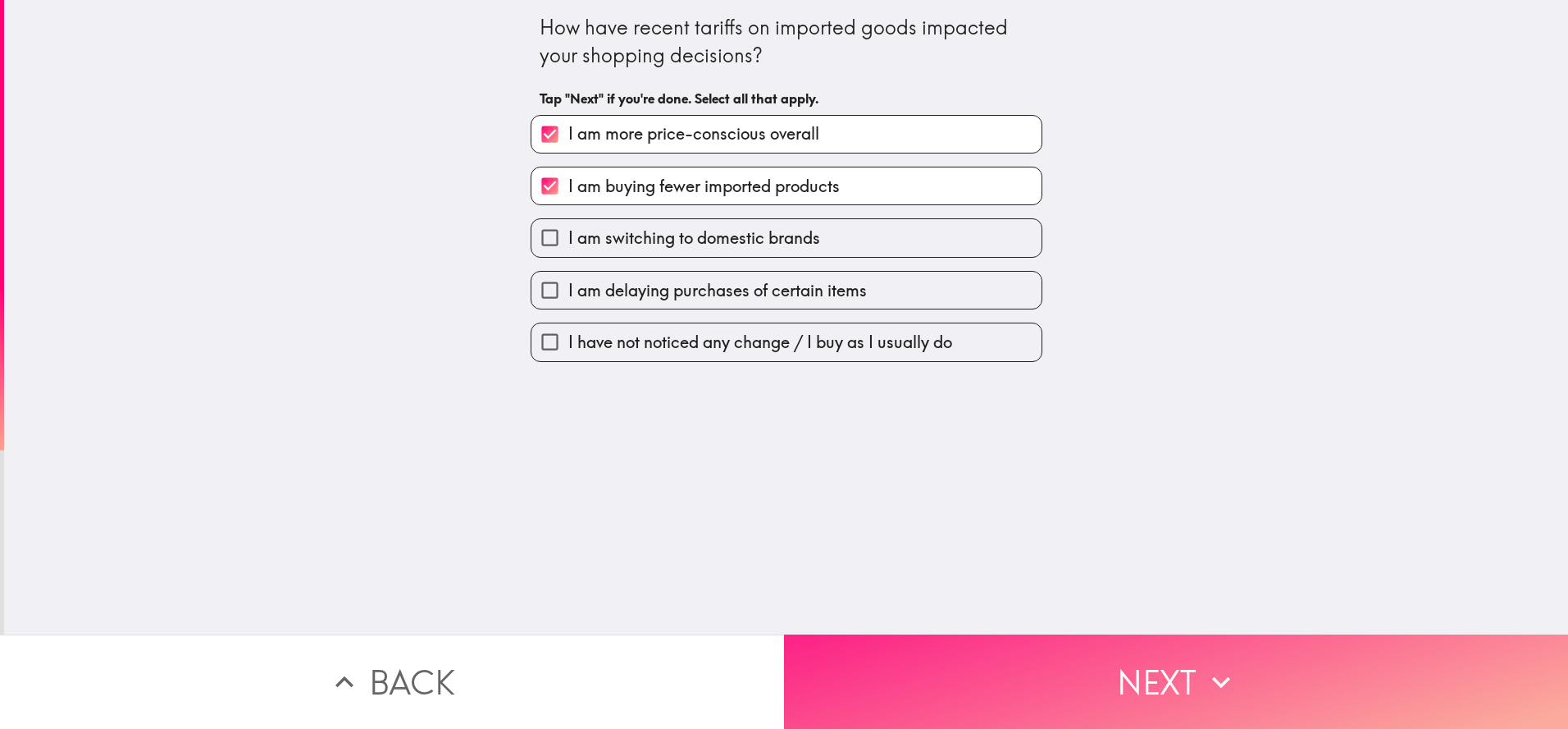
click at [974, 649] on button "Next" at bounding box center [1176, 681] width 784 height 95
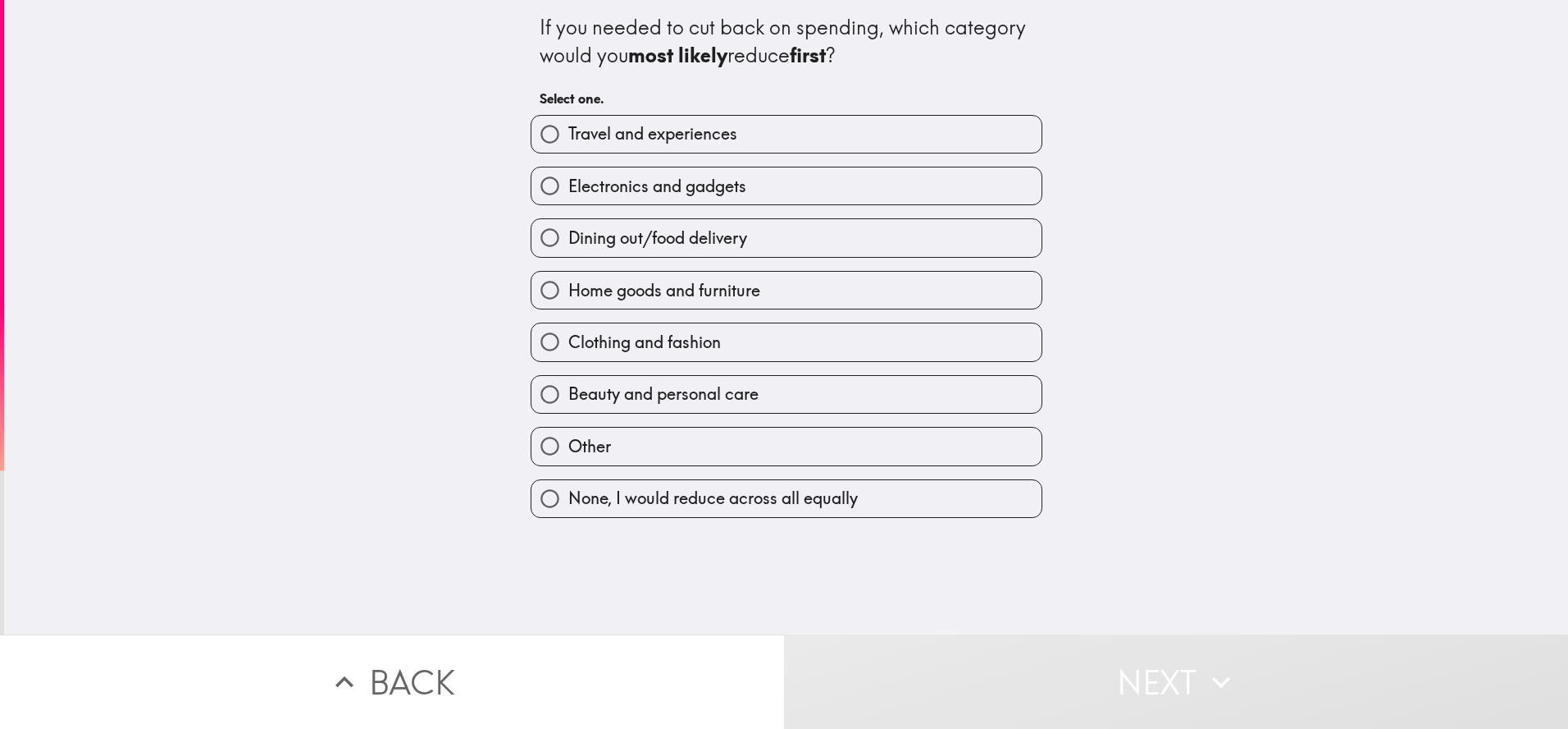
click at [693, 280] on span "Home goods and furniture" at bounding box center [664, 291] width 192 height 23
click at [568, 280] on input "Home goods and furniture" at bounding box center [550, 290] width 37 height 37
radio input "true"
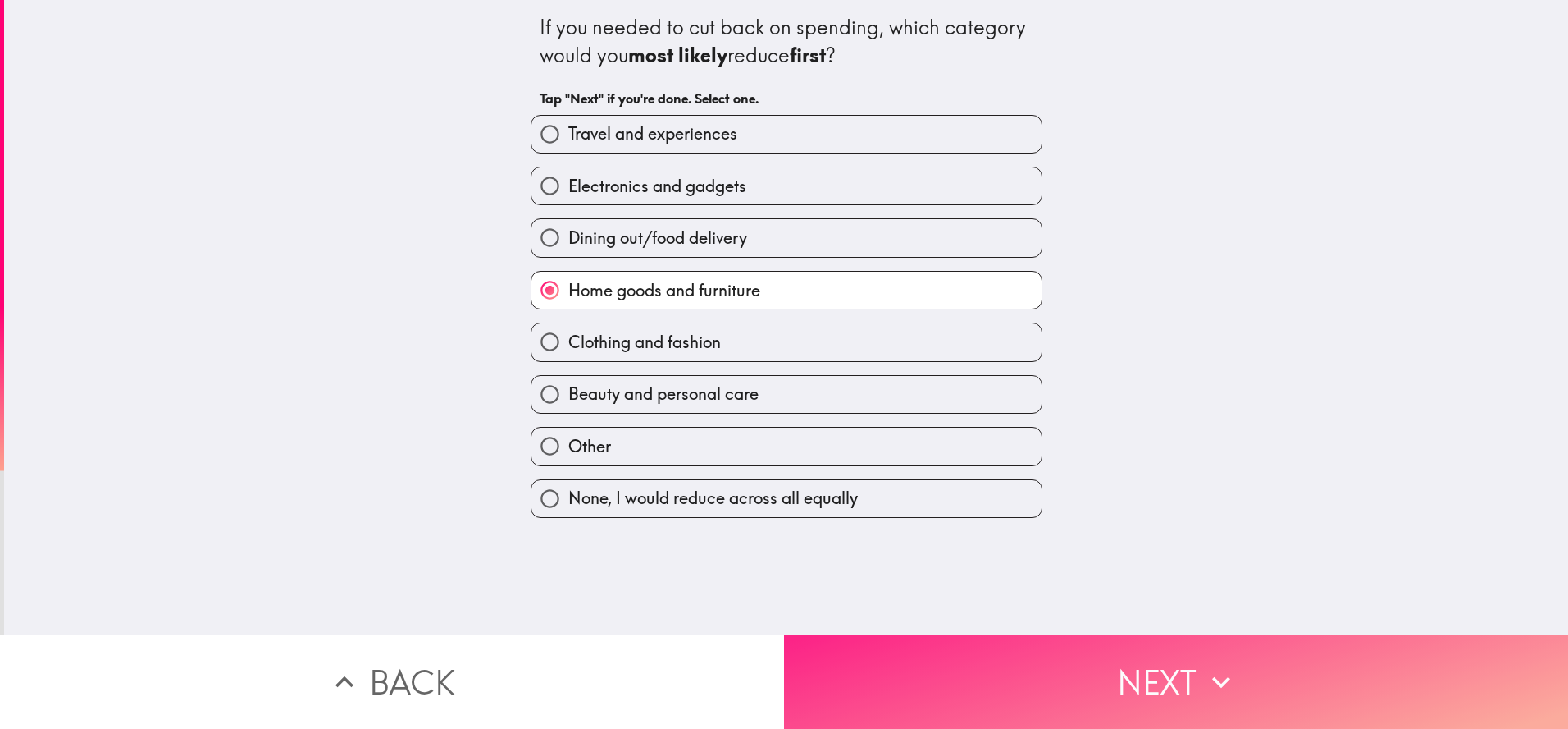
click at [969, 673] on button "Next" at bounding box center [1176, 681] width 784 height 95
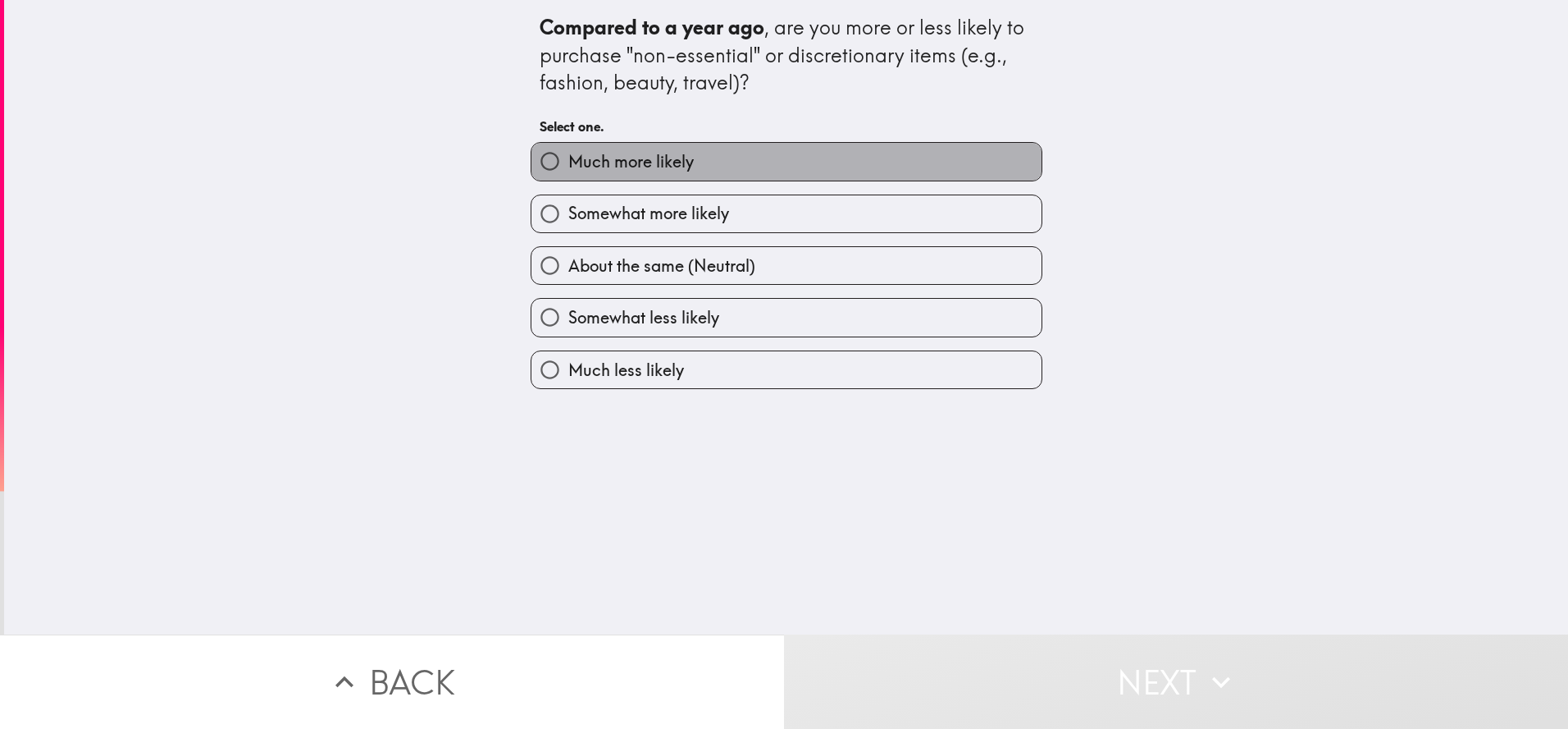
click at [658, 158] on span "Much more likely" at bounding box center [630, 162] width 125 height 23
click at [568, 158] on input "Much more likely" at bounding box center [550, 161] width 37 height 37
radio input "true"
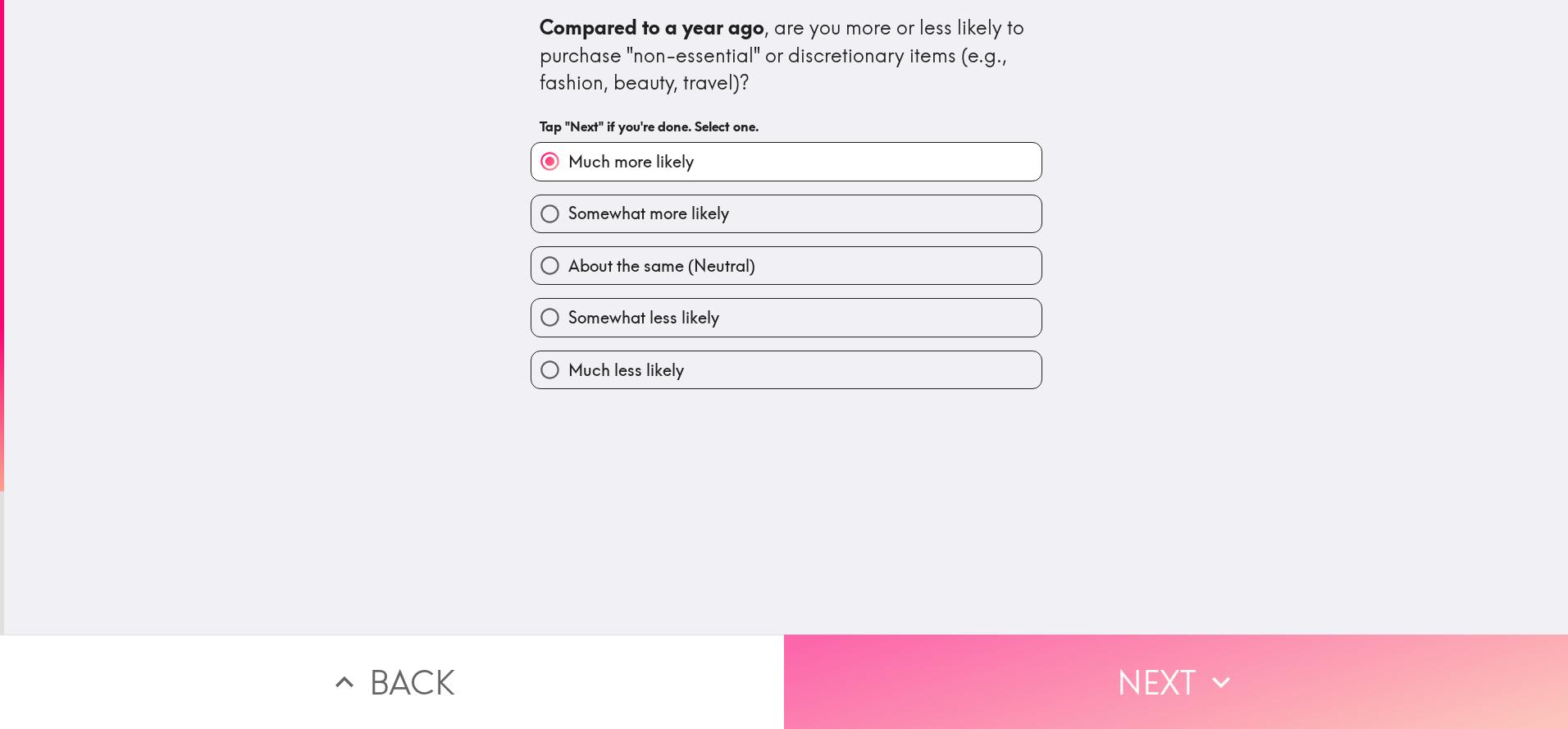
drag, startPoint x: 999, startPoint y: 691, endPoint x: 983, endPoint y: 660, distance: 34.9
click at [999, 689] on button "Next" at bounding box center [1176, 681] width 784 height 95
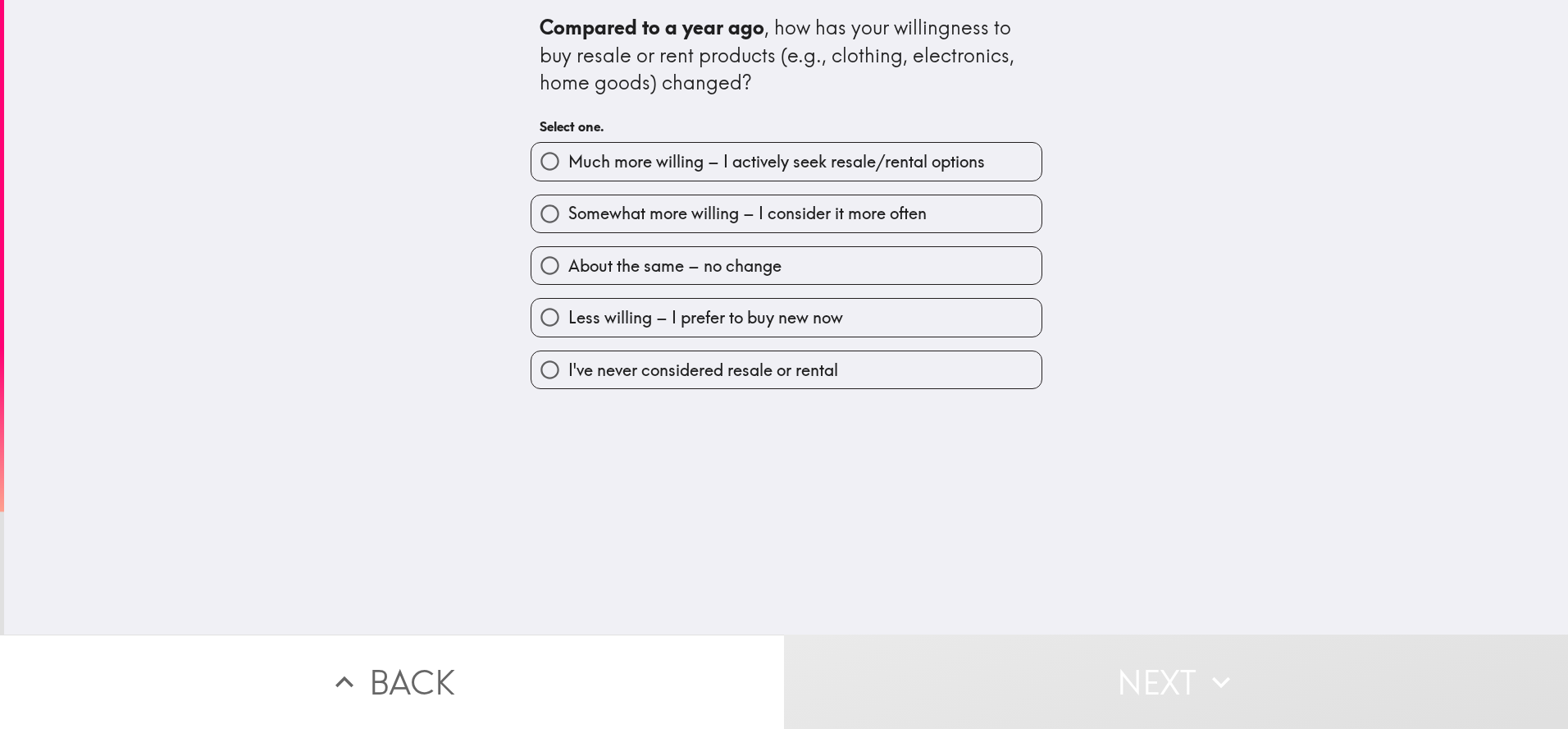
click at [666, 164] on span "Much more willing – I actively seek resale/rental options" at bounding box center [776, 162] width 417 height 23
click at [568, 164] on input "Much more willing – I actively seek resale/rental options" at bounding box center [550, 161] width 37 height 37
radio input "true"
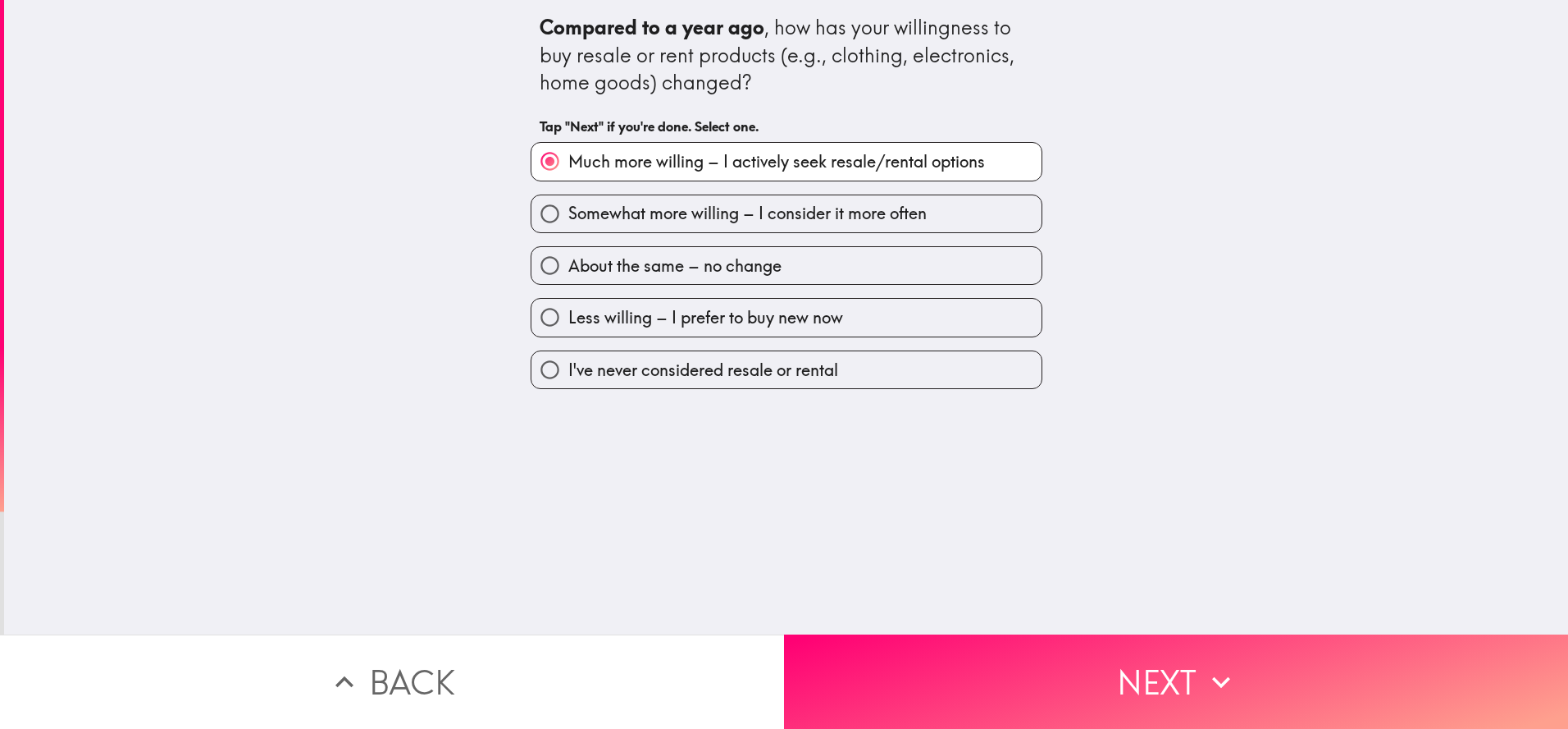
scroll to position [0, 1]
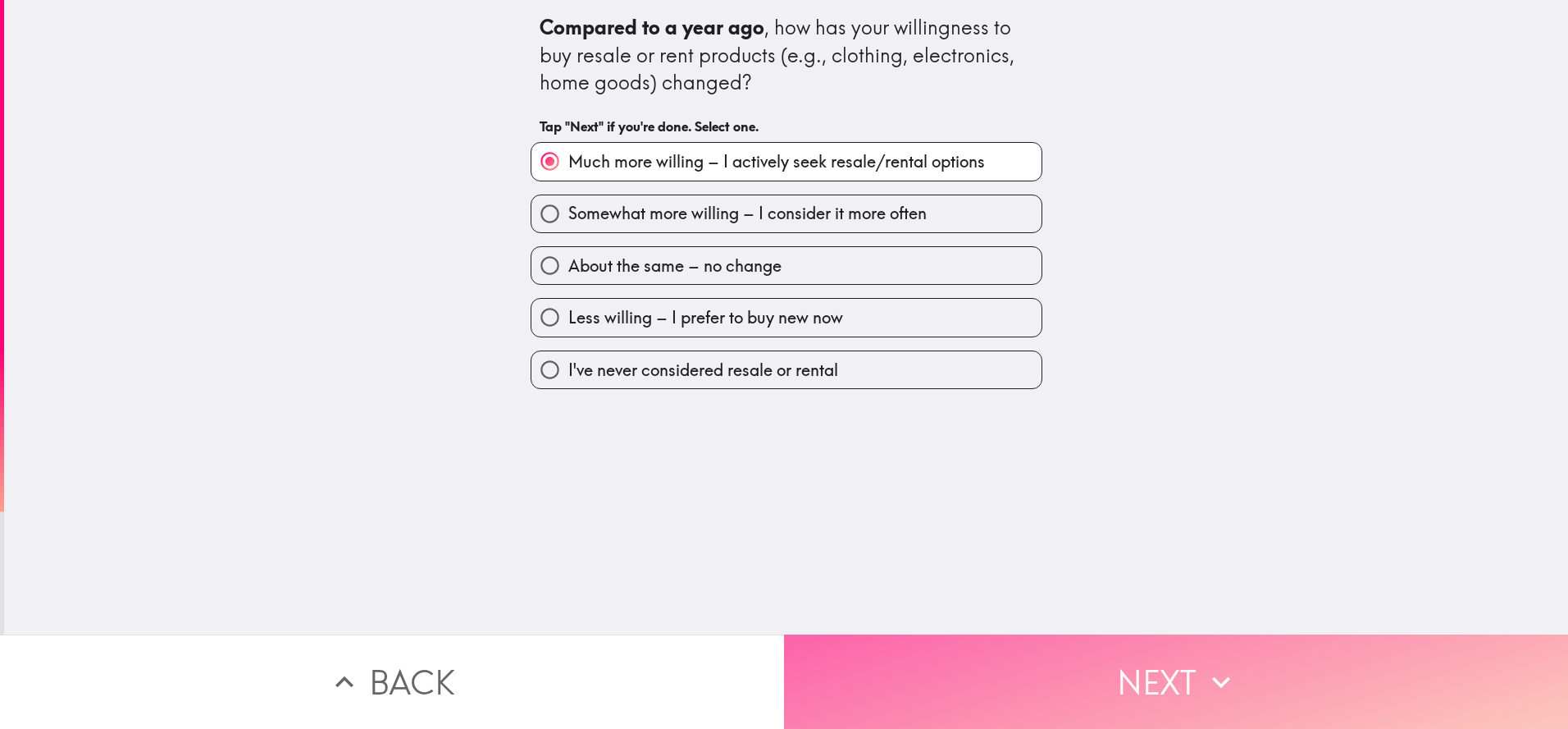
click at [1079, 677] on button "Next" at bounding box center [1176, 681] width 784 height 95
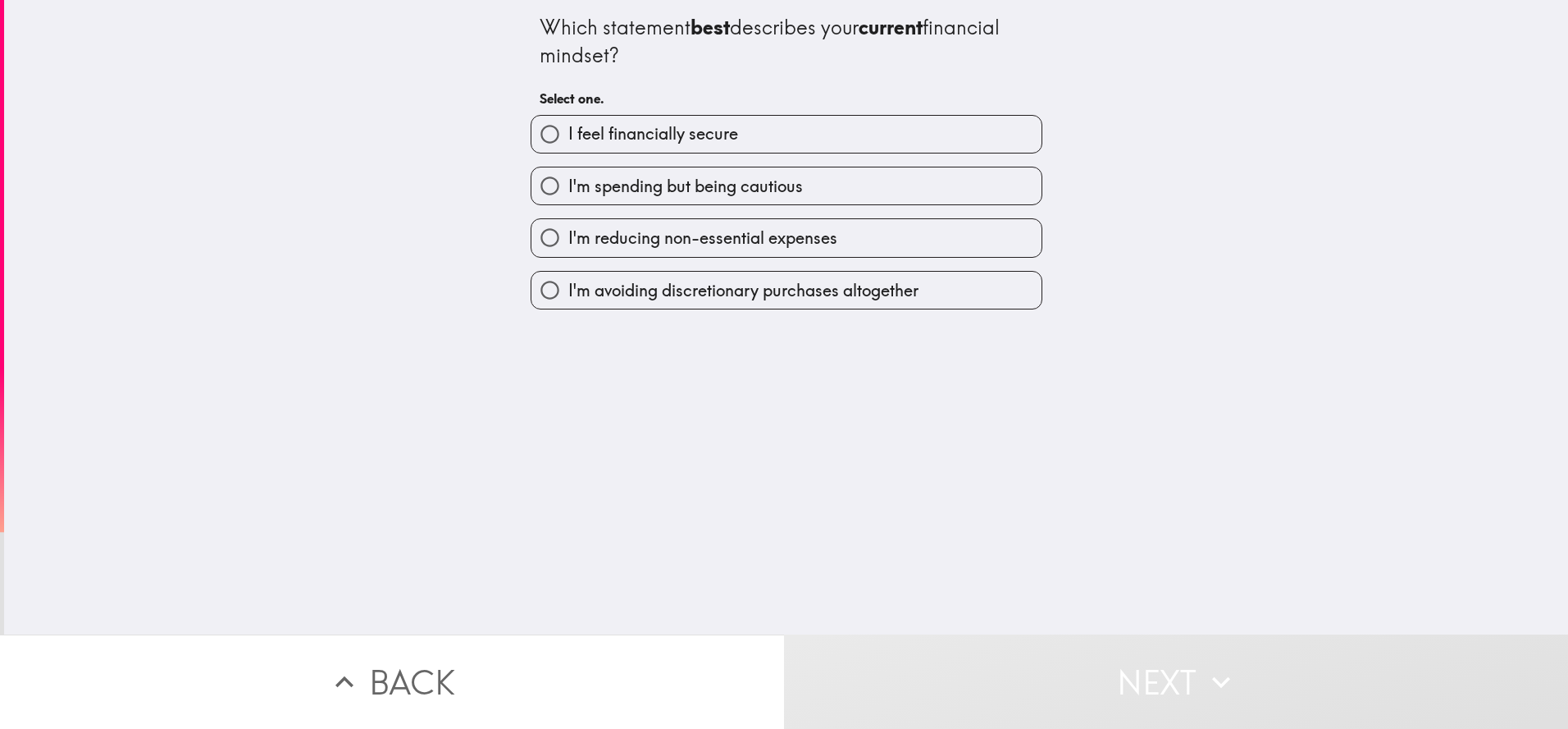
click at [666, 146] on label "I feel financially secure" at bounding box center [787, 134] width 511 height 37
click at [568, 146] on input "I feel financially secure" at bounding box center [550, 134] width 37 height 37
radio input "true"
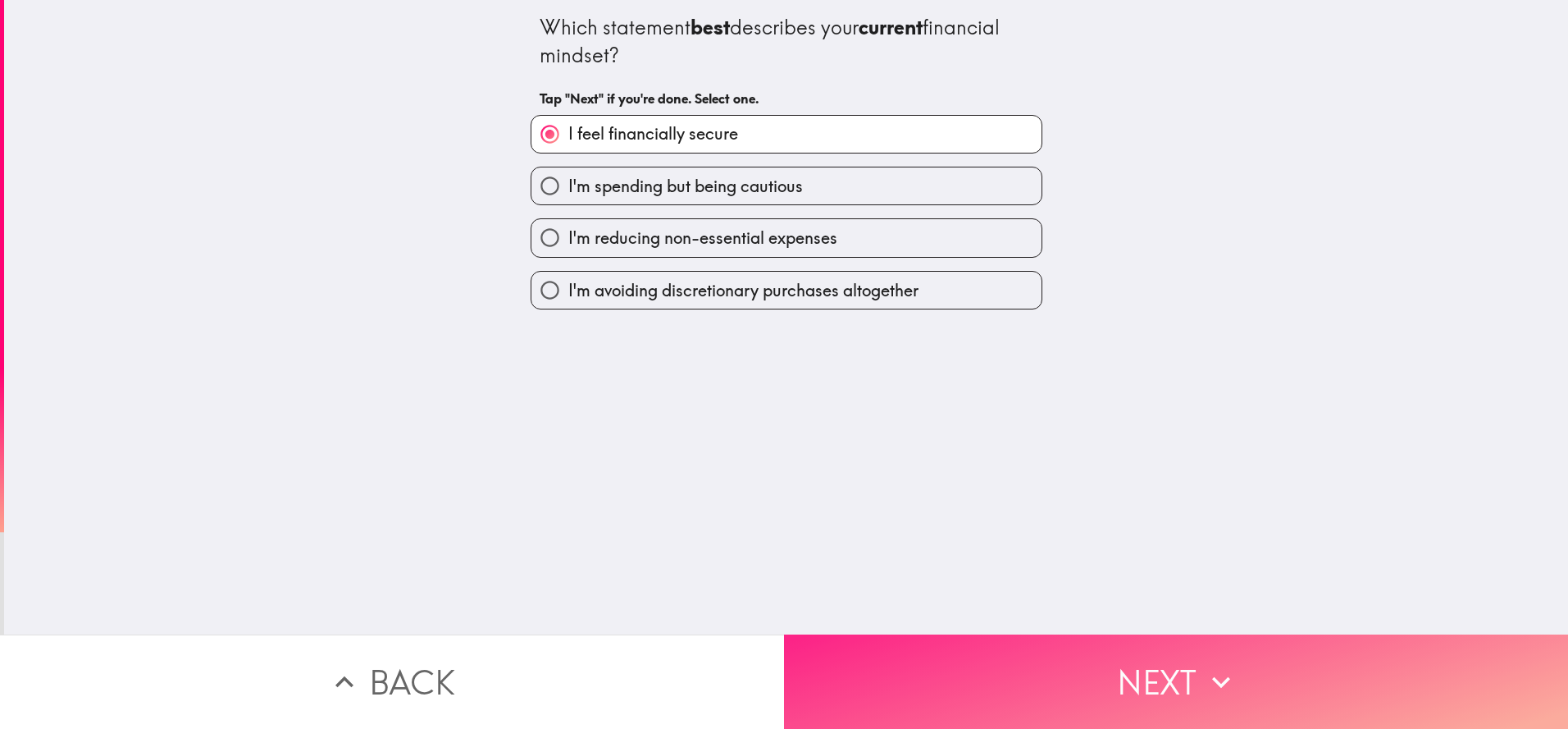
click at [1152, 660] on button "Next" at bounding box center [1176, 681] width 784 height 95
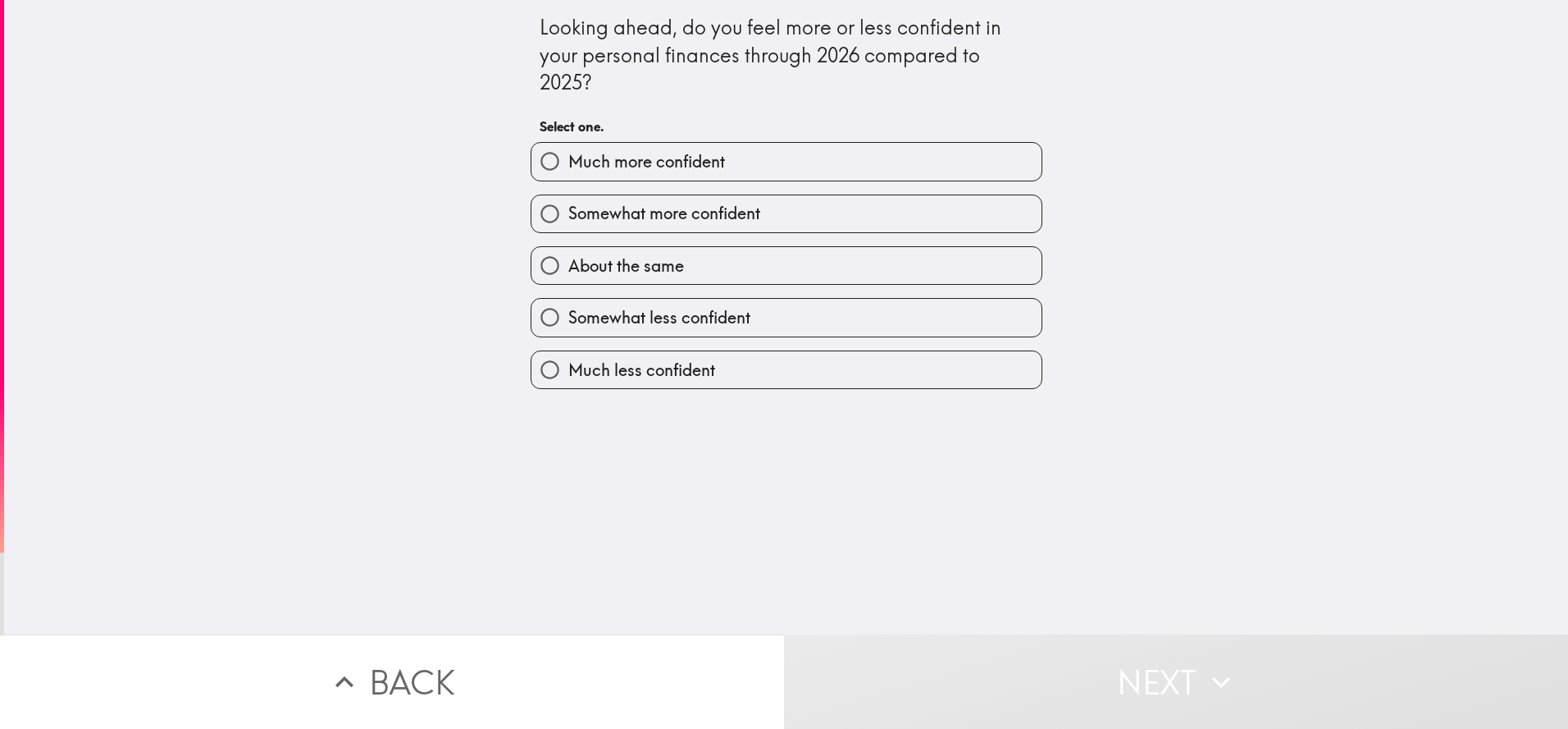
click at [707, 174] on label "Much more confident" at bounding box center [787, 161] width 511 height 37
click at [568, 174] on input "Much more confident" at bounding box center [550, 161] width 37 height 37
radio input "true"
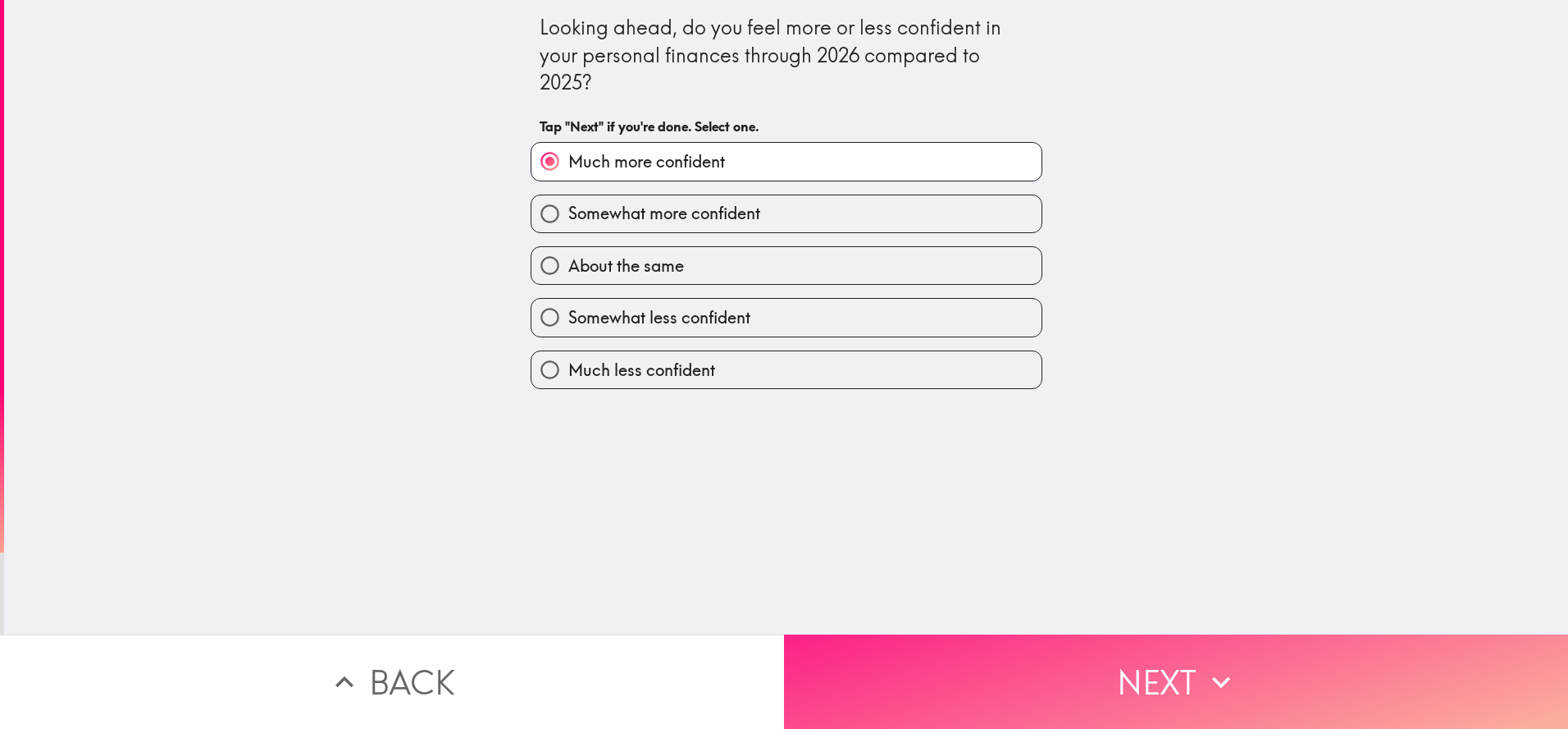
click at [1003, 692] on button "Next" at bounding box center [1176, 681] width 784 height 95
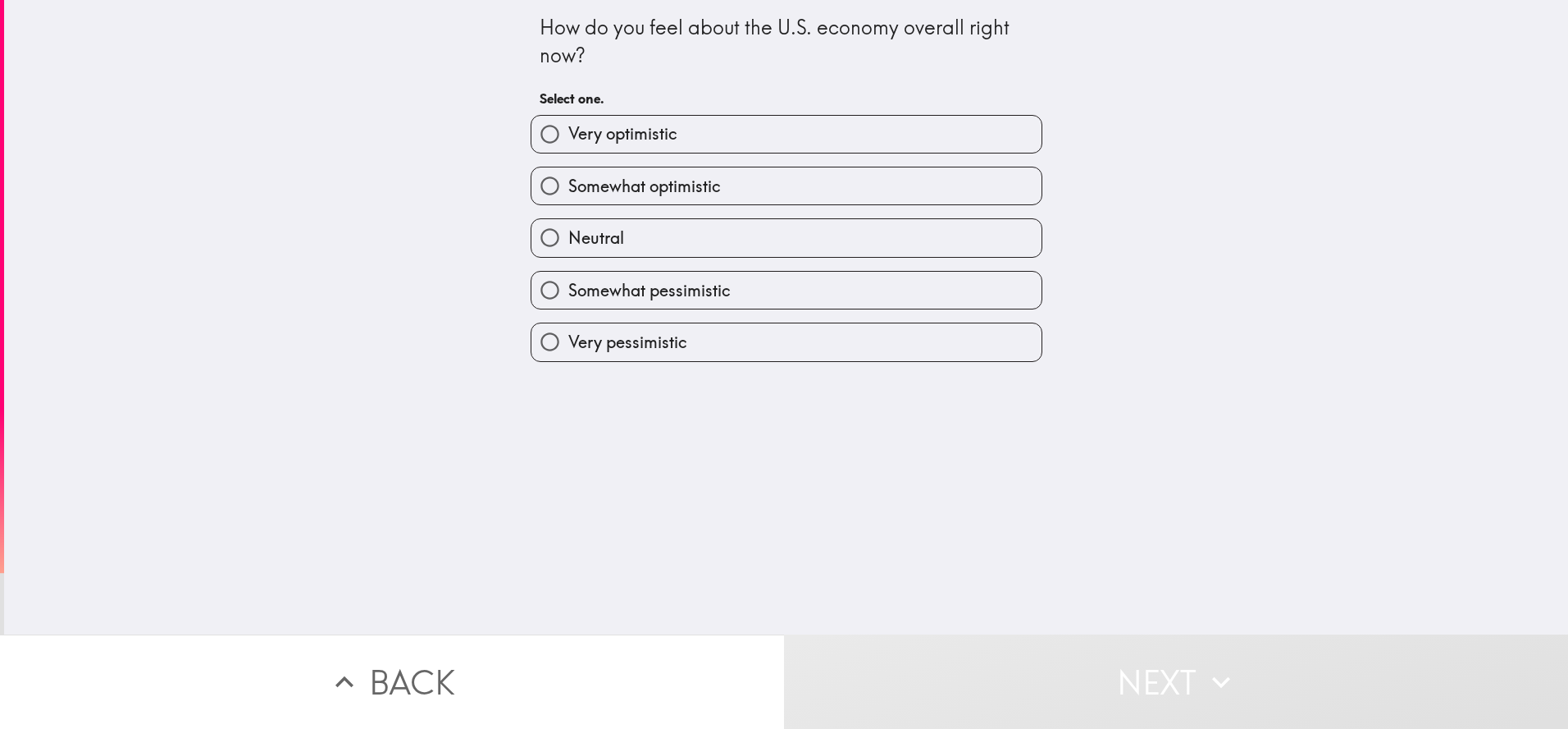
click at [685, 147] on label "Very optimistic" at bounding box center [787, 134] width 511 height 37
click at [568, 147] on input "Very optimistic" at bounding box center [550, 134] width 37 height 37
radio input "true"
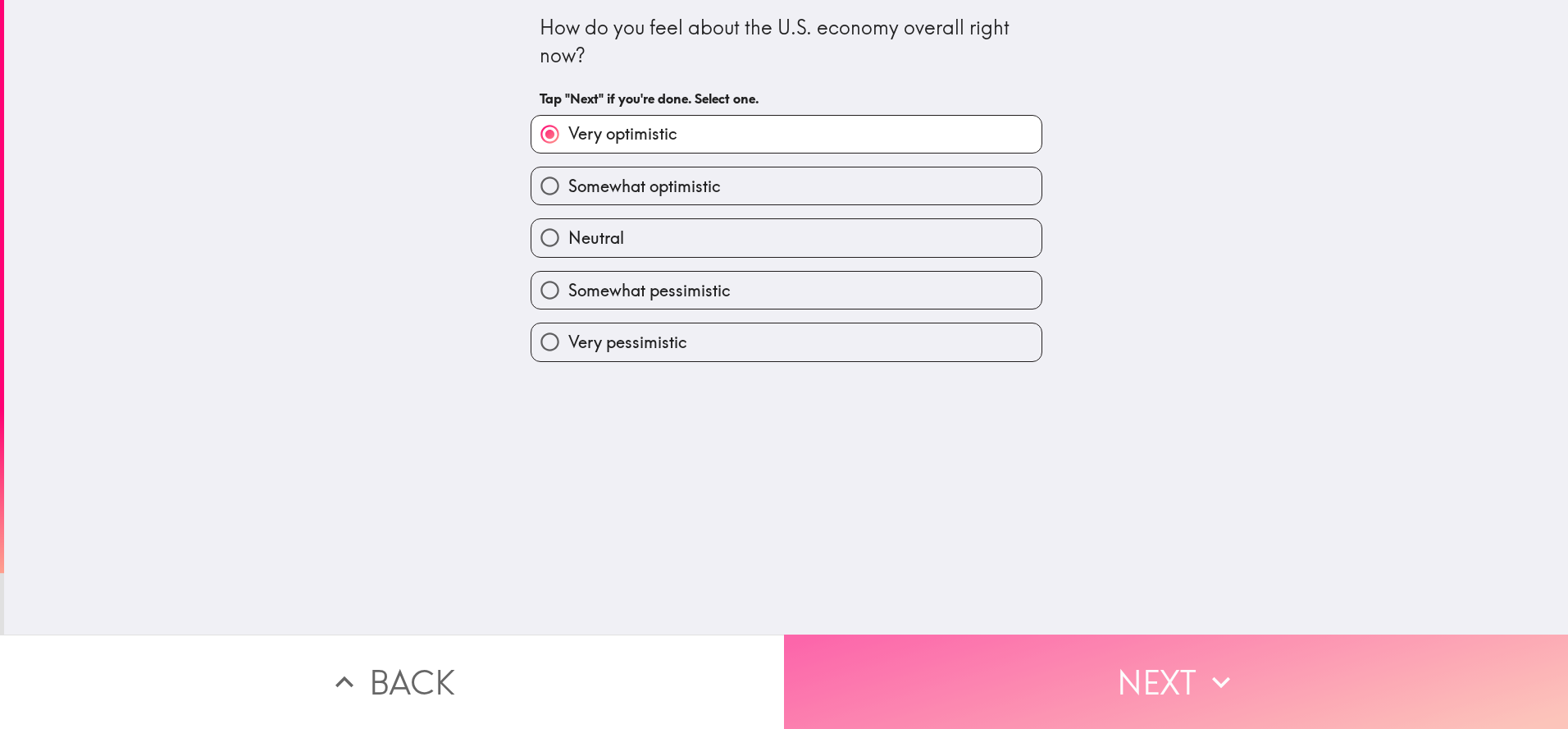
click at [946, 656] on button "Next" at bounding box center [1176, 681] width 784 height 95
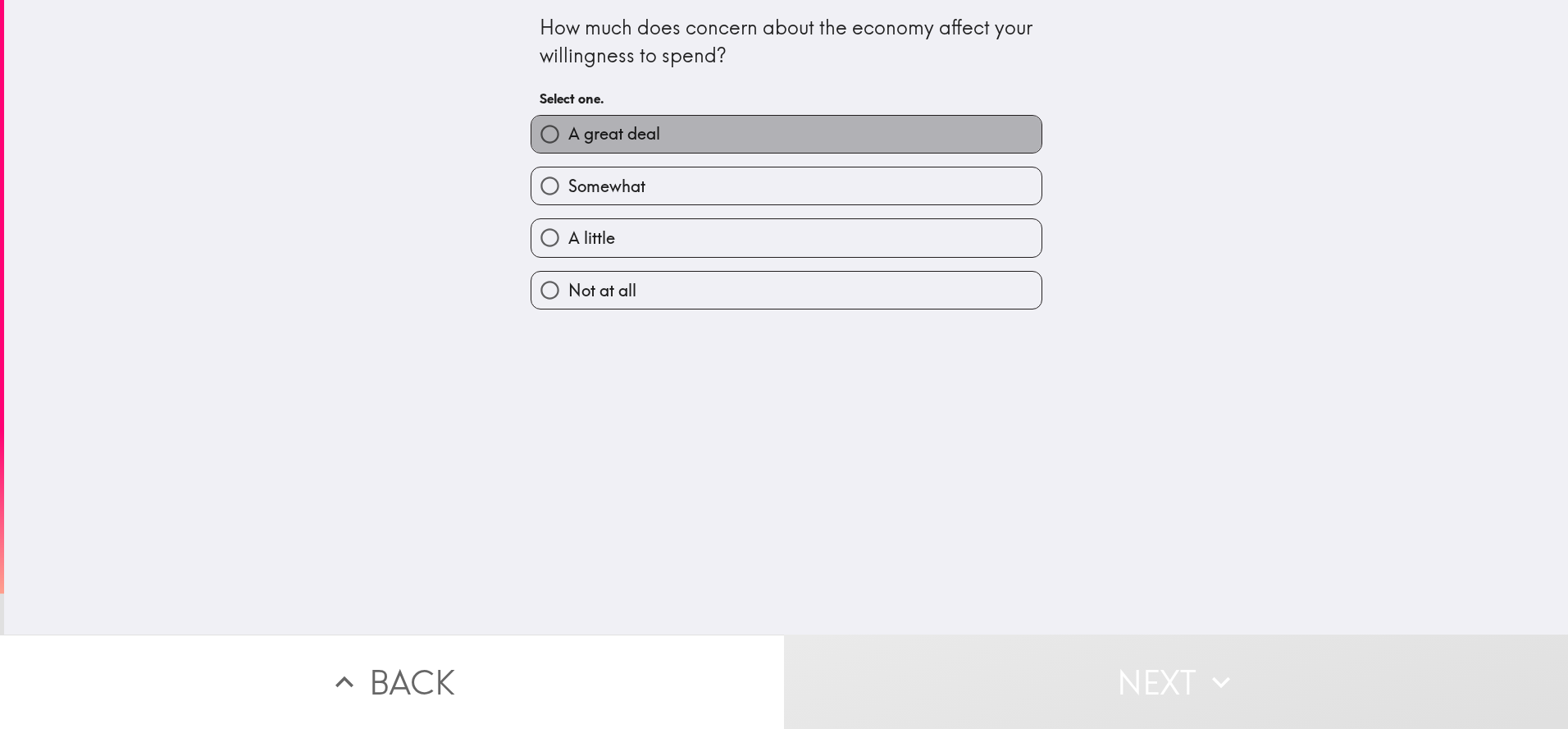
click at [648, 126] on span "A great deal" at bounding box center [614, 134] width 92 height 23
click at [568, 126] on input "A great deal" at bounding box center [550, 134] width 37 height 37
radio input "true"
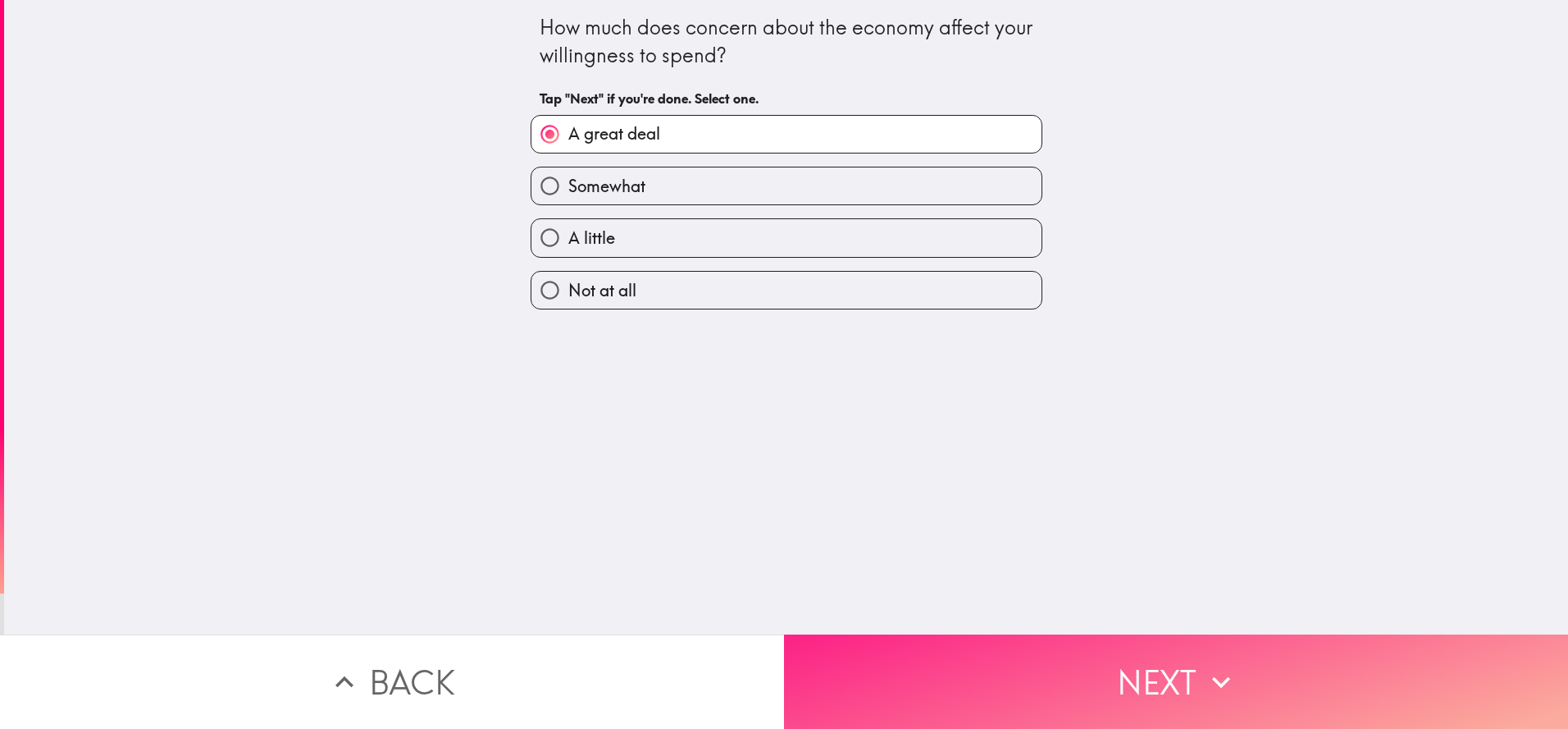
click at [988, 693] on button "Next" at bounding box center [1176, 681] width 784 height 95
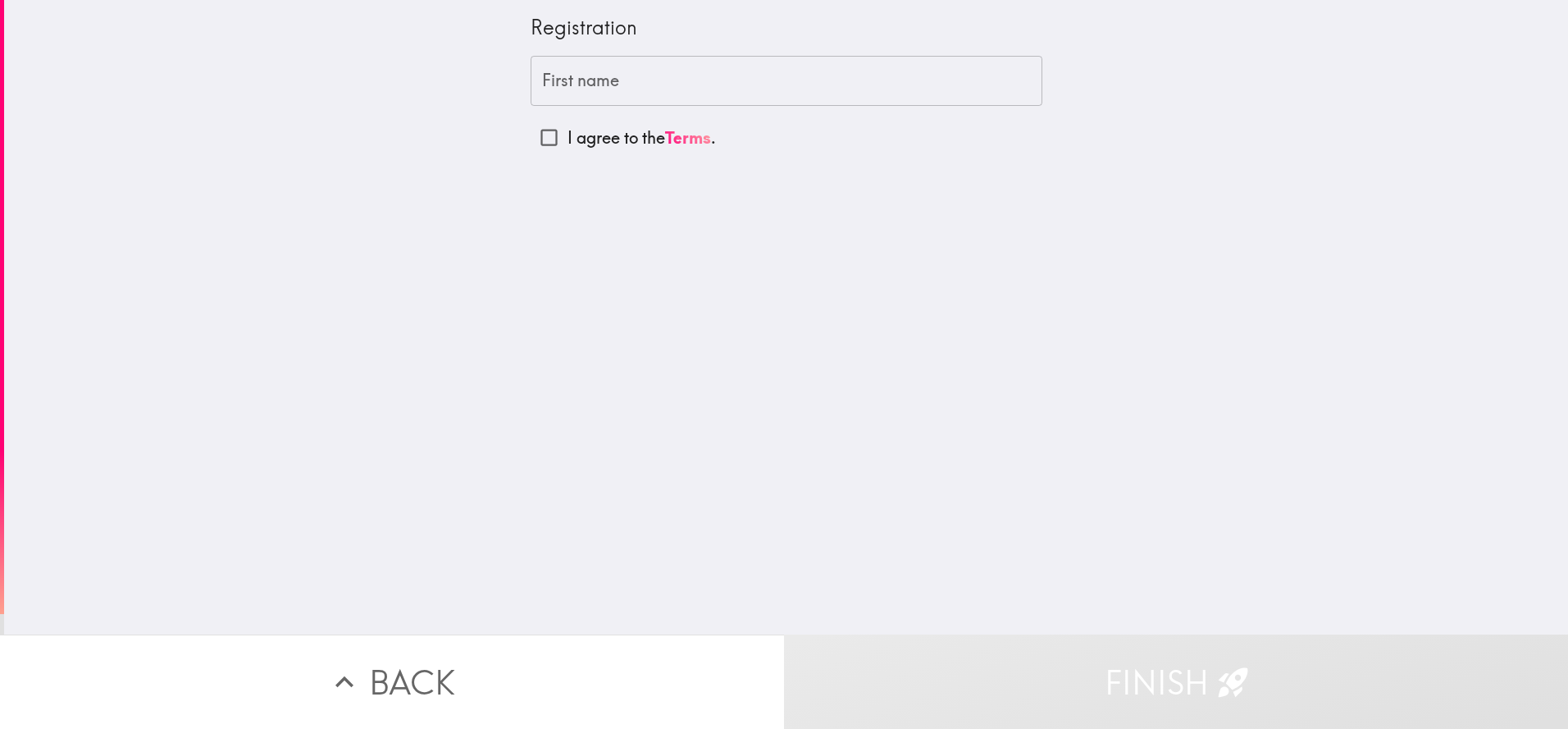
click at [599, 70] on input "First name" at bounding box center [786, 80] width 512 height 51
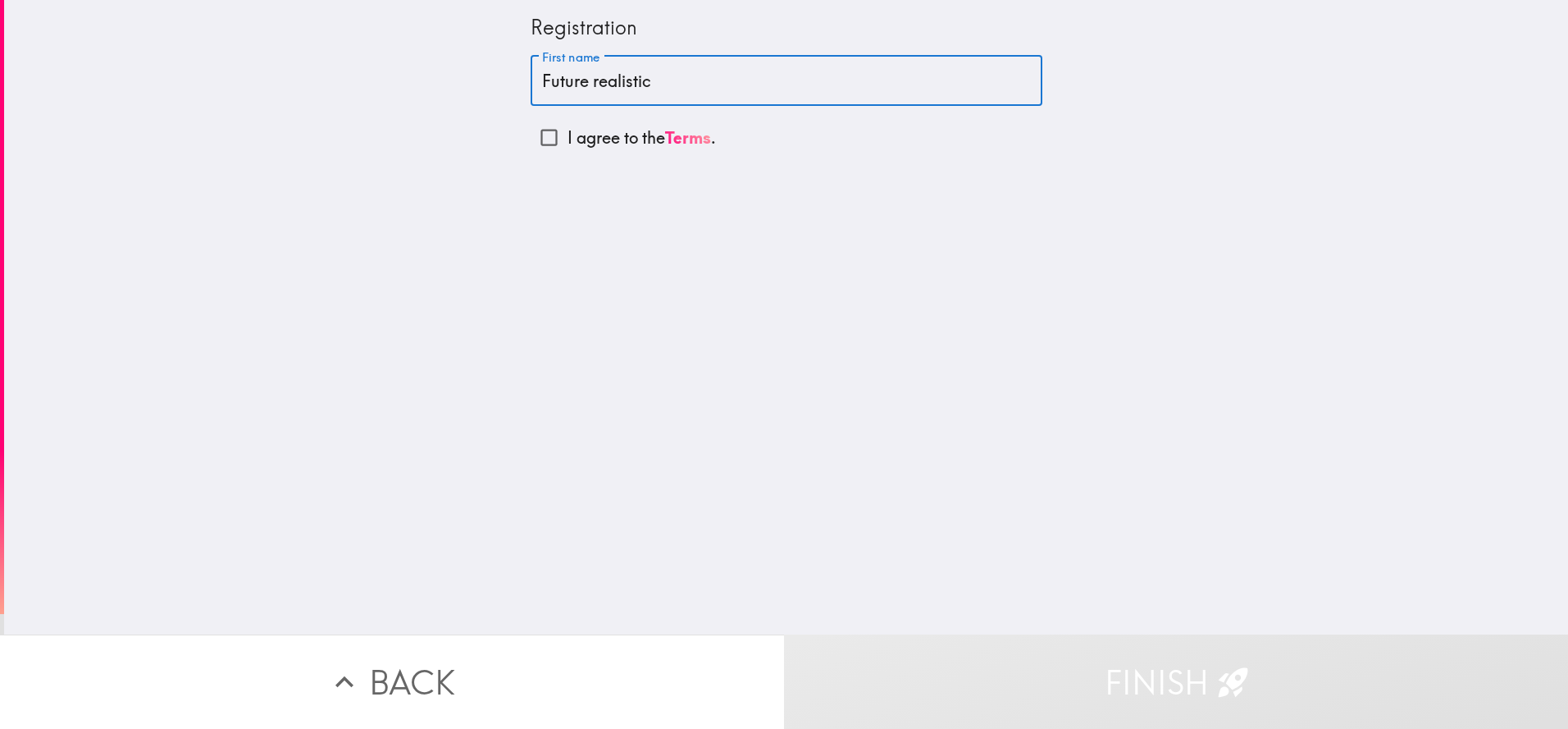
type input "Future realistic"
click at [536, 144] on input "I agree to the Terms ." at bounding box center [549, 137] width 37 height 37
checkbox input "true"
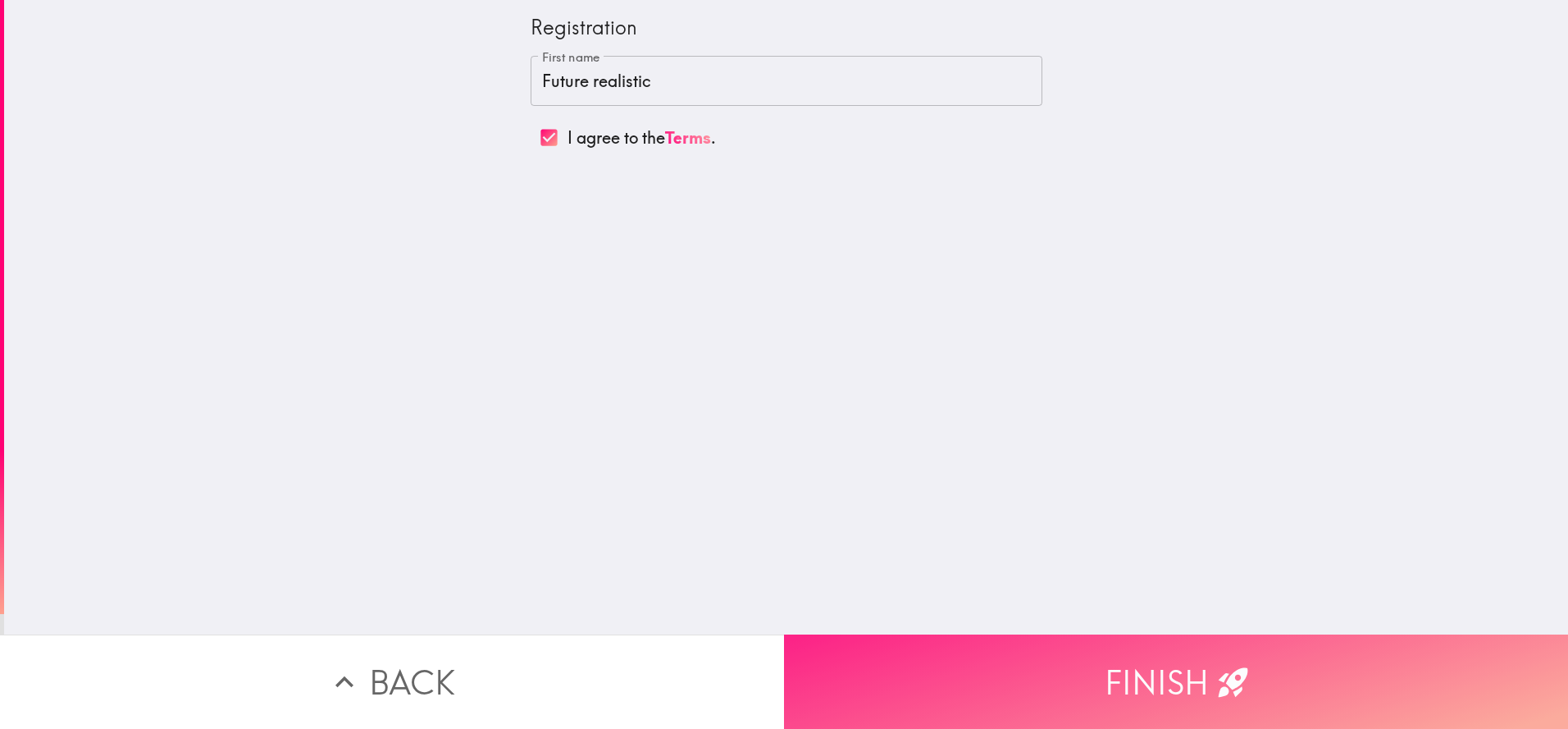
click at [1134, 658] on button "Finish" at bounding box center [1176, 681] width 784 height 95
